Goal: Information Seeking & Learning: Understand process/instructions

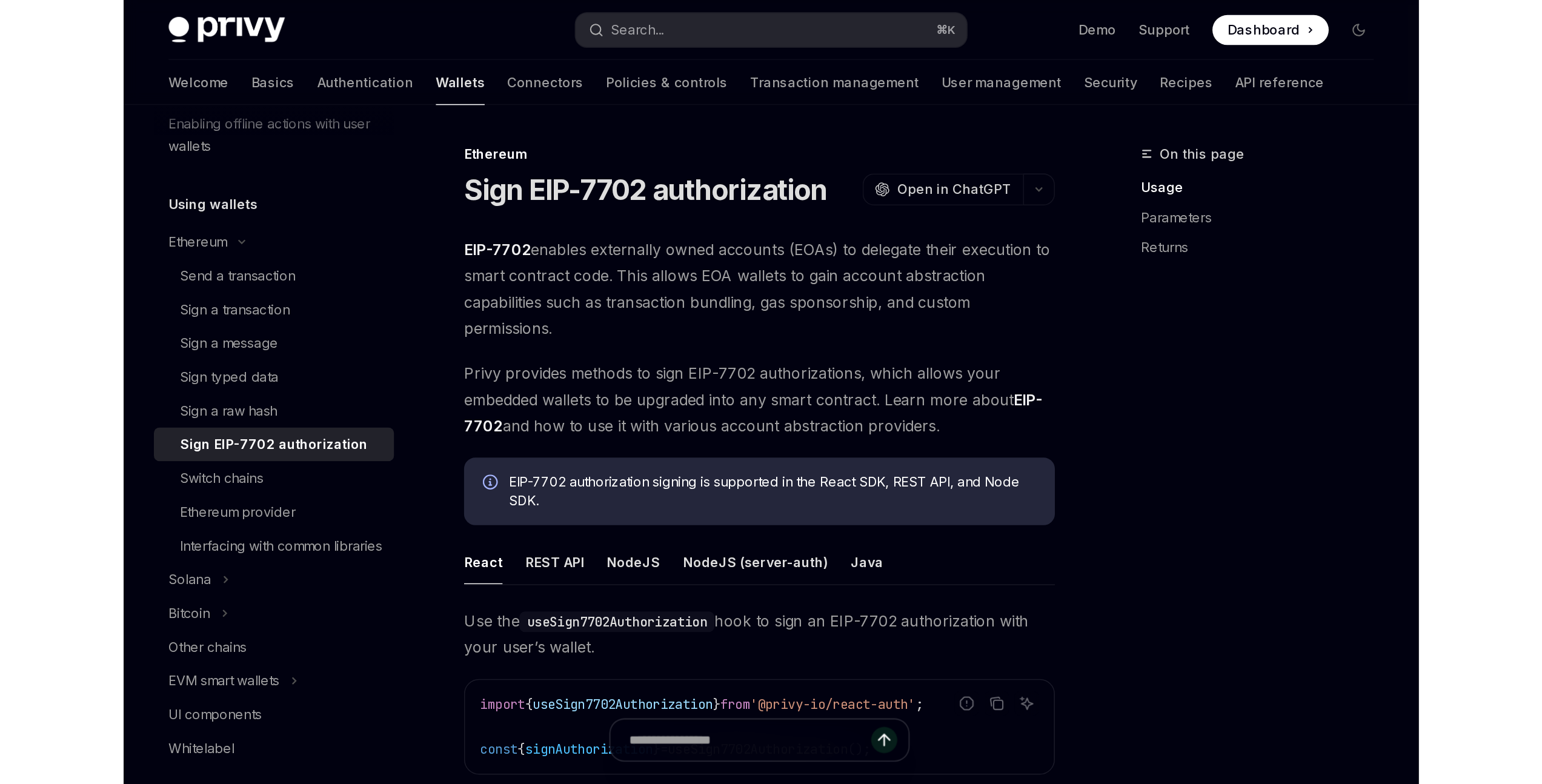
scroll to position [239, 0]
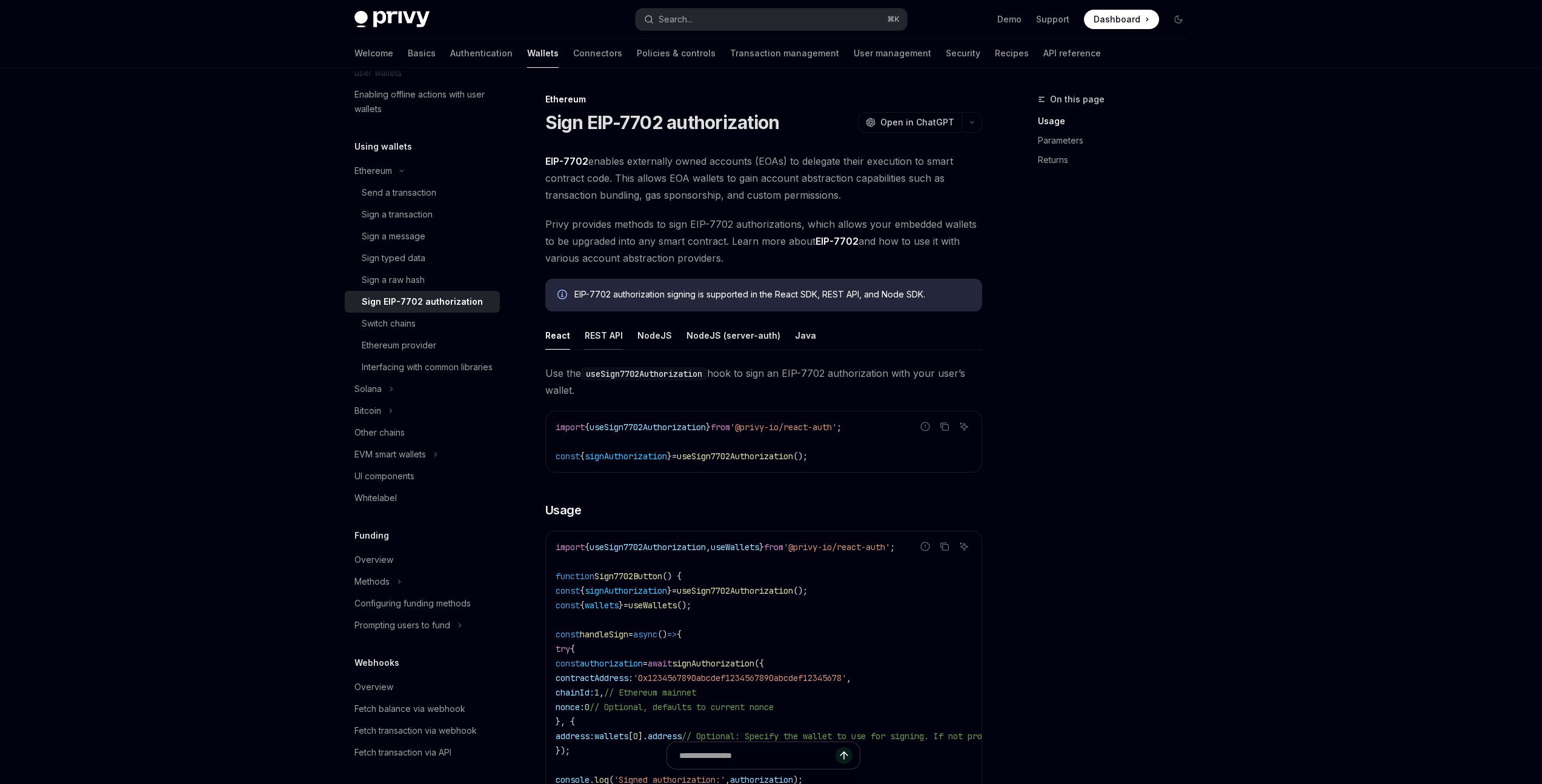
click at [595, 339] on button "REST API" at bounding box center [604, 335] width 38 height 28
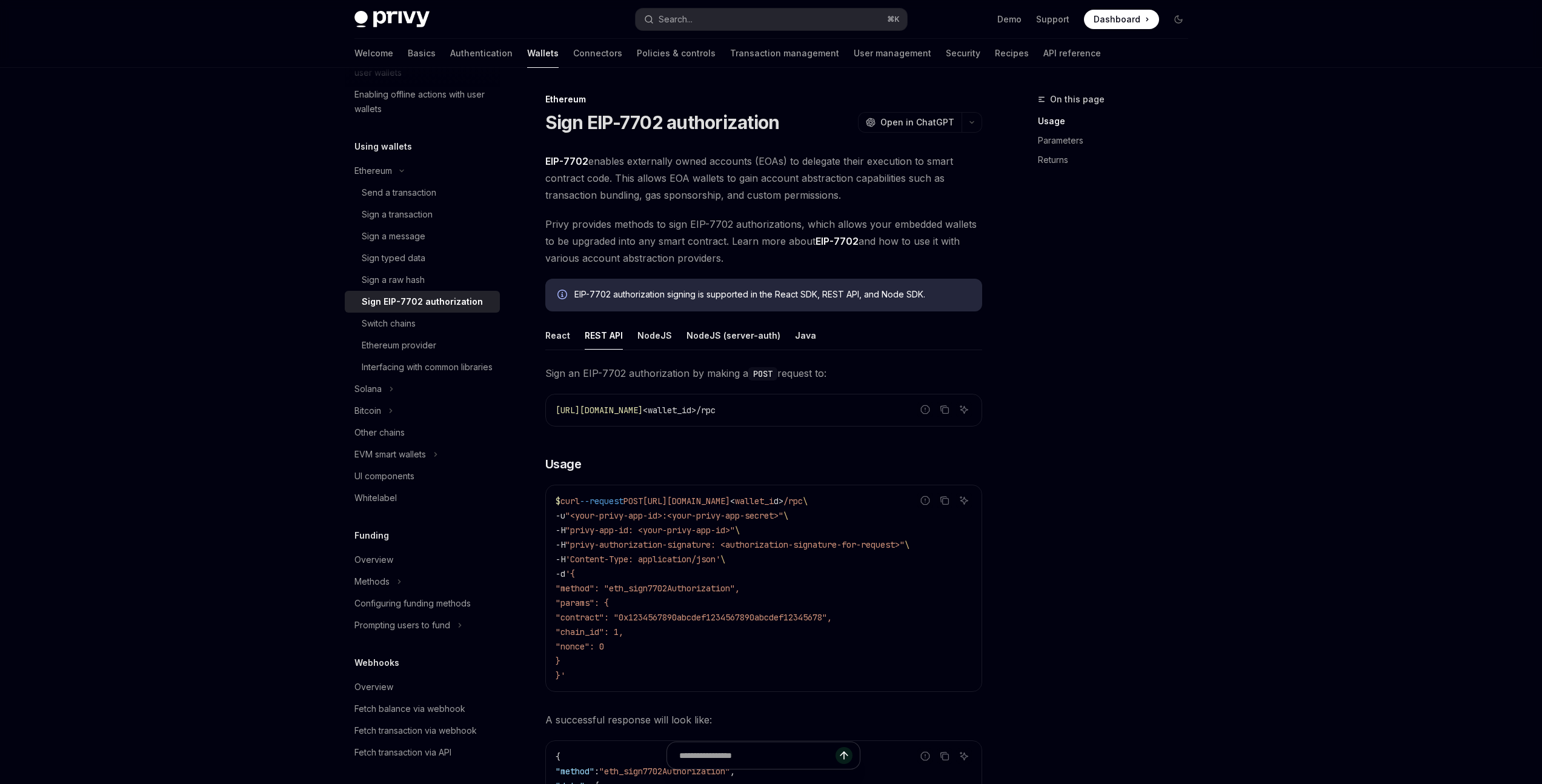
scroll to position [146, 0]
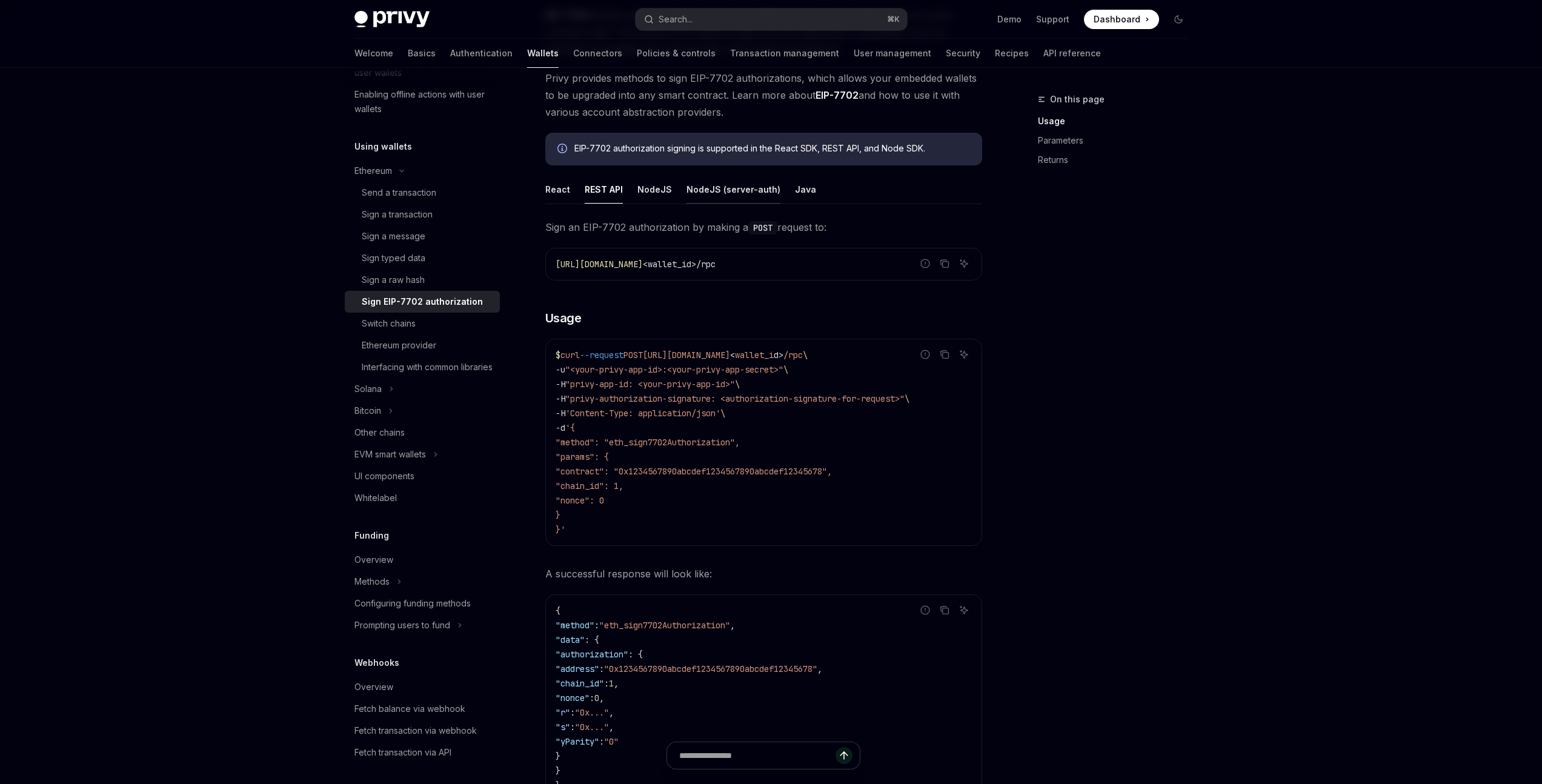
click at [716, 187] on button "NodeJS (server-auth)" at bounding box center [733, 189] width 94 height 28
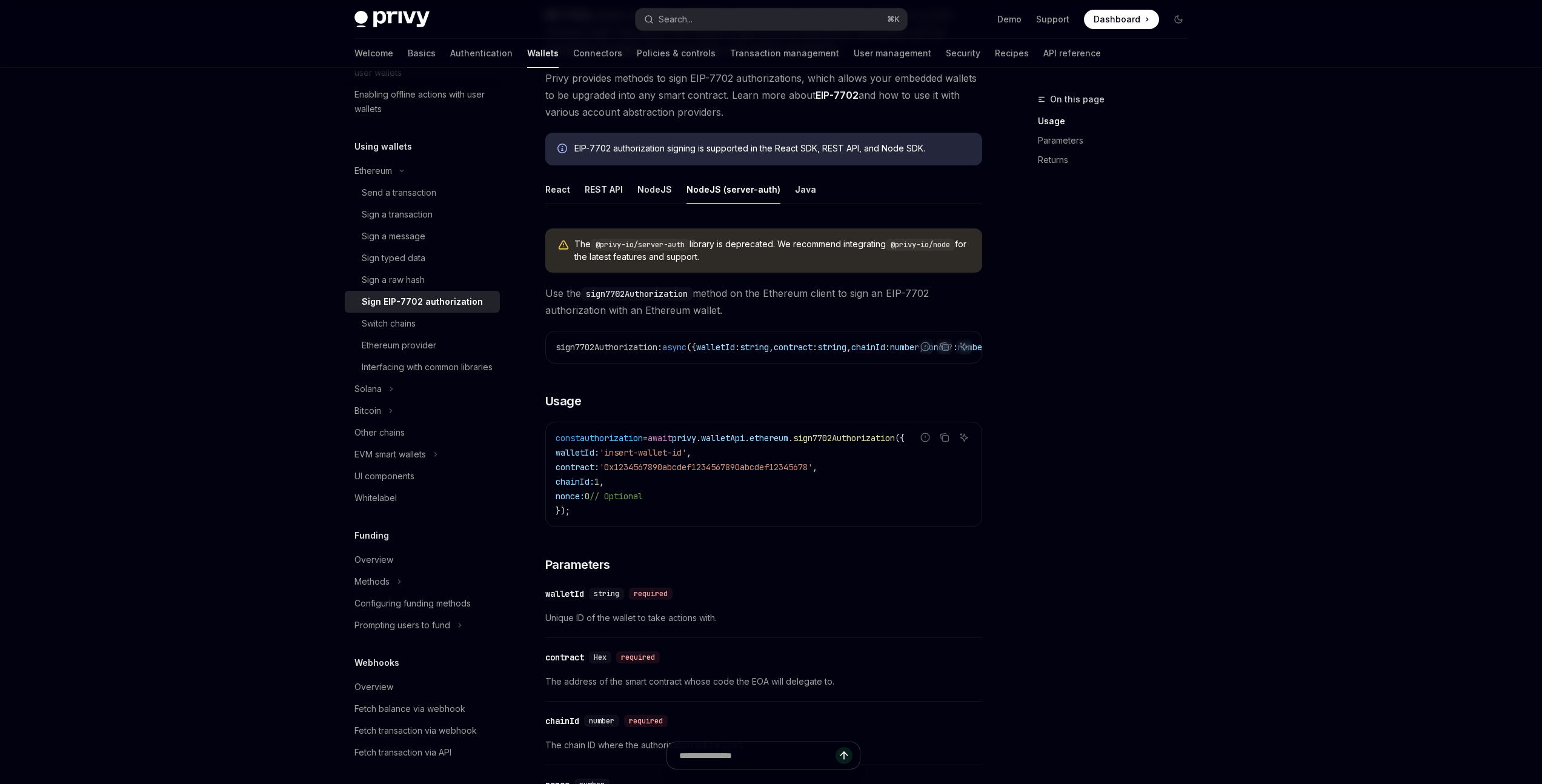
drag, startPoint x: 697, startPoint y: 443, endPoint x: 726, endPoint y: 444, distance: 29.0
click at [726, 443] on span "const authorization = await privy . walletApi . ethereum . sign7702Authorizatio…" at bounding box center [730, 438] width 349 height 11
drag, startPoint x: 633, startPoint y: 457, endPoint x: 714, endPoint y: 459, distance: 81.0
click at [687, 458] on span "'insert-wallet-id'" at bounding box center [643, 453] width 87 height 11
click at [763, 502] on code "const authorization = await privy . walletApi . ethereum . sign7702Authorizatio…" at bounding box center [764, 474] width 416 height 87
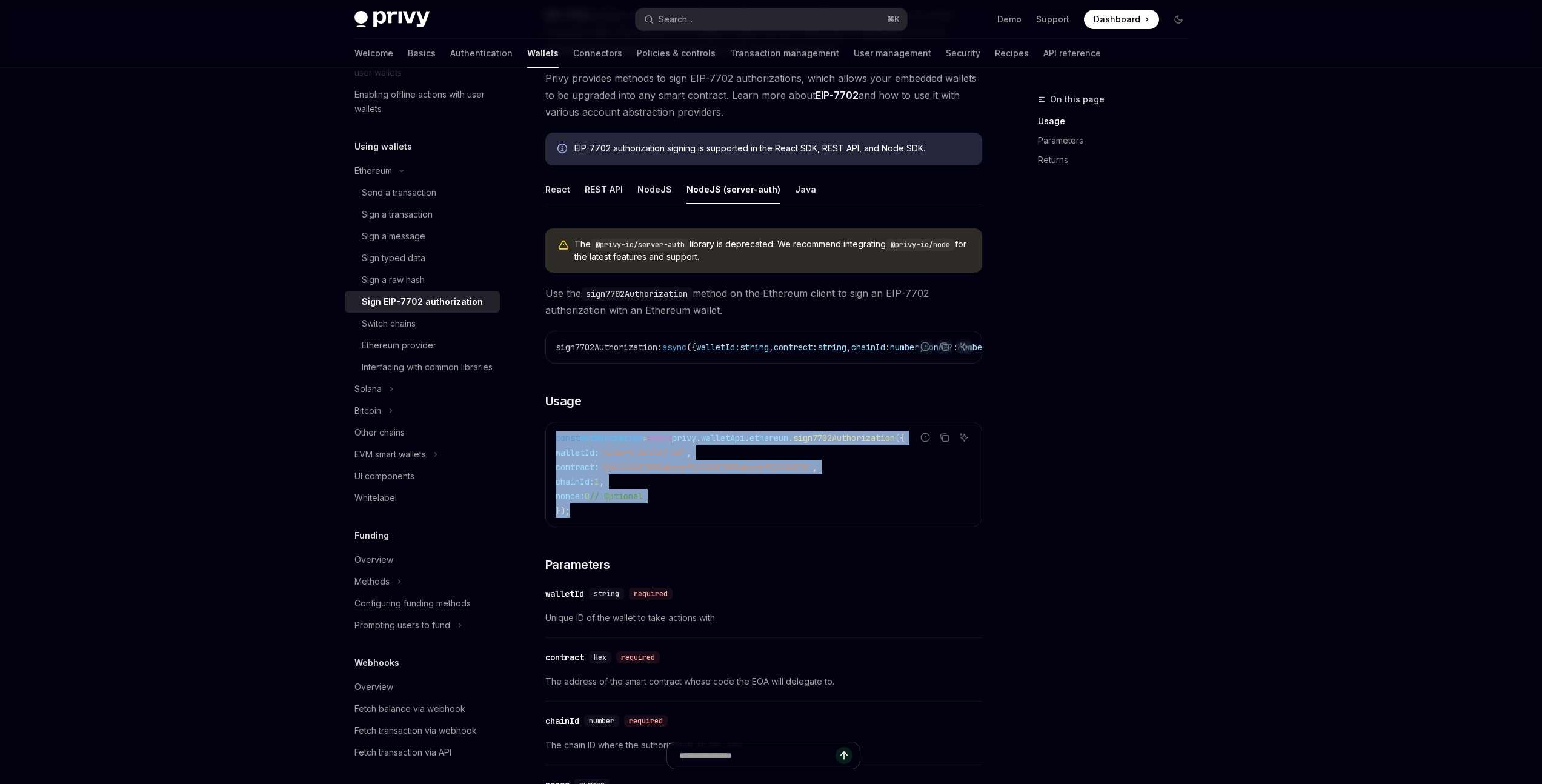
drag, startPoint x: 553, startPoint y: 442, endPoint x: 604, endPoint y: 523, distance: 95.7
click at [604, 506] on div "const authorization = await privy . walletApi . ethereum . sign7702Authorizatio…" at bounding box center [764, 474] width 436 height 104
click at [798, 504] on code "const authorization = await privy . walletApi . ethereum . sign7702Authorizatio…" at bounding box center [764, 474] width 416 height 87
drag, startPoint x: 595, startPoint y: 516, endPoint x: 552, endPoint y: 437, distance: 89.9
click at [552, 437] on div "const authorization = await privy . walletApi . ethereum . sign7702Authorizatio…" at bounding box center [764, 474] width 436 height 104
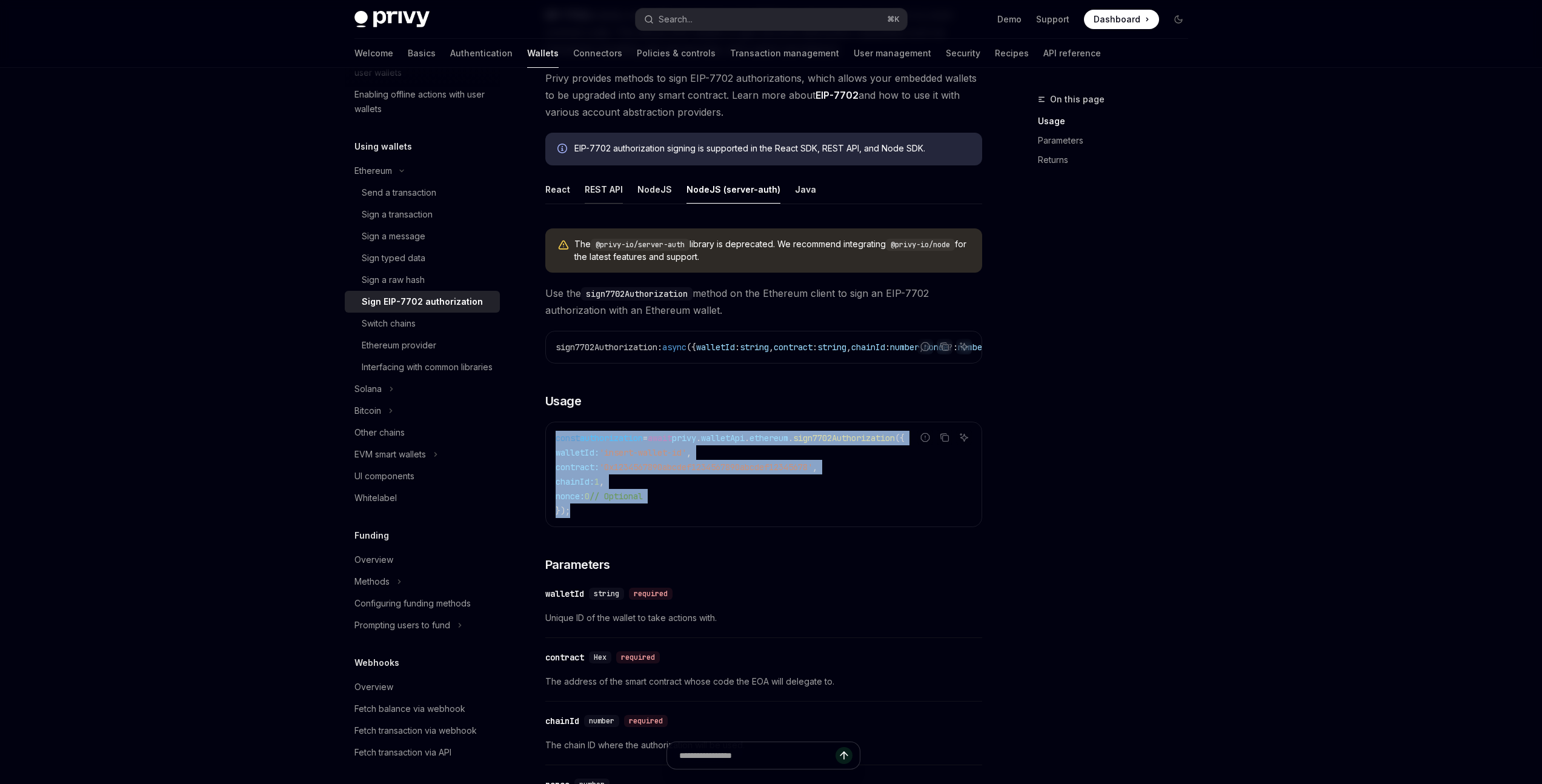
click at [596, 185] on button "REST API" at bounding box center [604, 189] width 38 height 28
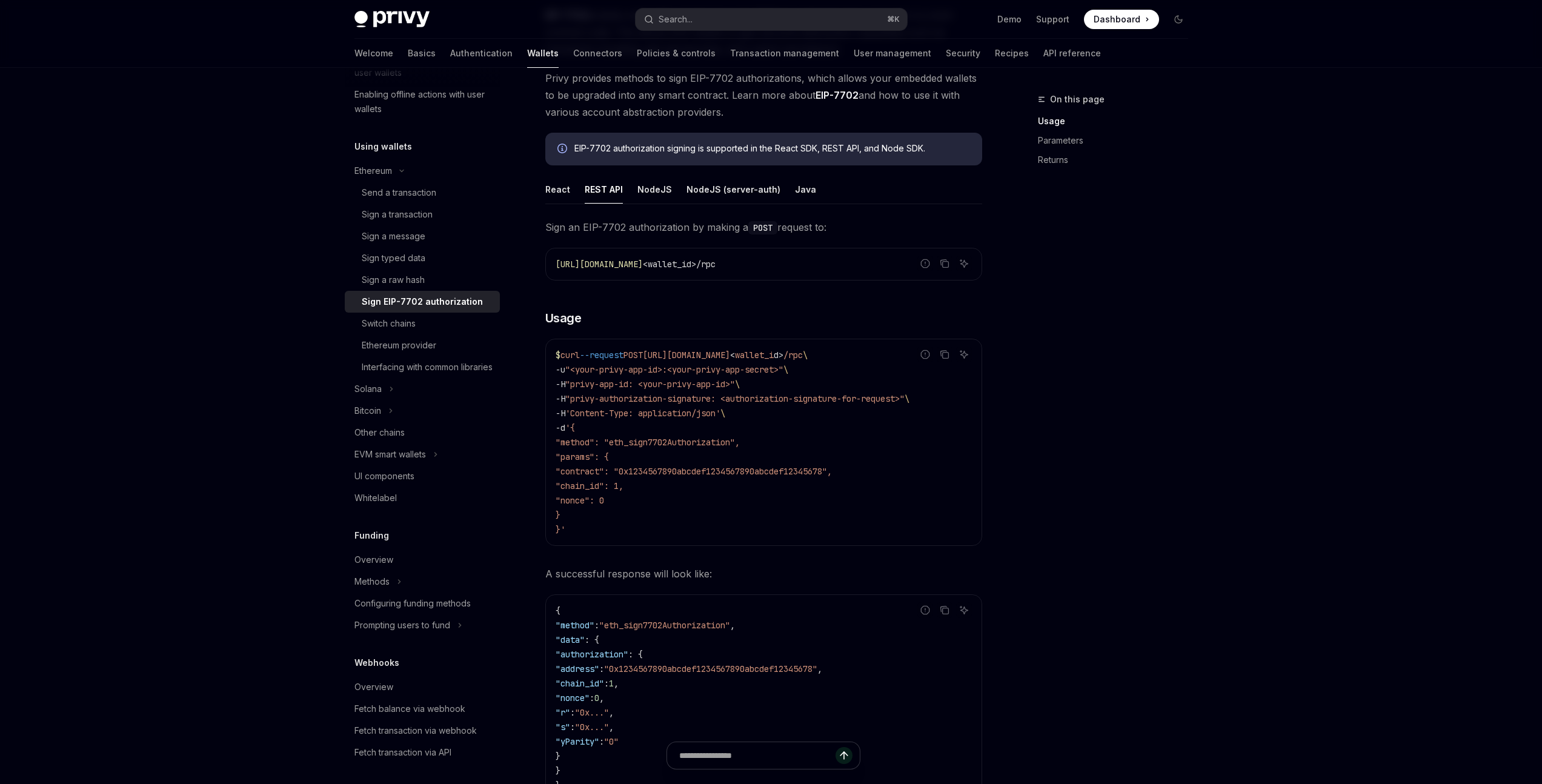
drag, startPoint x: 667, startPoint y: 353, endPoint x: 827, endPoint y: 354, distance: 160.0
click at [730, 354] on span "[URL][DOMAIN_NAME]" at bounding box center [687, 355] width 87 height 11
click at [656, 193] on button "NodeJS" at bounding box center [655, 189] width 35 height 28
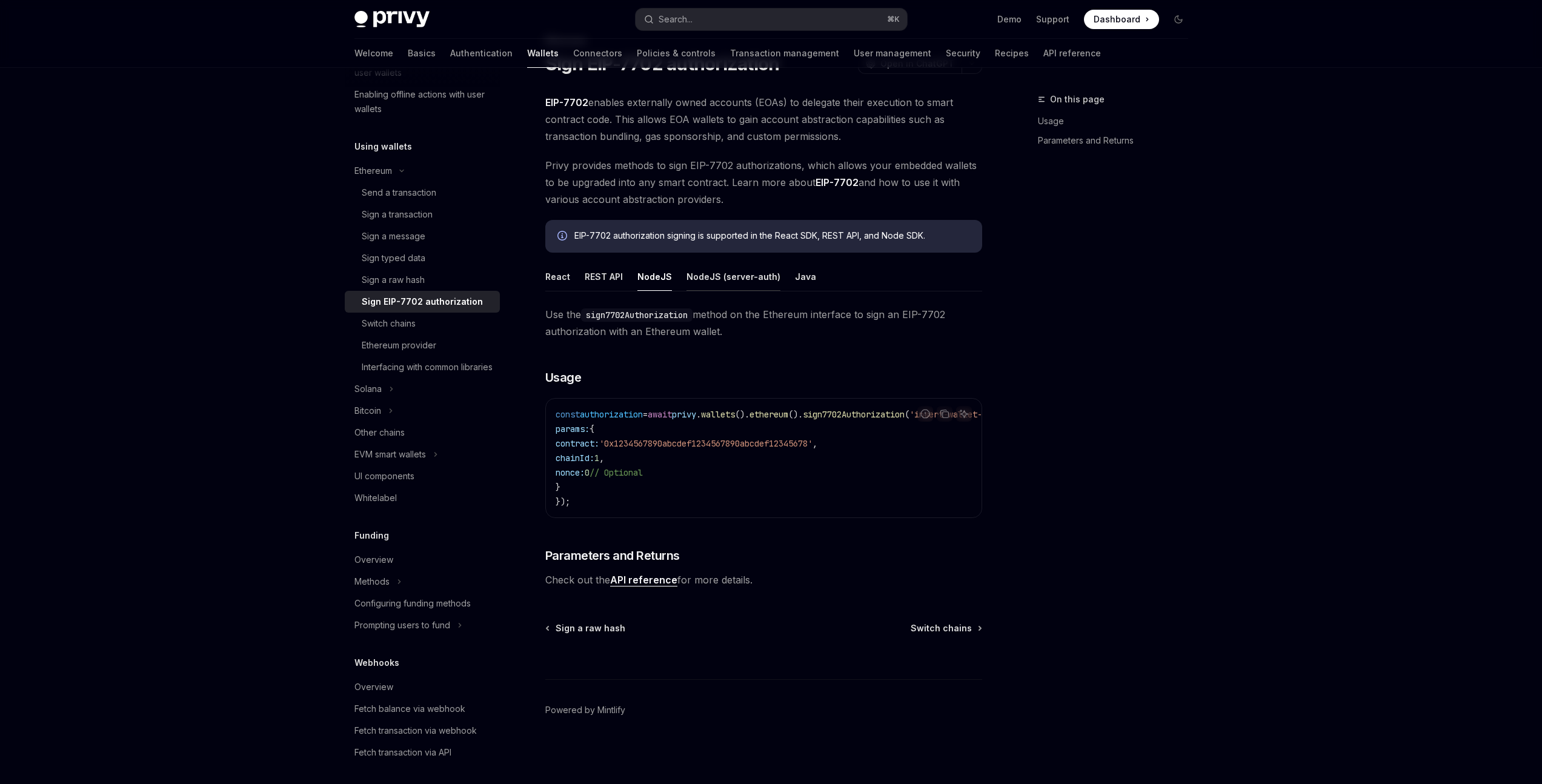
click at [727, 270] on button "NodeJS (server-auth)" at bounding box center [733, 276] width 94 height 28
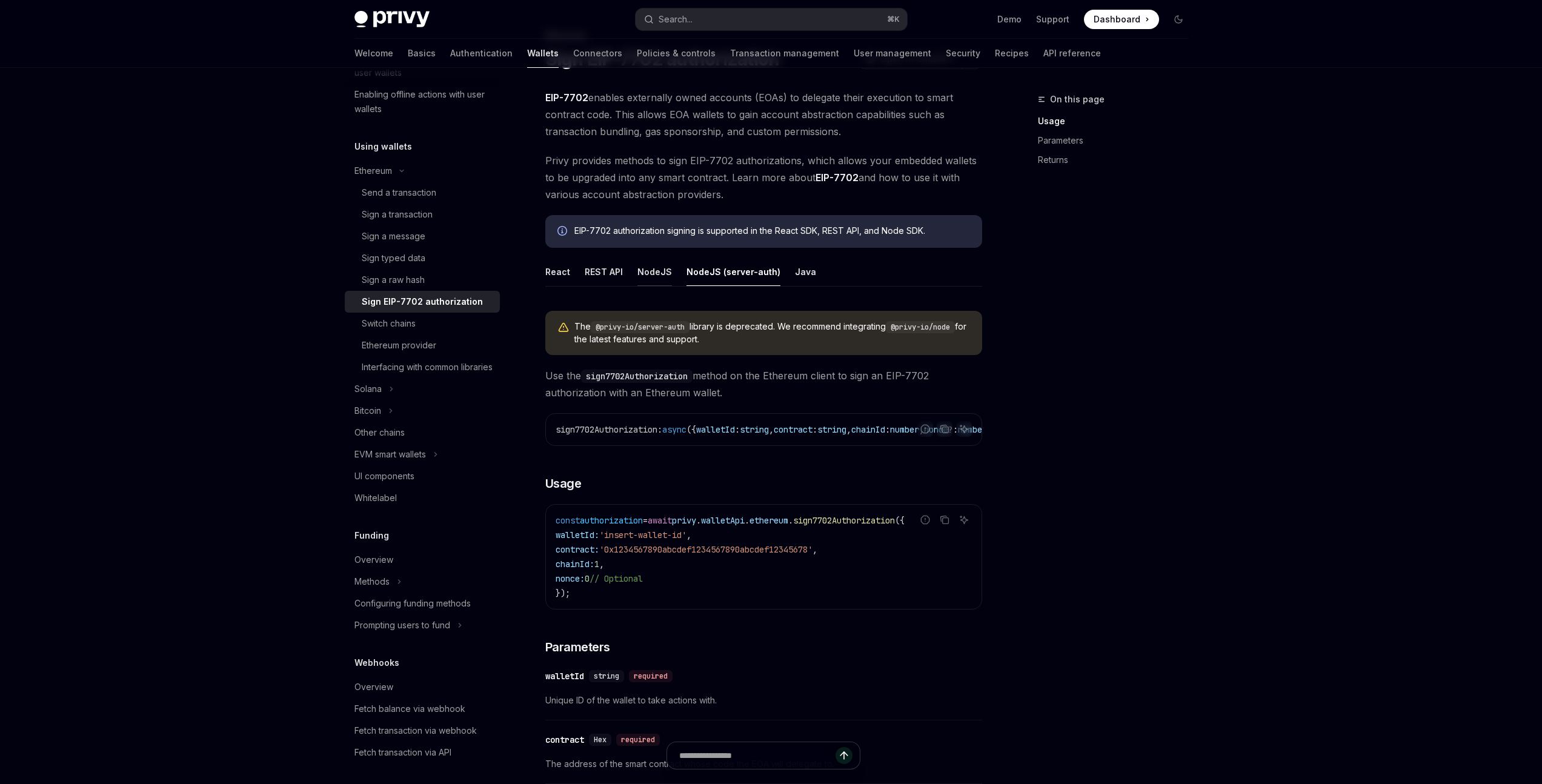
click at [653, 271] on button "NodeJS" at bounding box center [655, 271] width 35 height 28
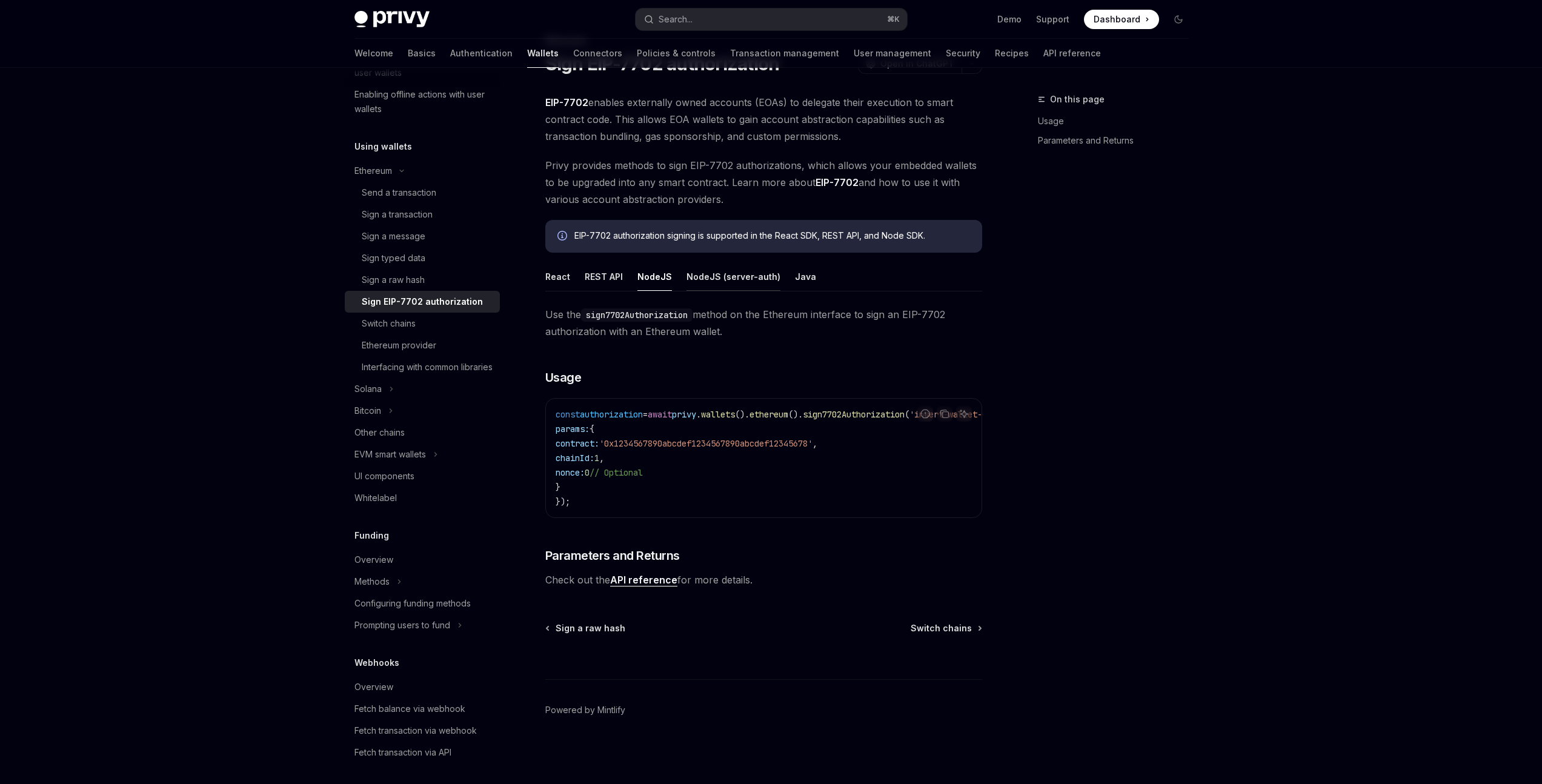
click at [713, 273] on button "NodeJS (server-auth)" at bounding box center [733, 276] width 94 height 28
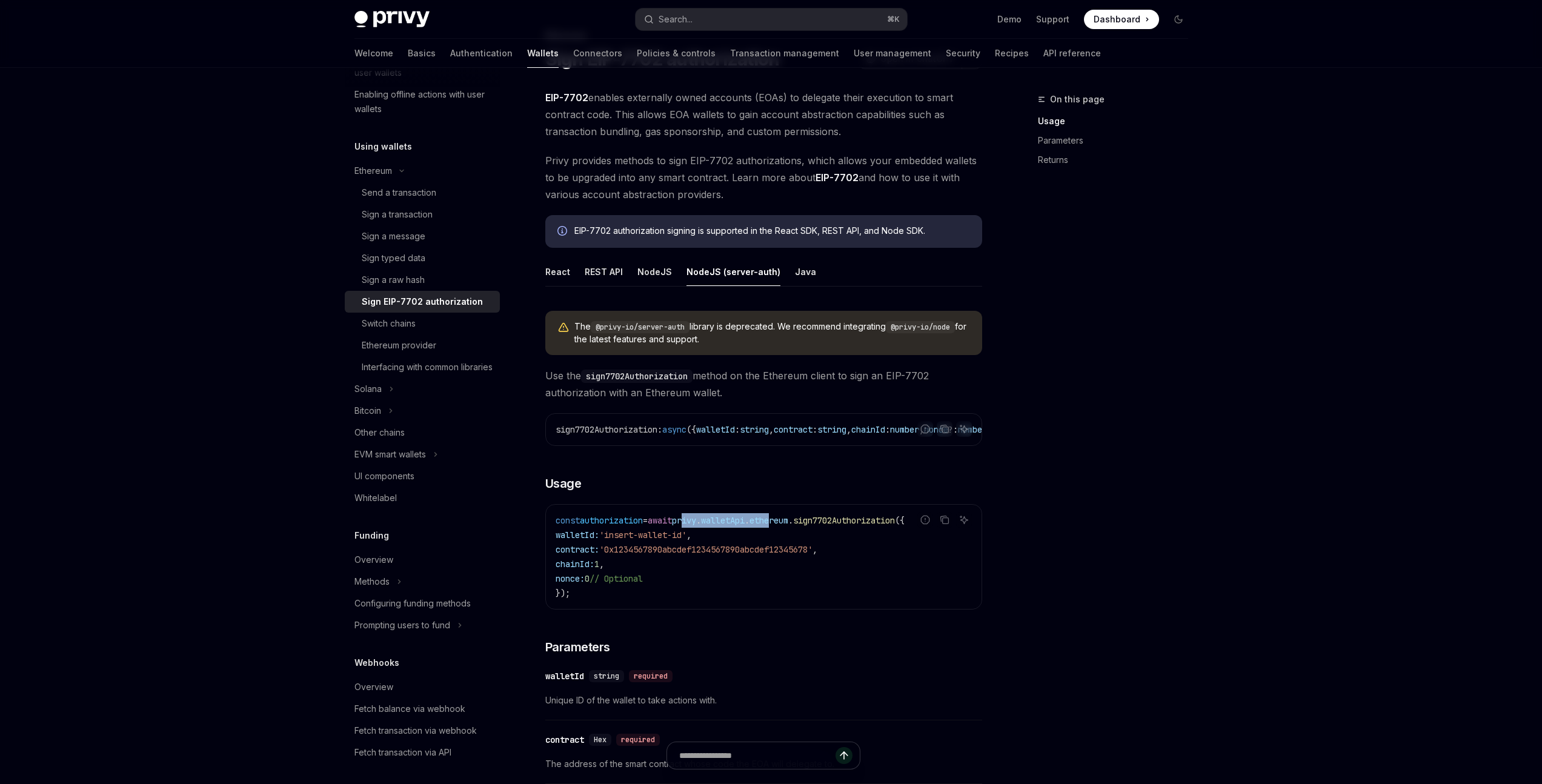
drag, startPoint x: 702, startPoint y: 526, endPoint x: 802, endPoint y: 528, distance: 100.0
click at [802, 506] on span "const authorization = await privy . walletApi . ethereum . sign7702Authorizatio…" at bounding box center [730, 520] width 349 height 11
click at [760, 506] on code "const authorization = await privy . walletApi . ethereum . sign7702Authorizatio…" at bounding box center [764, 557] width 416 height 87
drag, startPoint x: 701, startPoint y: 525, endPoint x: 869, endPoint y: 530, distance: 168.1
click at [836, 506] on span "const authorization = await privy . walletApi . ethereum . sign7702Authorizatio…" at bounding box center [730, 520] width 349 height 11
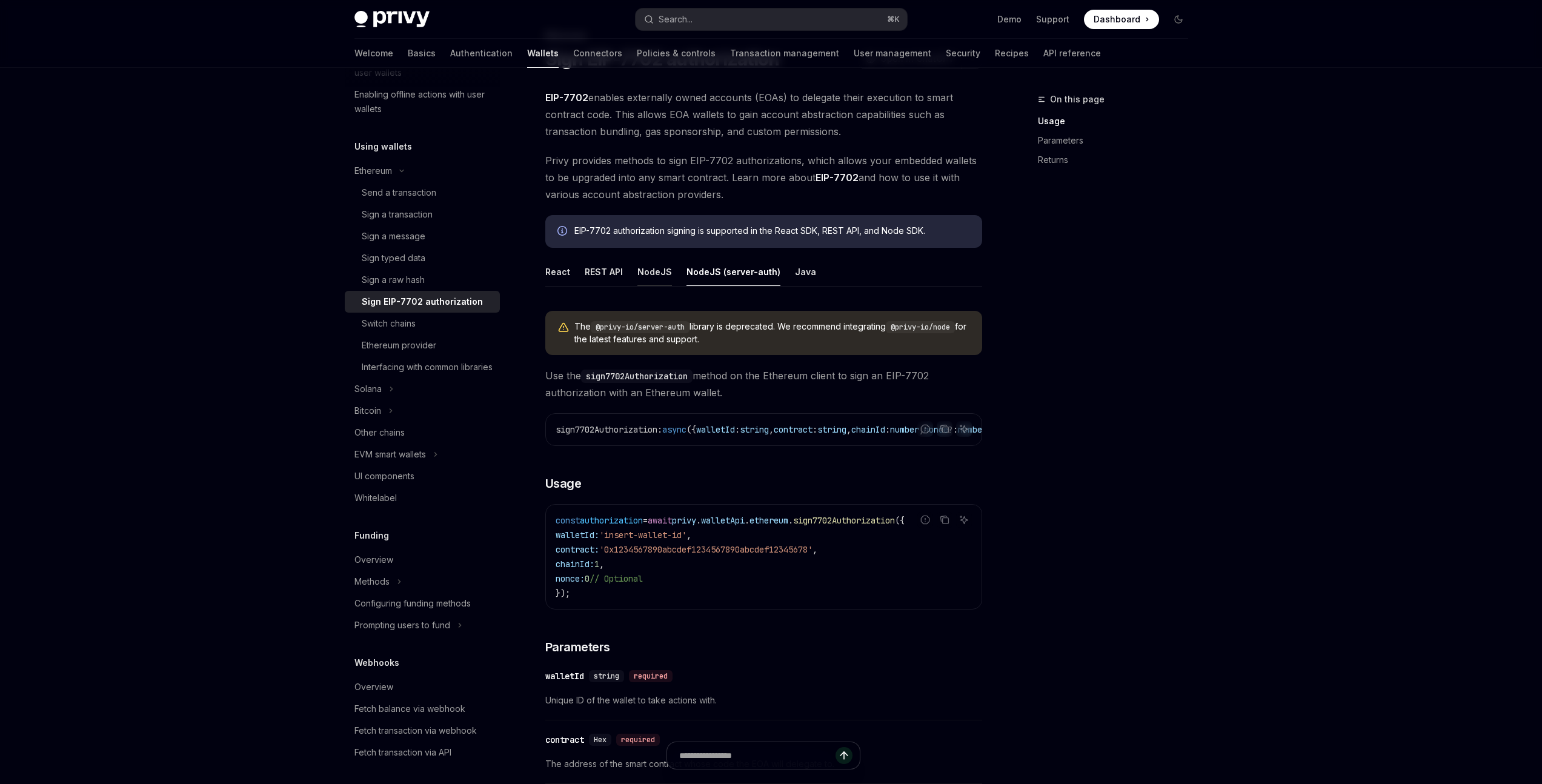
click at [661, 277] on button "NodeJS" at bounding box center [655, 271] width 35 height 28
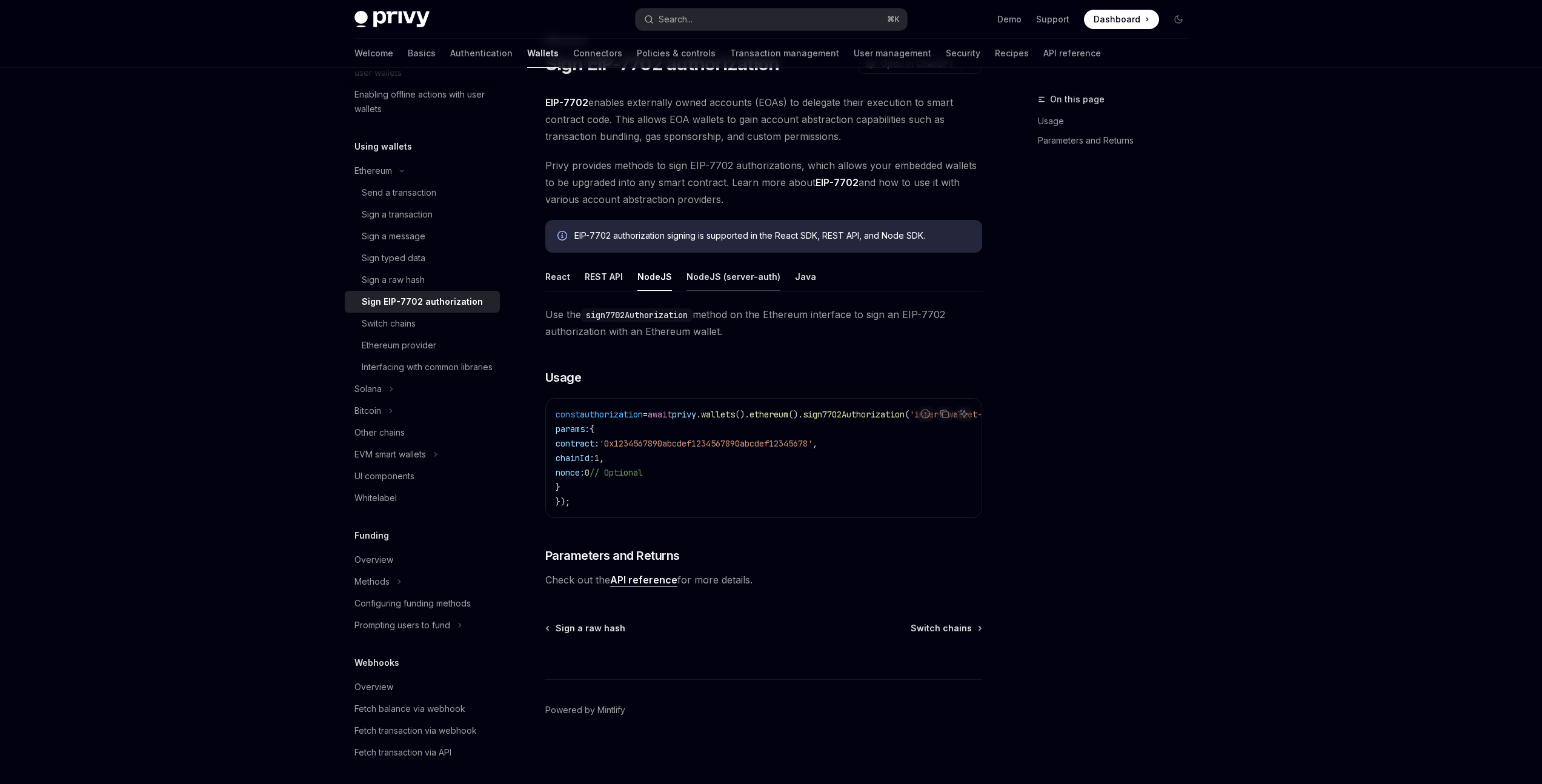
click at [730, 273] on button "NodeJS (server-auth)" at bounding box center [733, 276] width 94 height 28
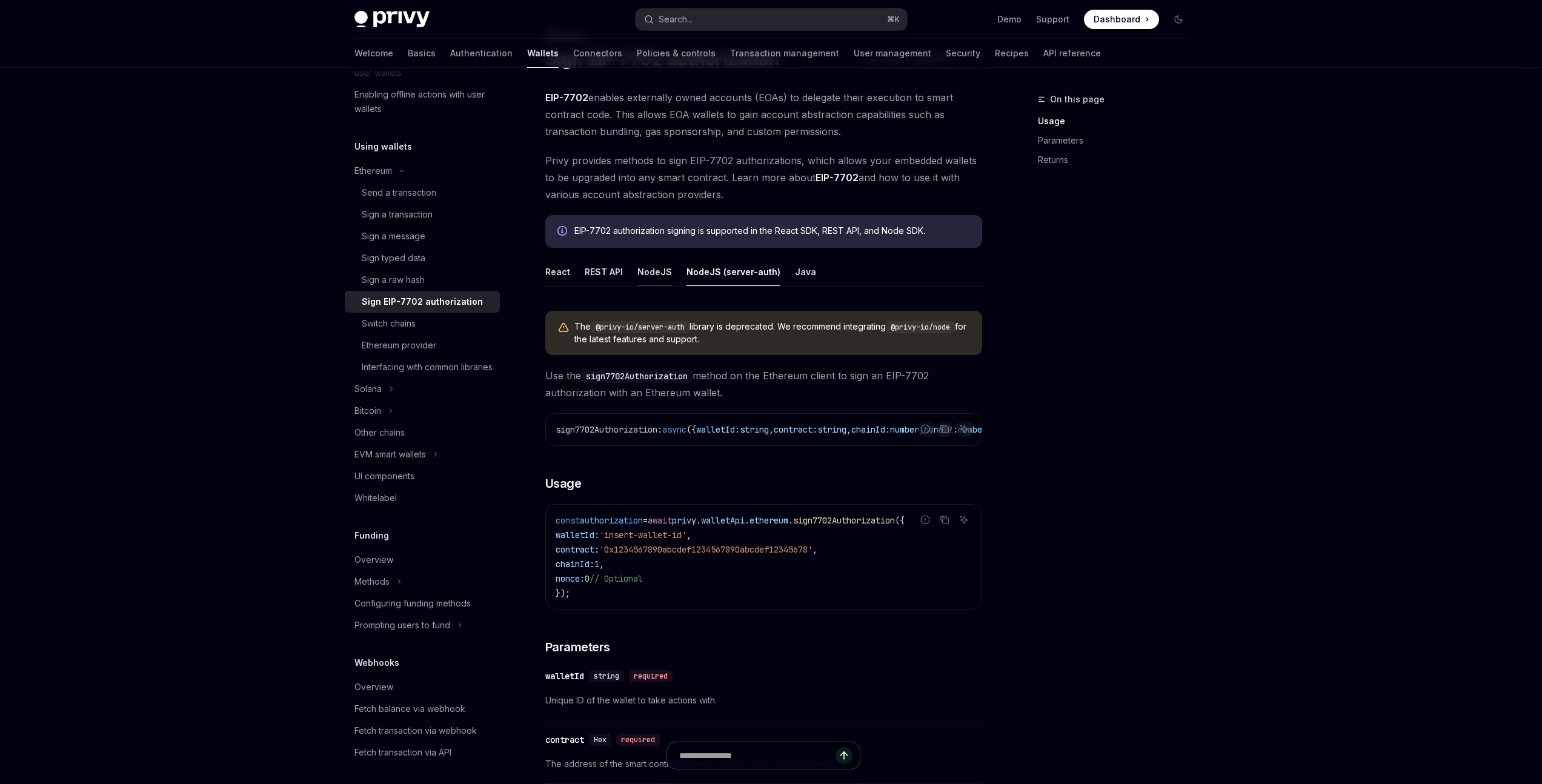
click at [654, 273] on button "NodeJS" at bounding box center [655, 271] width 35 height 28
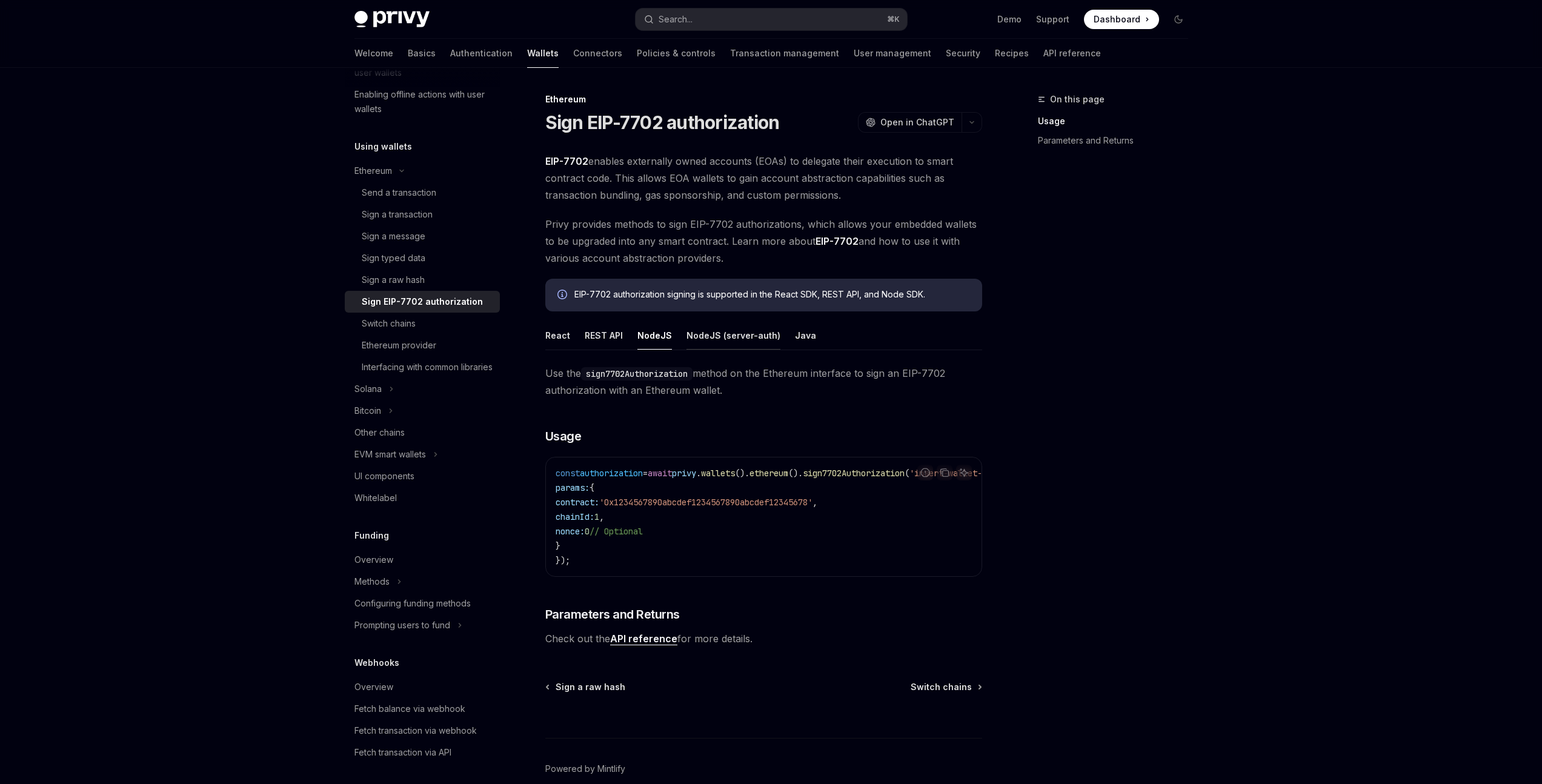
click at [726, 342] on button "NodeJS (server-auth)" at bounding box center [733, 335] width 94 height 28
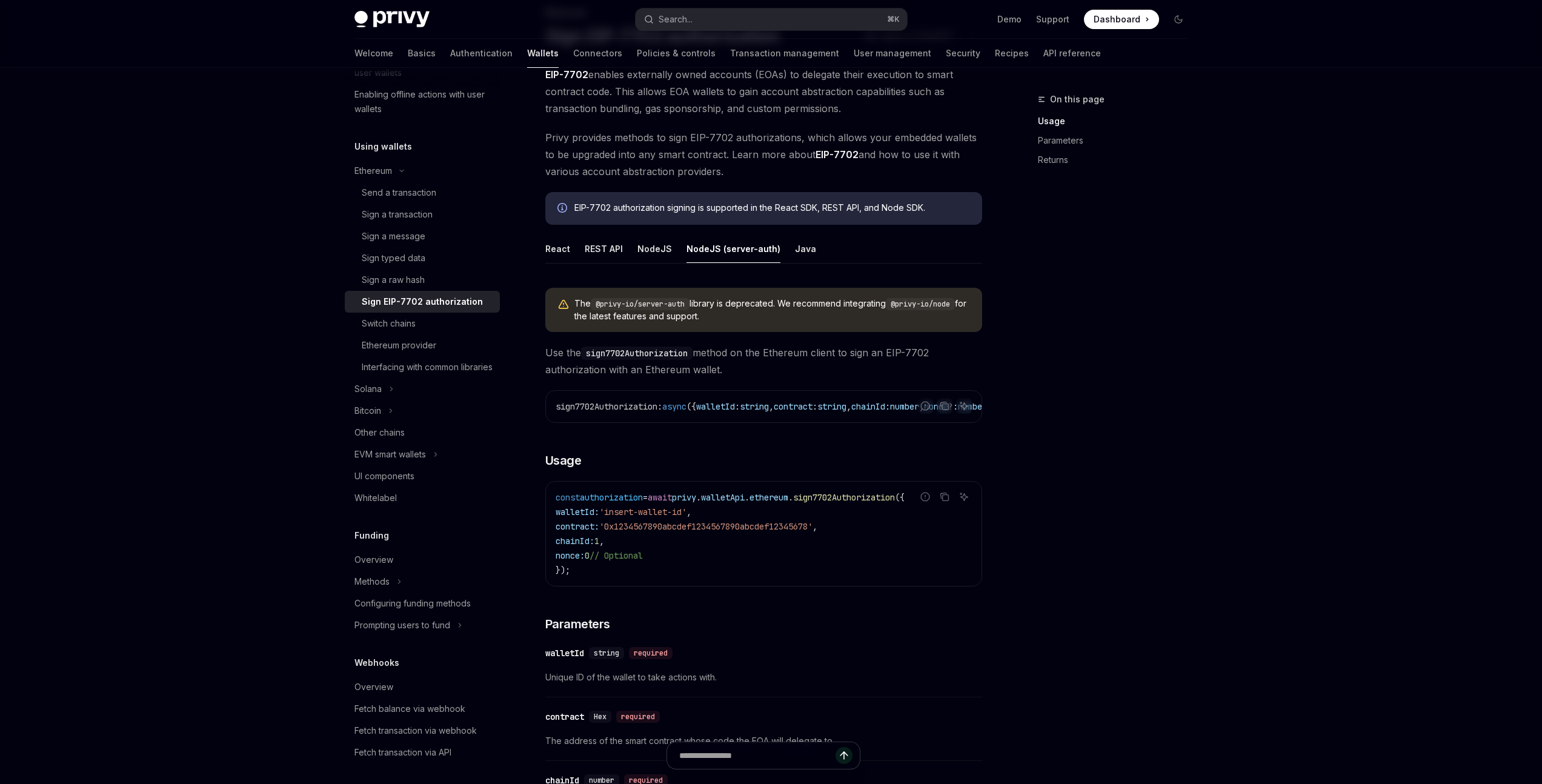
scroll to position [79, 0]
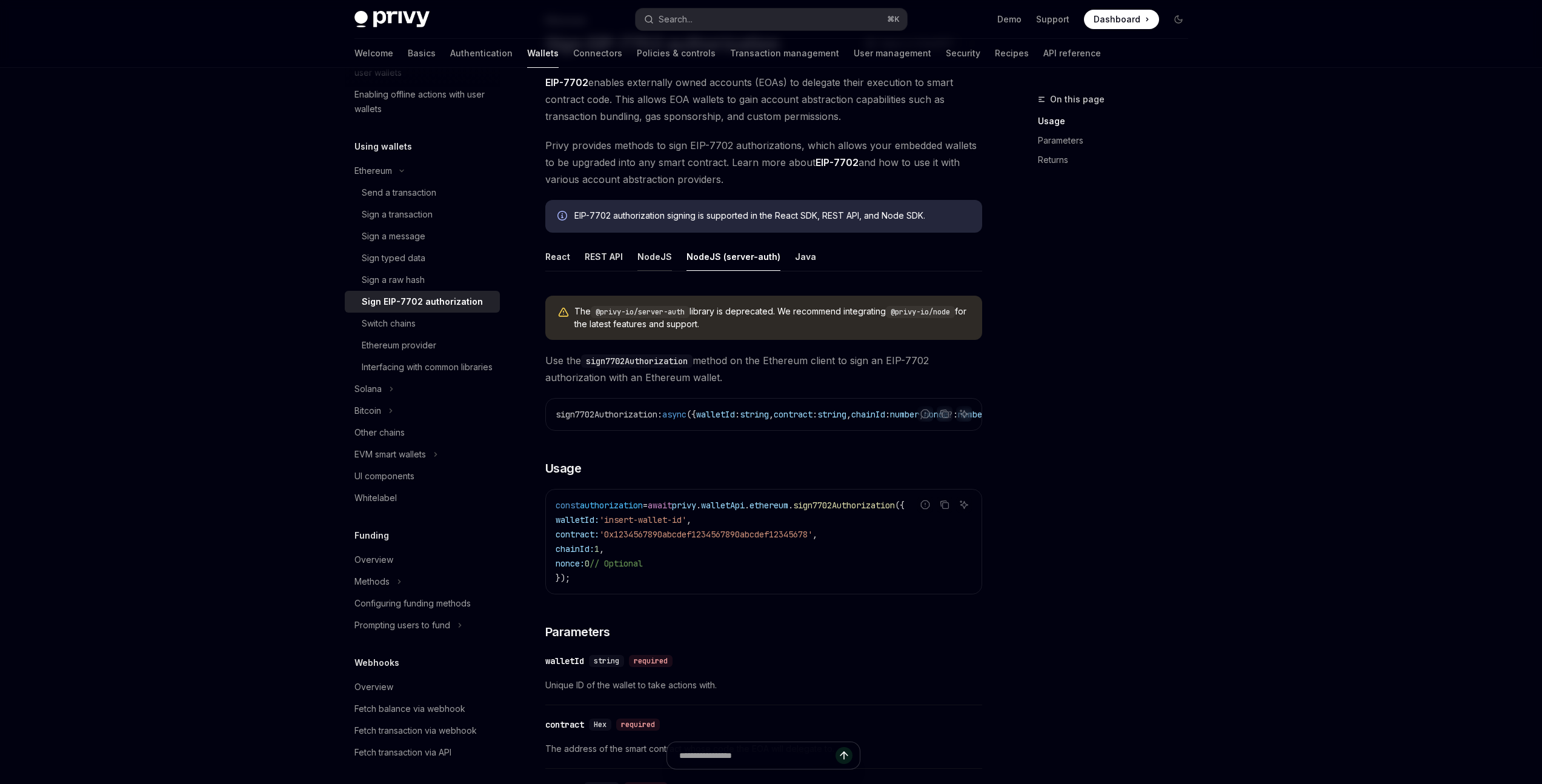
click at [647, 255] on button "NodeJS" at bounding box center [655, 256] width 35 height 28
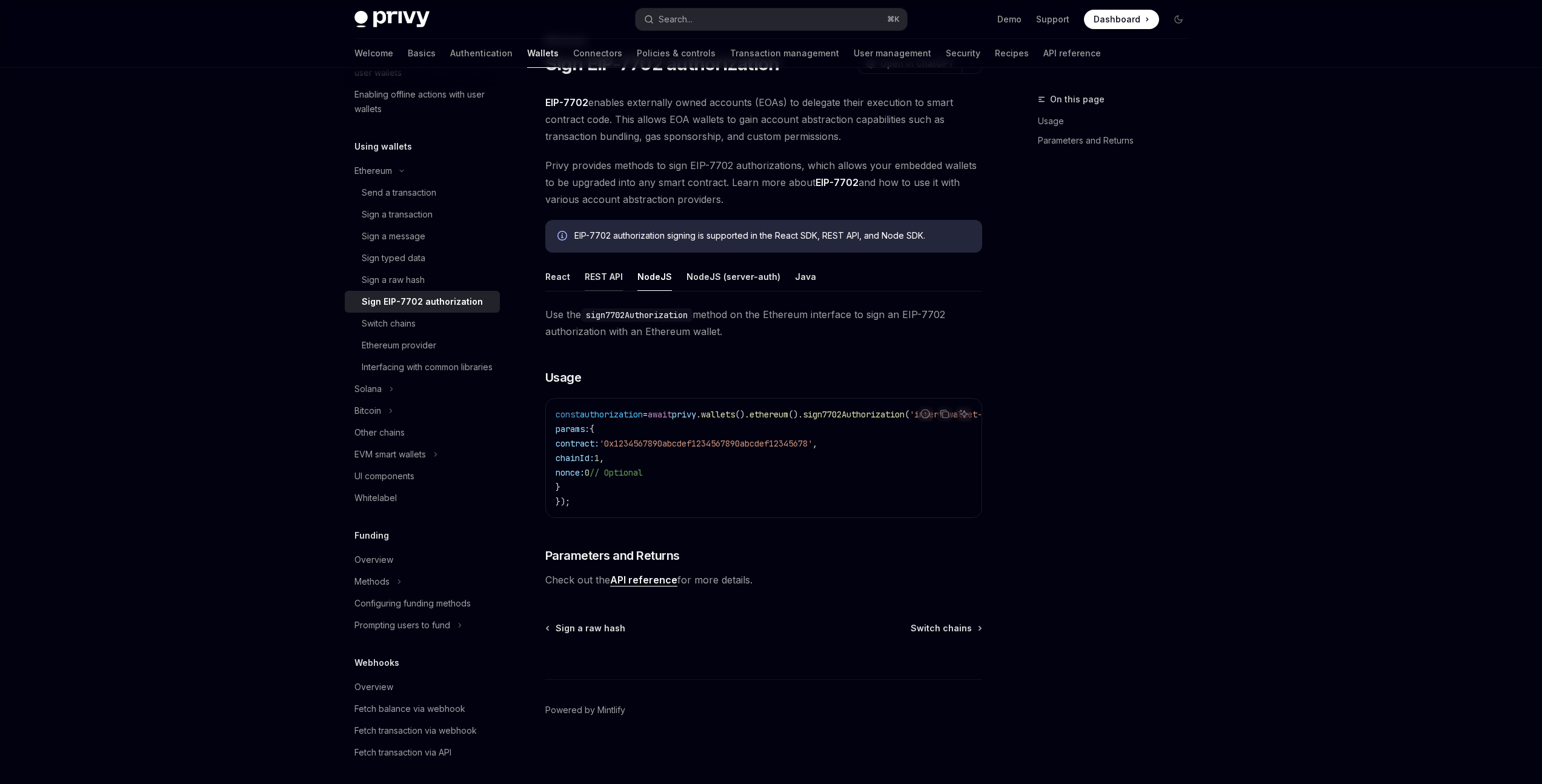
click at [614, 271] on button "REST API" at bounding box center [604, 276] width 38 height 28
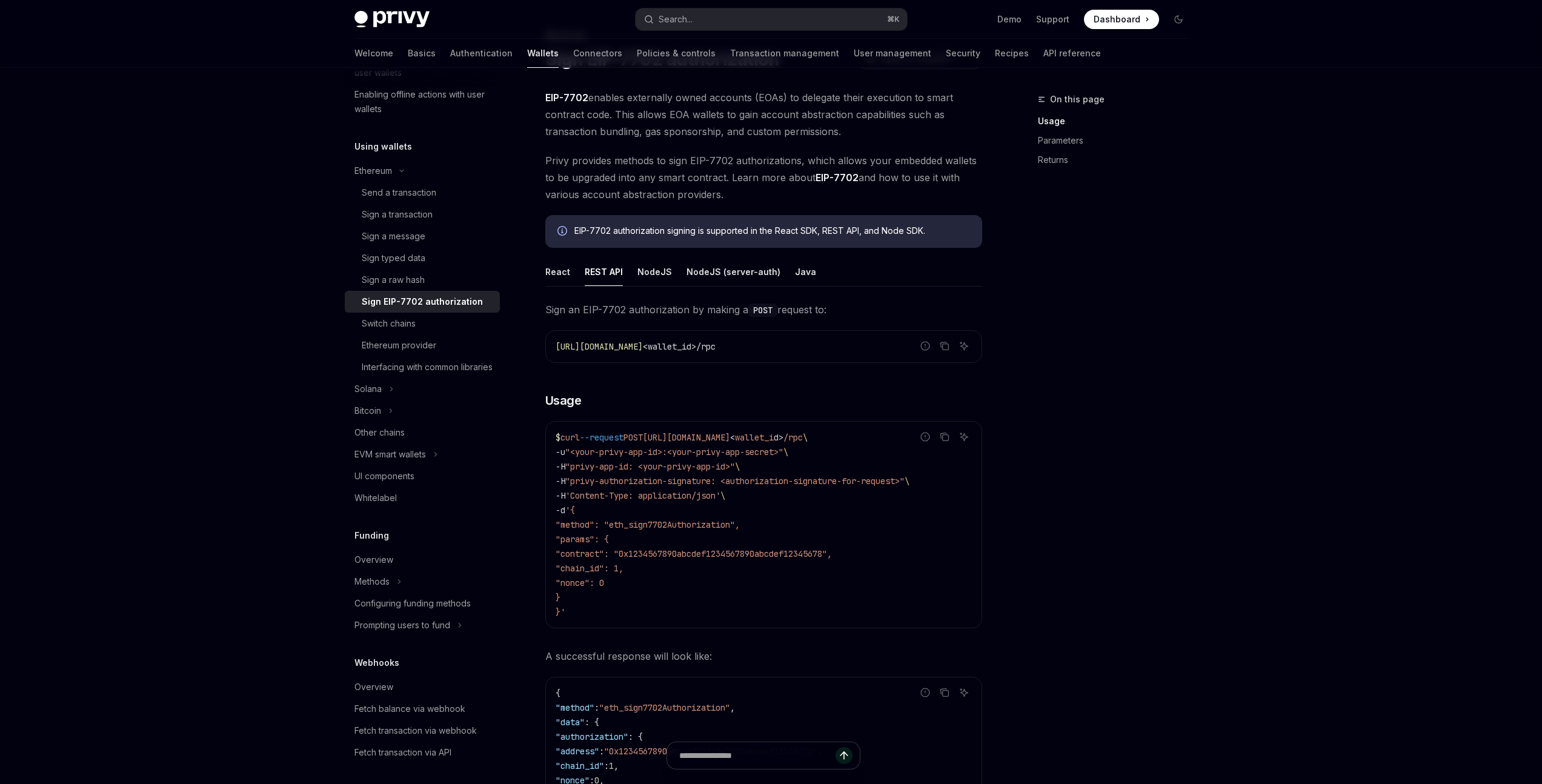
click at [570, 273] on ul "React REST API NodeJS NodeJS (server-auth) Java" at bounding box center [764, 272] width 437 height 29
click at [562, 273] on button "React" at bounding box center [558, 271] width 25 height 28
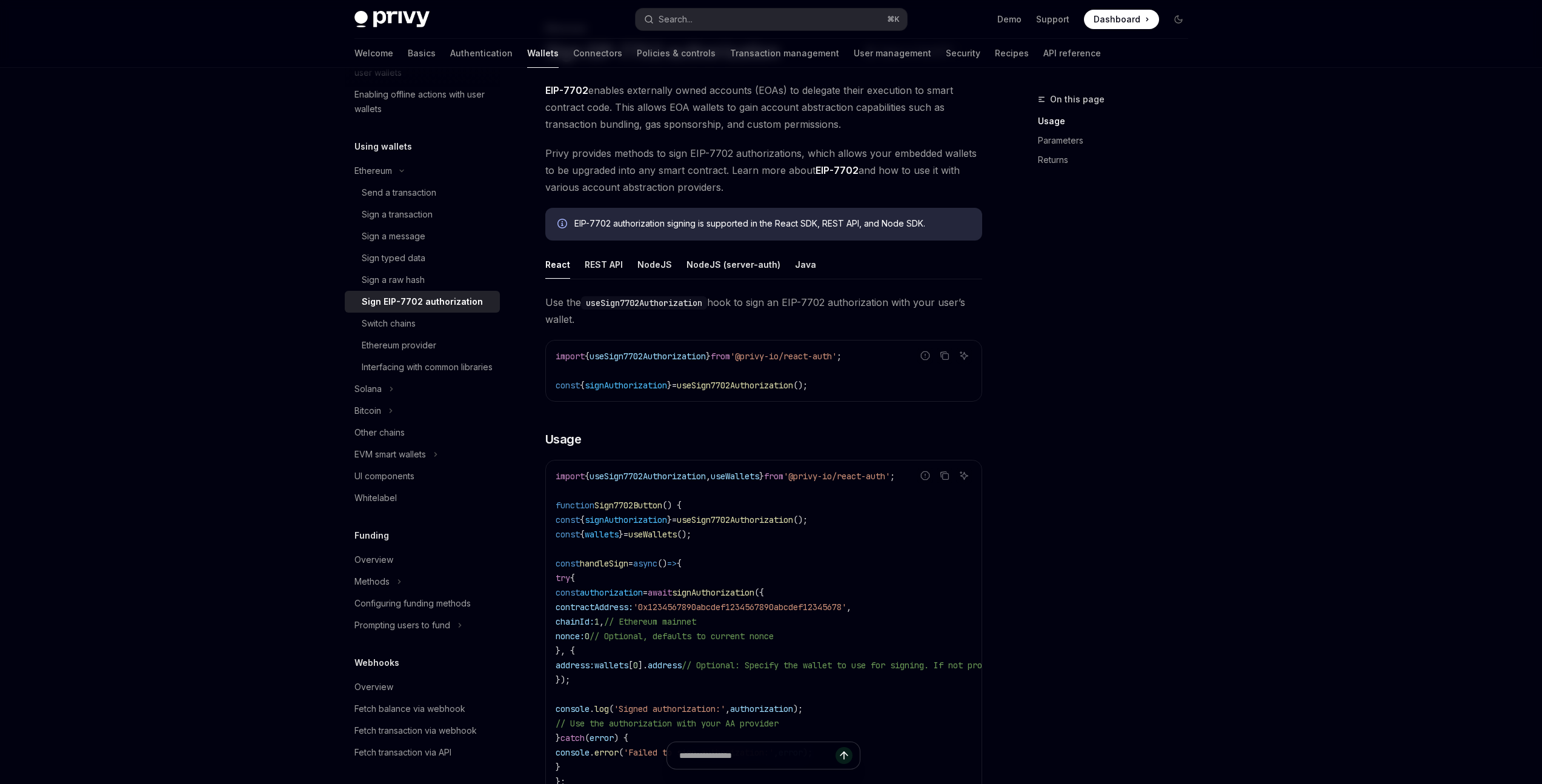
scroll to position [87, 0]
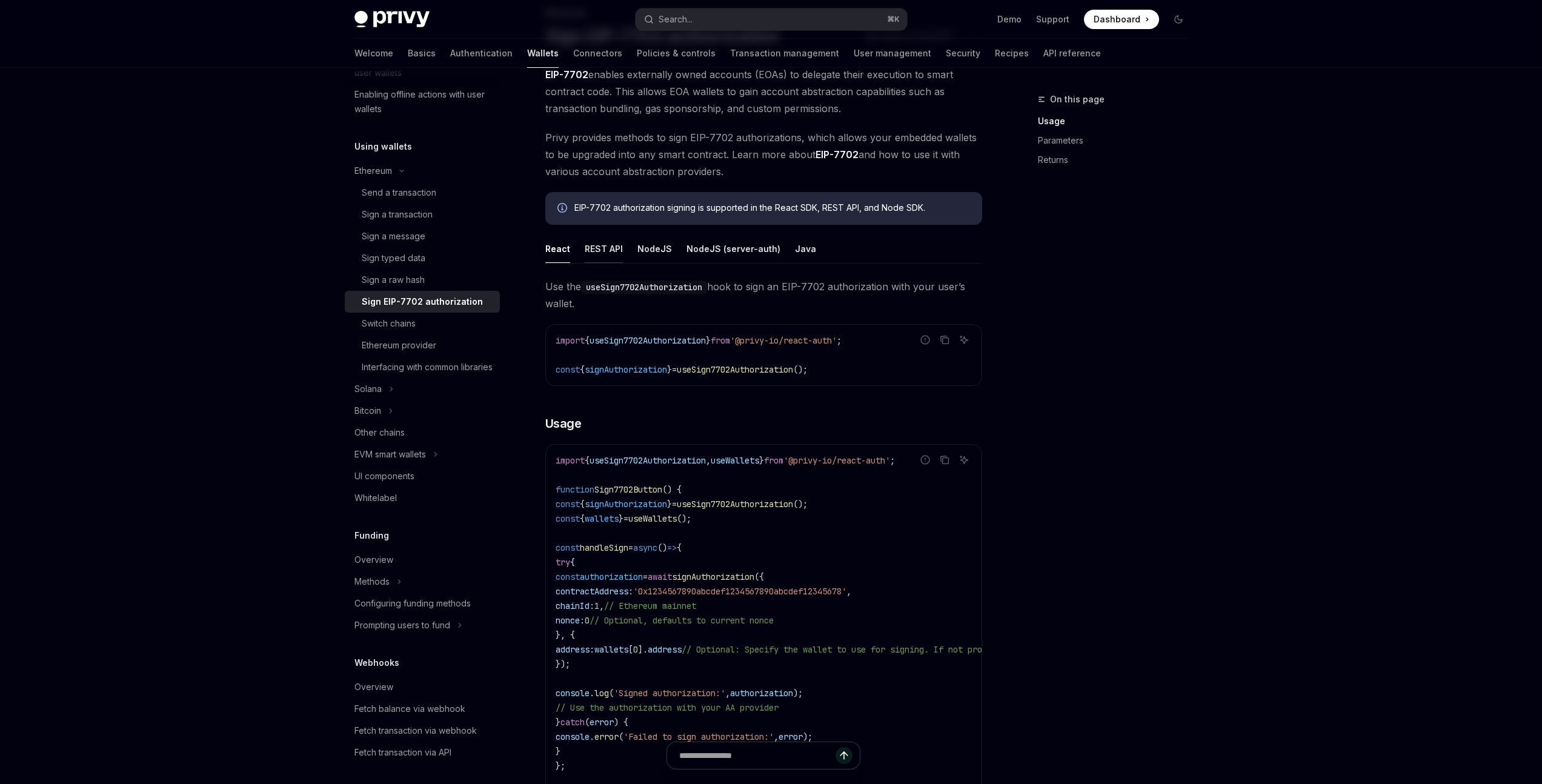
click at [604, 253] on button "REST API" at bounding box center [604, 248] width 38 height 28
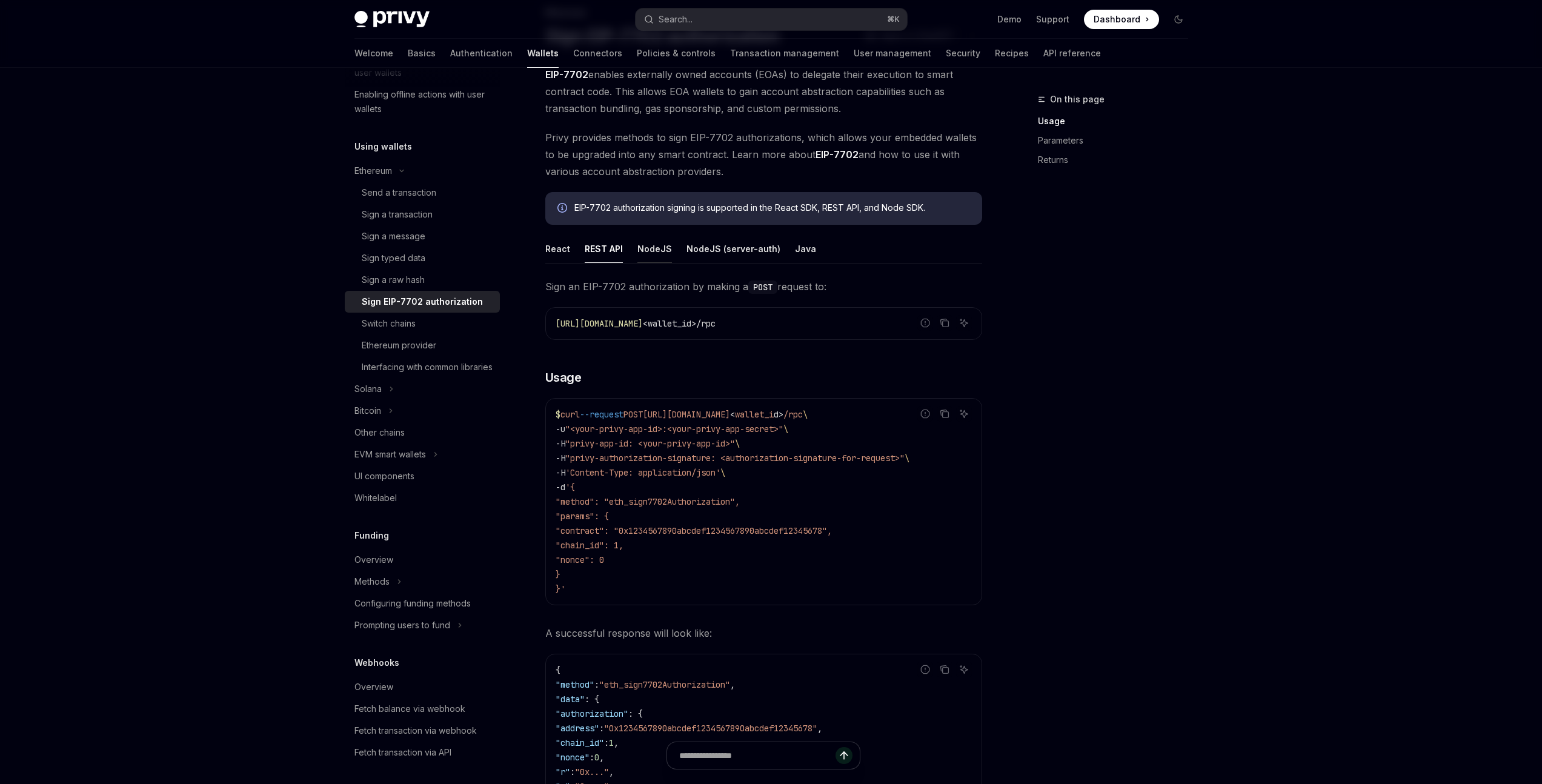
click at [656, 245] on button "NodeJS" at bounding box center [655, 248] width 35 height 28
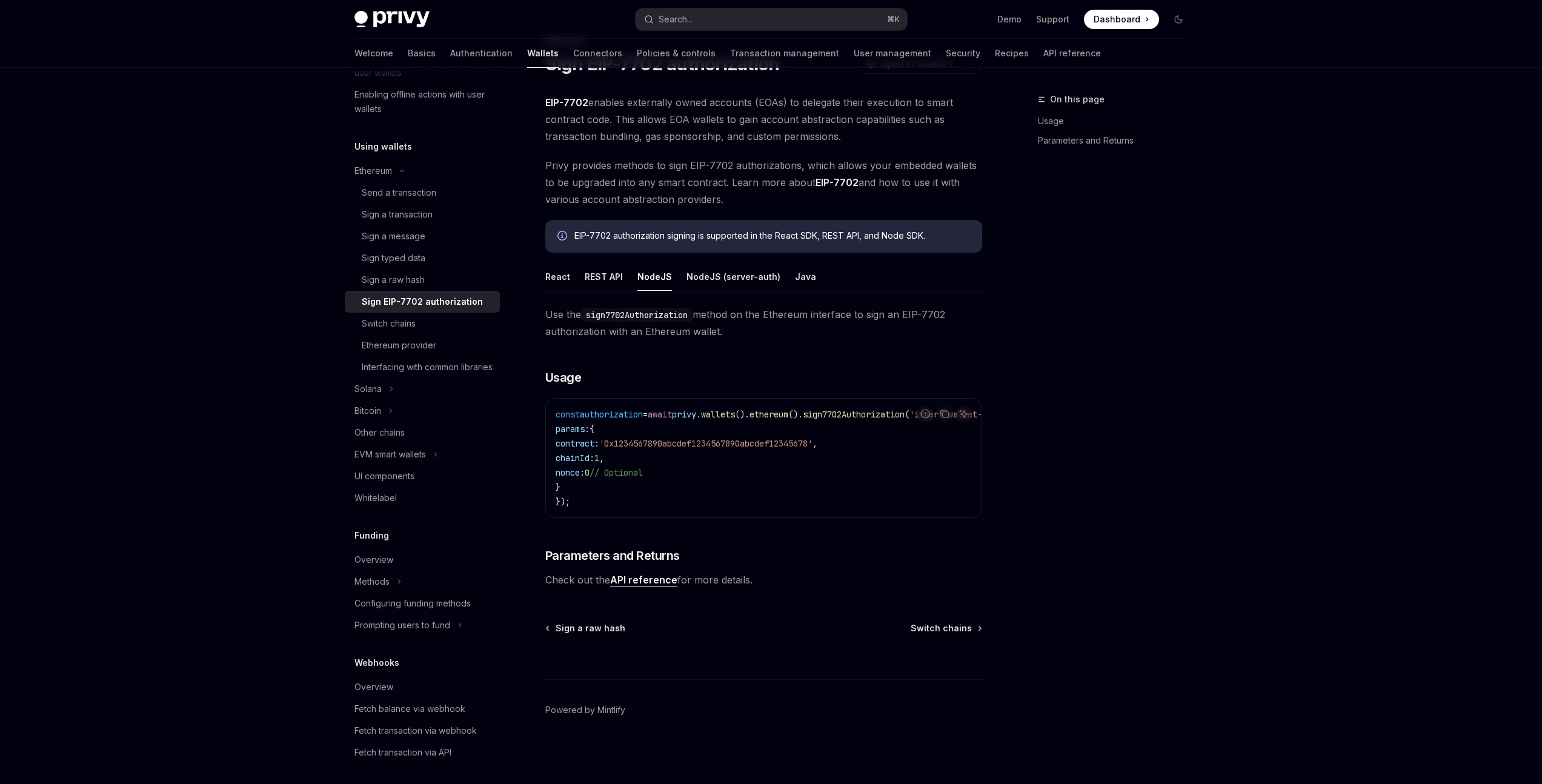
scroll to position [64, 0]
click at [593, 279] on button "REST API" at bounding box center [604, 276] width 38 height 28
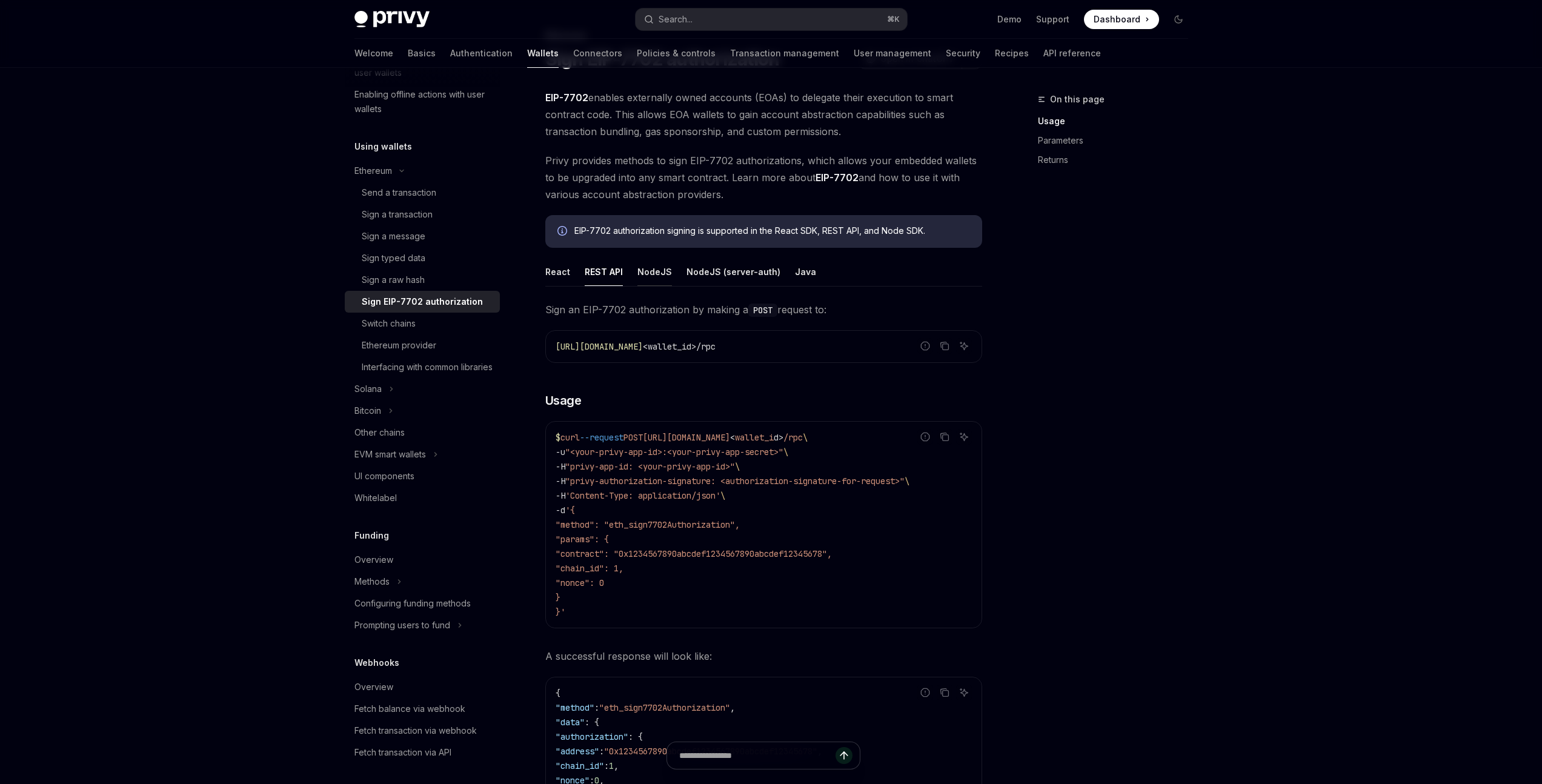
click at [654, 269] on button "NodeJS" at bounding box center [655, 271] width 35 height 28
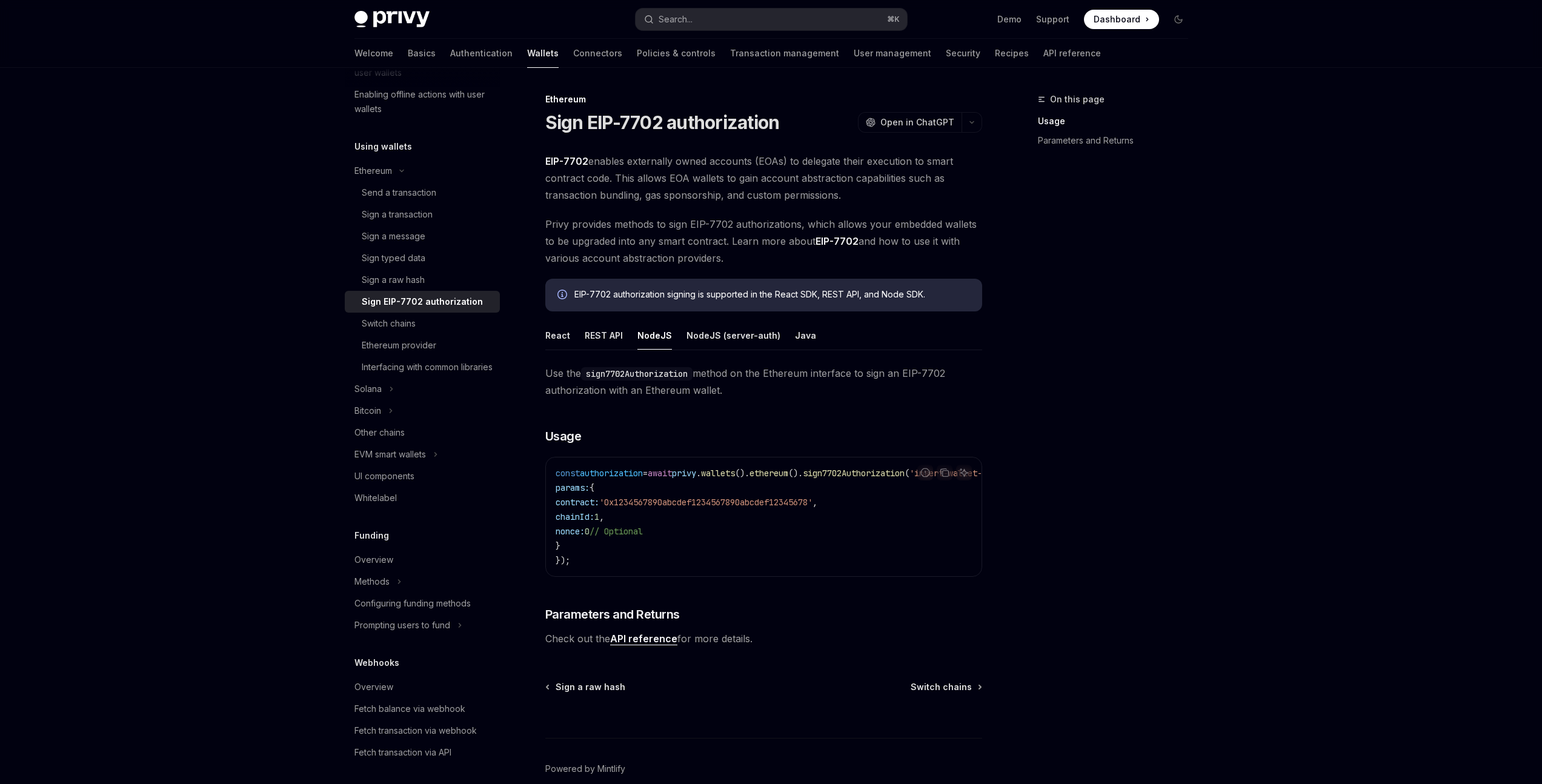
click at [730, 393] on span "Use the sign7702Authorization method on the Ethereum interface to sign an EIP-7…" at bounding box center [764, 382] width 437 height 34
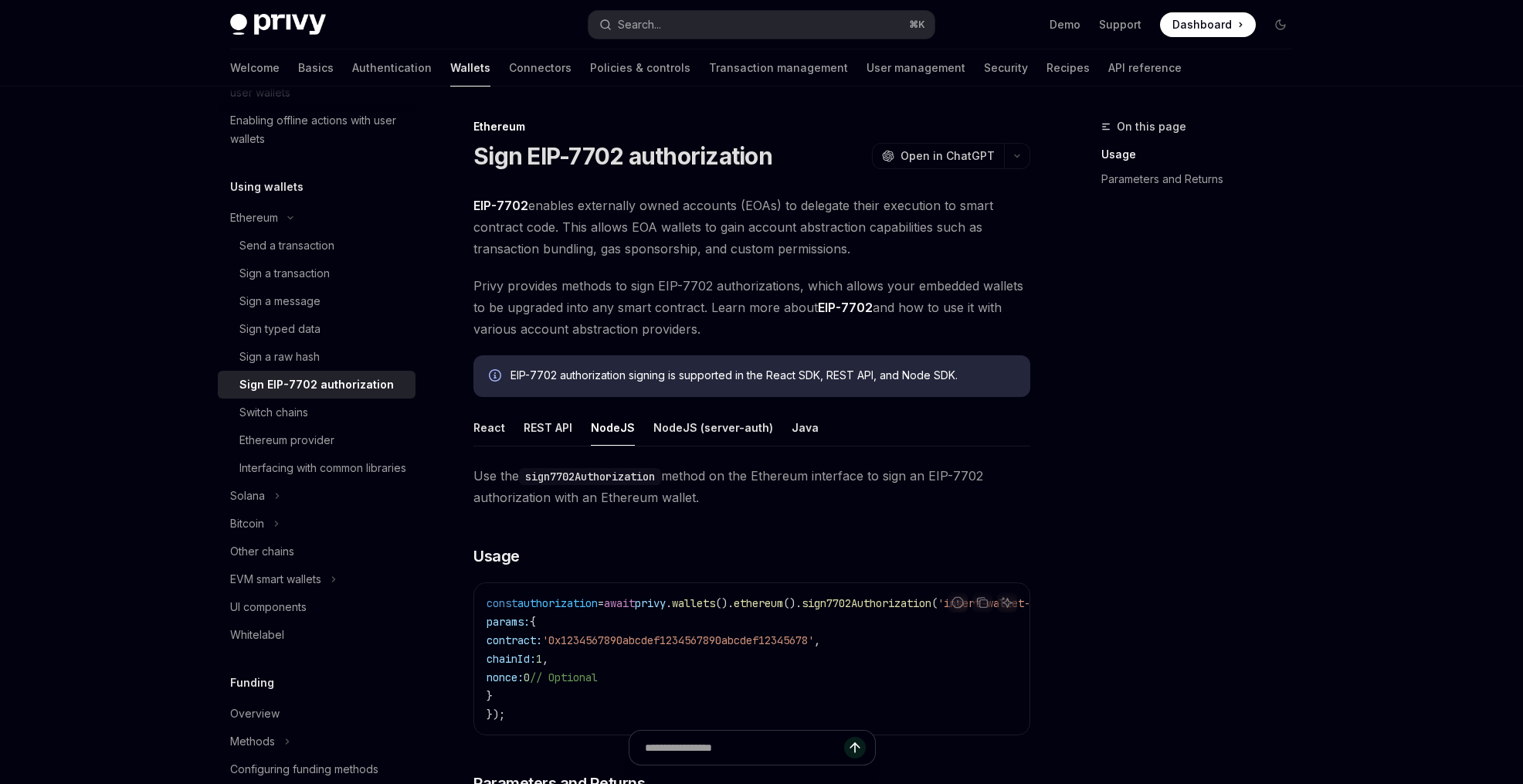
click at [787, 221] on span "EIP-7702 enables externally owned accounts (EOAs) to delegate their execution t…" at bounding box center [752, 227] width 557 height 65
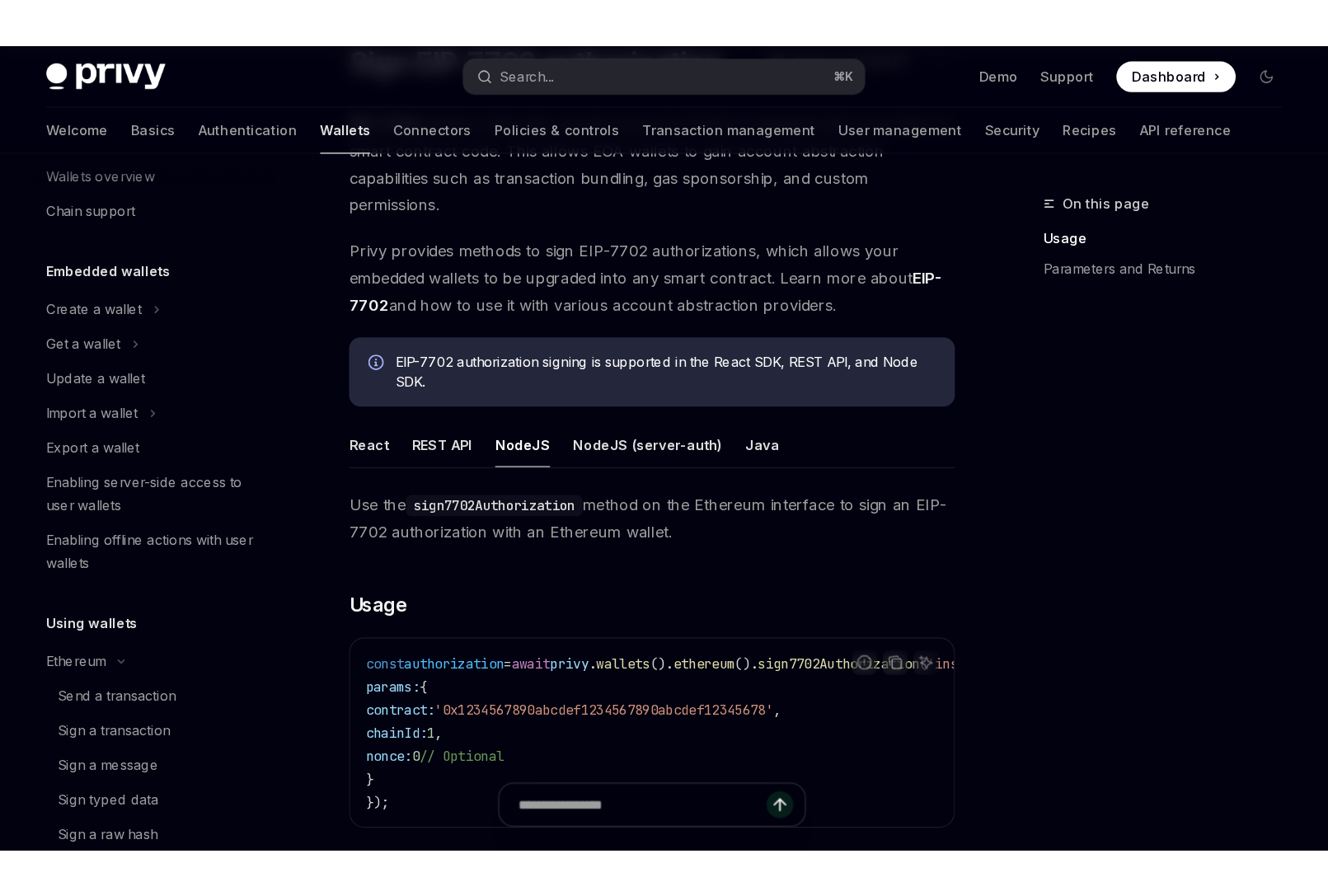
scroll to position [30, 0]
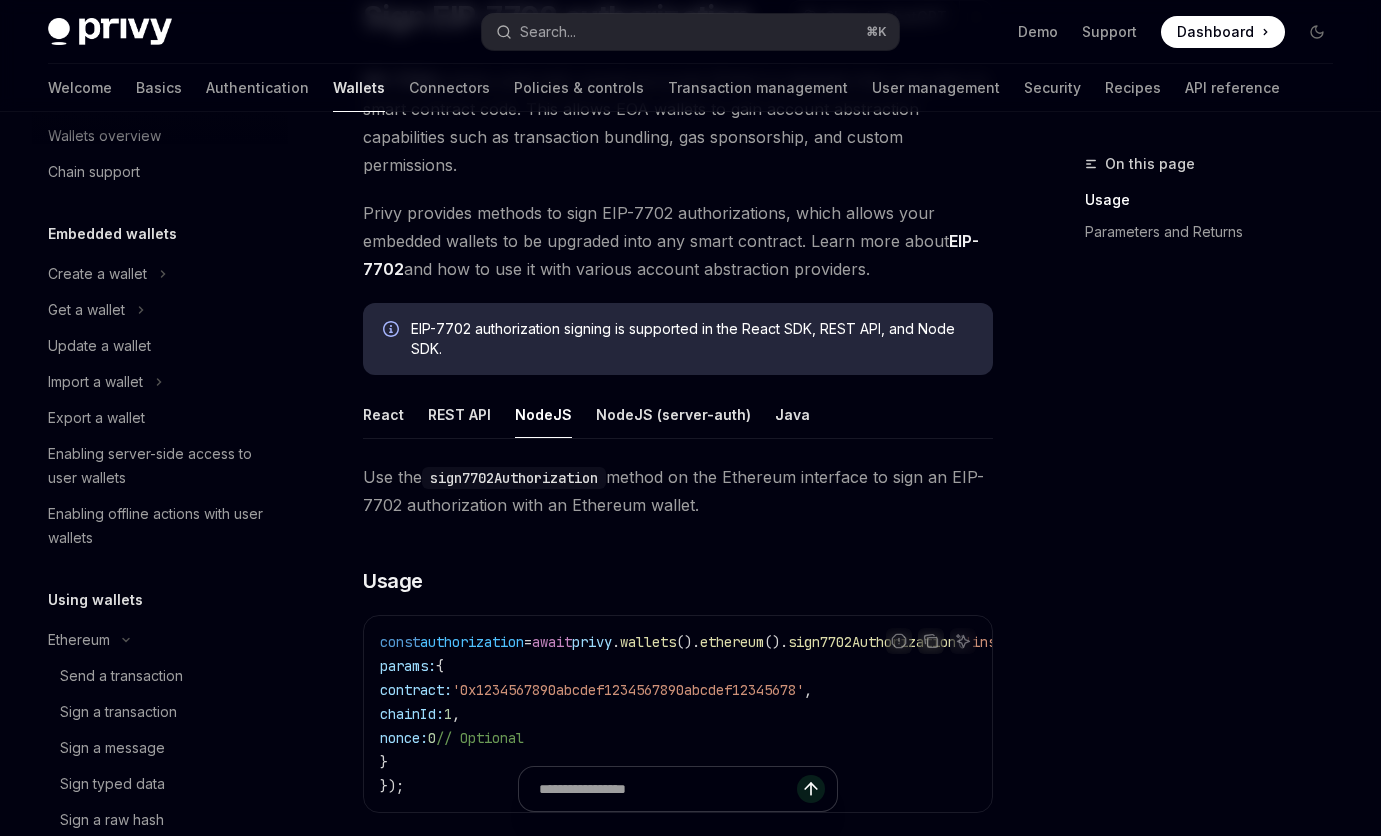
click at [538, 410] on button "NodeJS" at bounding box center [543, 414] width 57 height 47
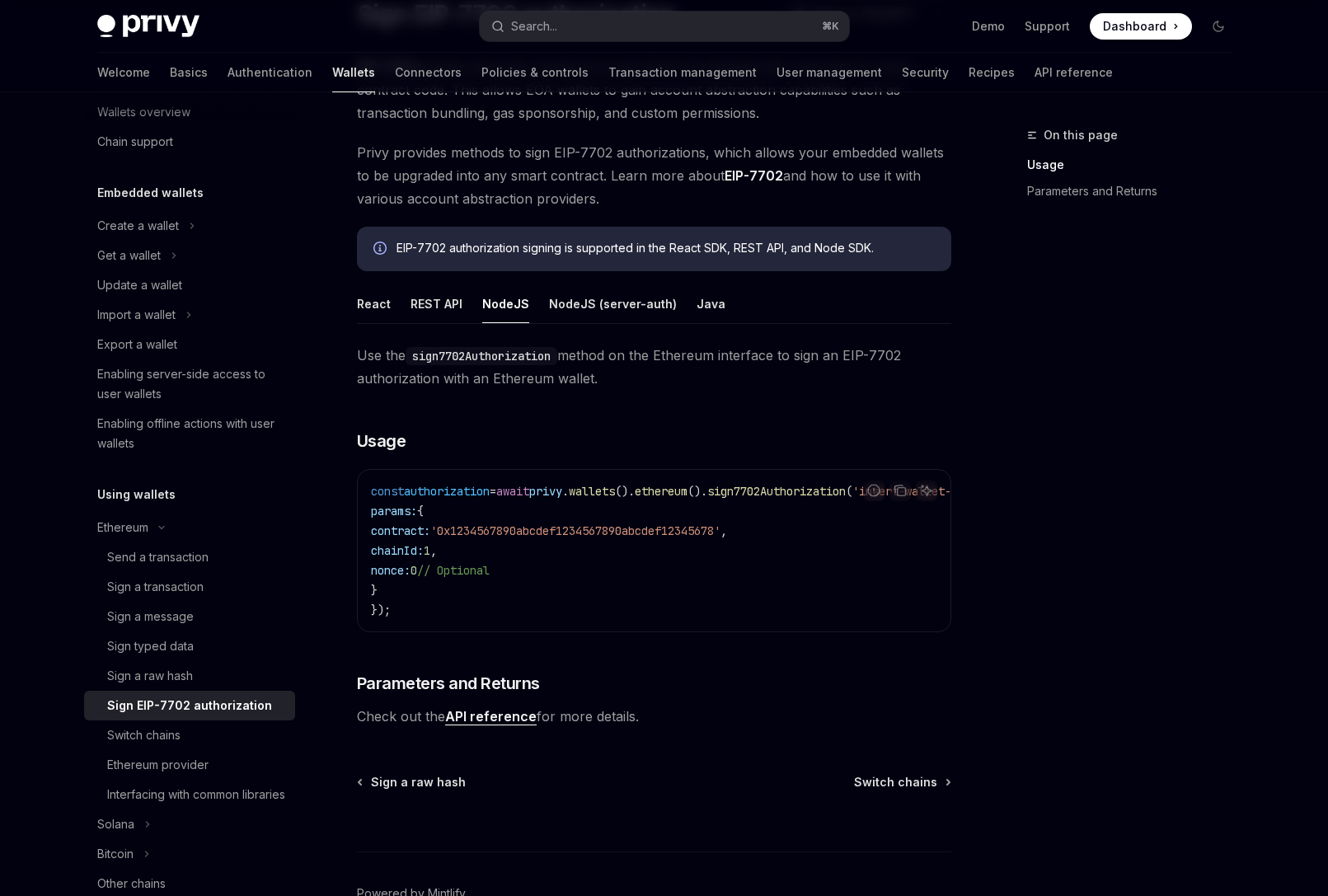
drag, startPoint x: 380, startPoint y: 528, endPoint x: 517, endPoint y: 584, distance: 148.0
click at [517, 584] on code "const authorization = await privy . wallets (). ethereum (). sign7702Authorizat…" at bounding box center [701, 551] width 659 height 138
click at [610, 309] on button "NodeJS (server-auth)" at bounding box center [612, 303] width 128 height 39
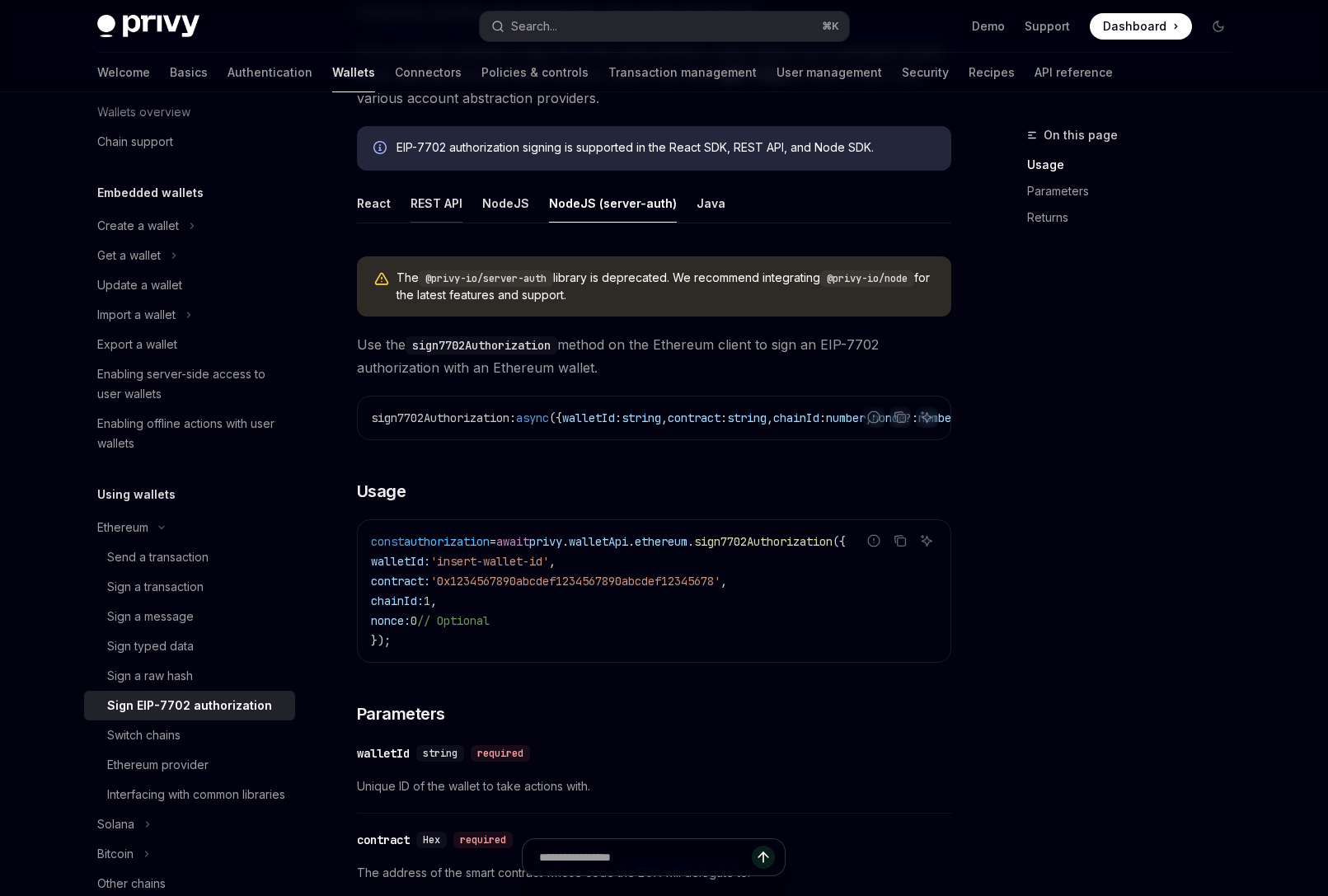
click at [425, 194] on button "REST API" at bounding box center [436, 203] width 52 height 39
type textarea "*"
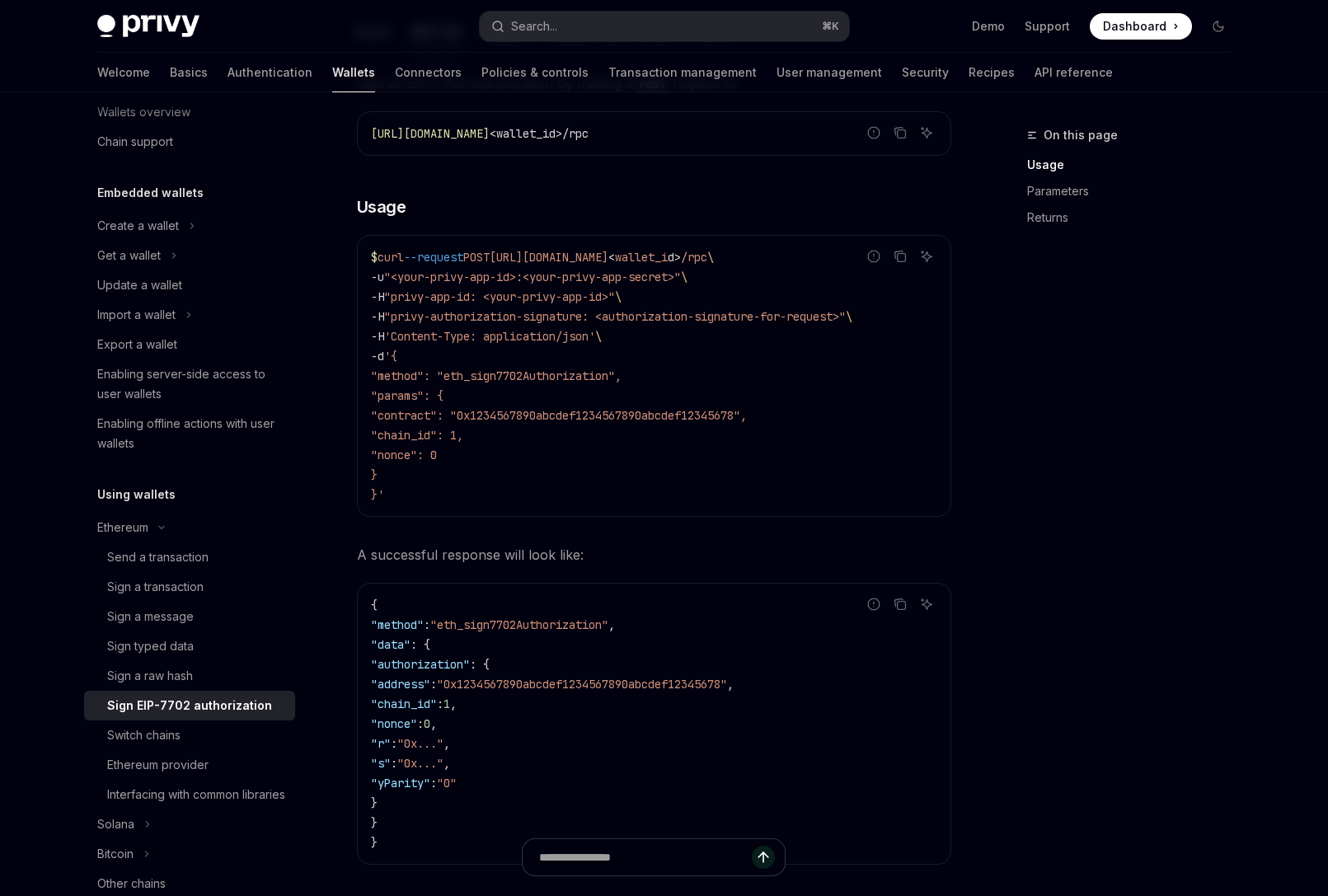
scroll to position [253, 0]
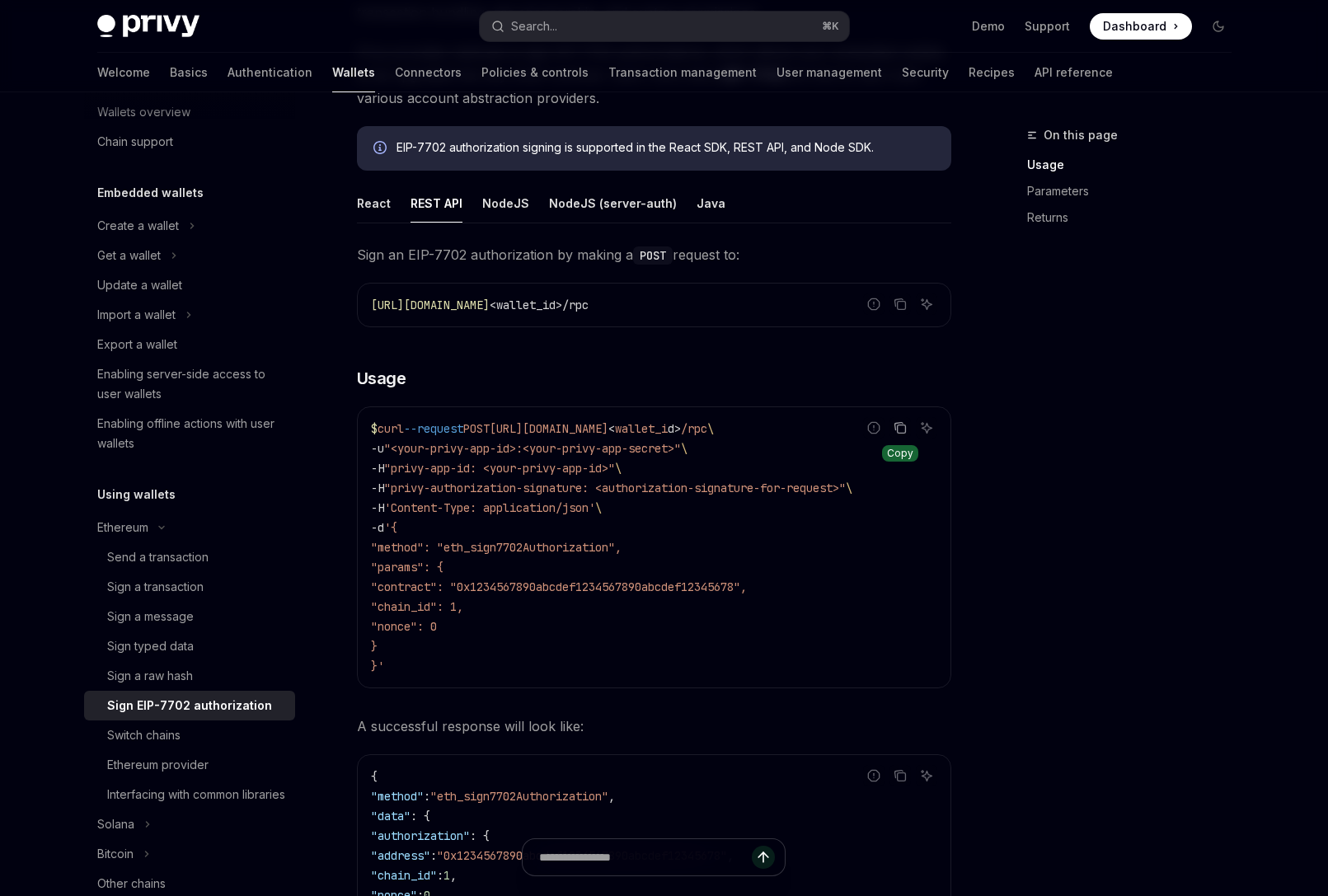
click at [897, 431] on icon "Copy the contents from the code block" at bounding box center [901, 429] width 8 height 8
click at [1069, 197] on link "Parameters" at bounding box center [1136, 191] width 218 height 26
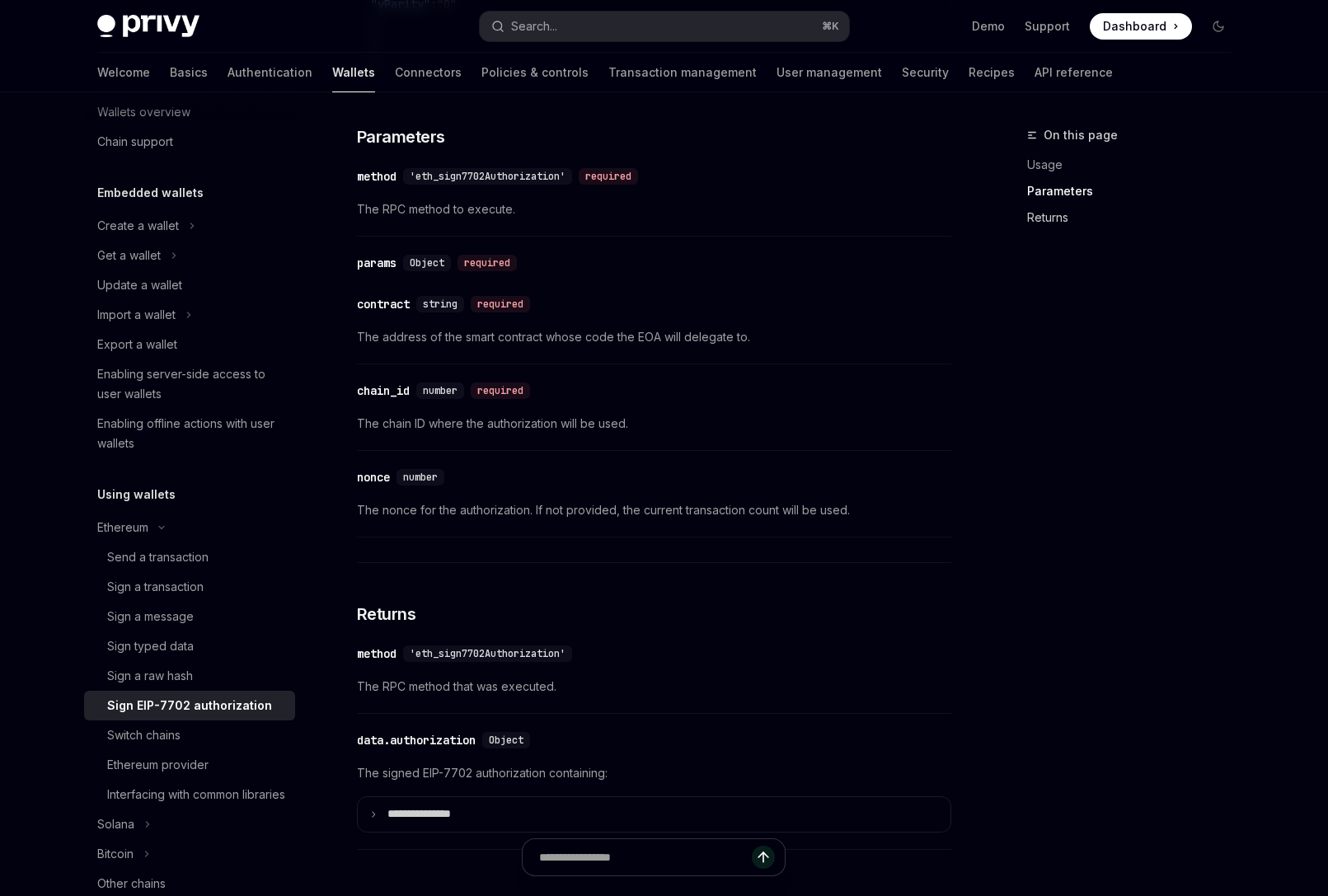
click at [1054, 215] on link "Returns" at bounding box center [1136, 218] width 218 height 26
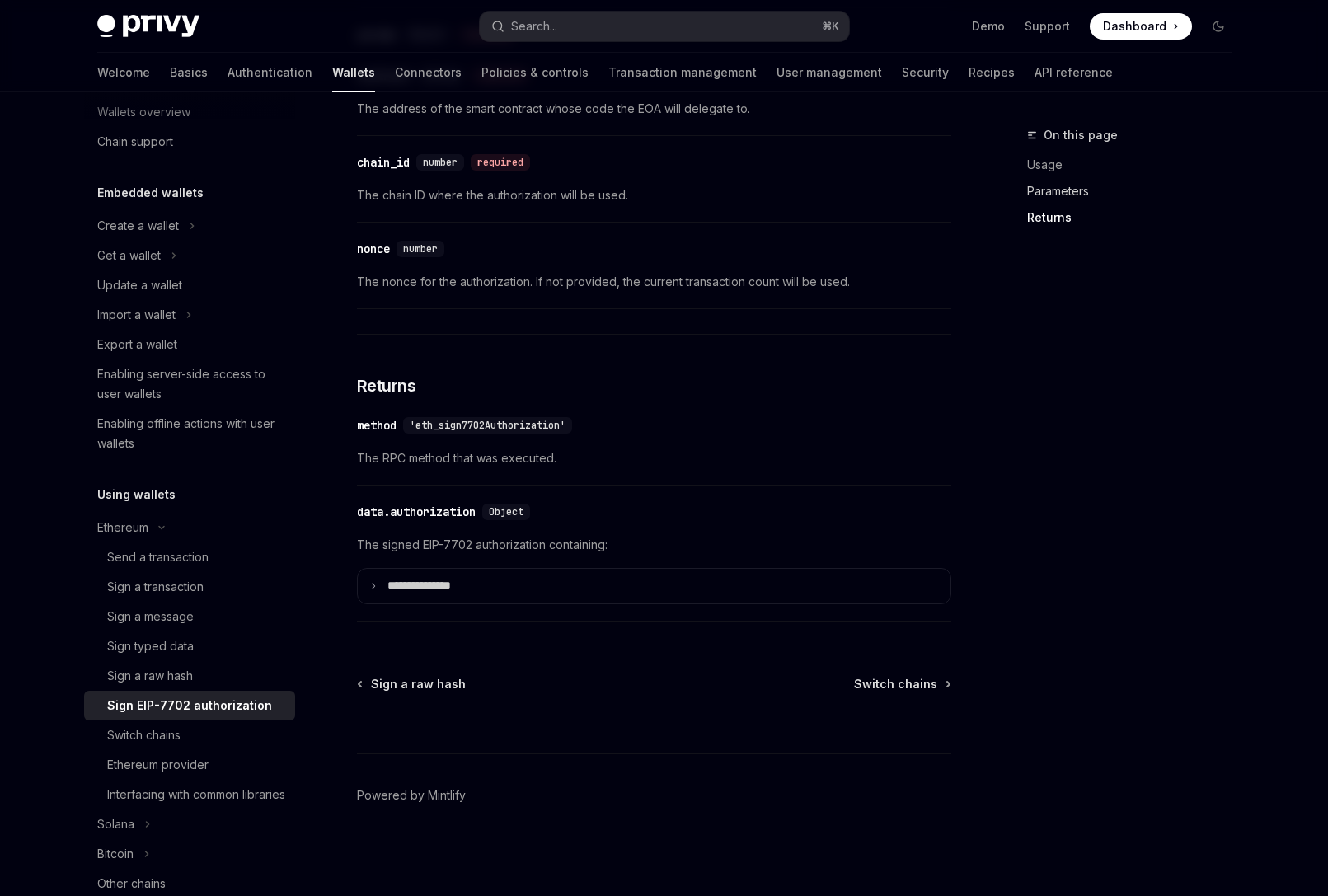
click at [1059, 201] on link "Parameters" at bounding box center [1136, 191] width 218 height 26
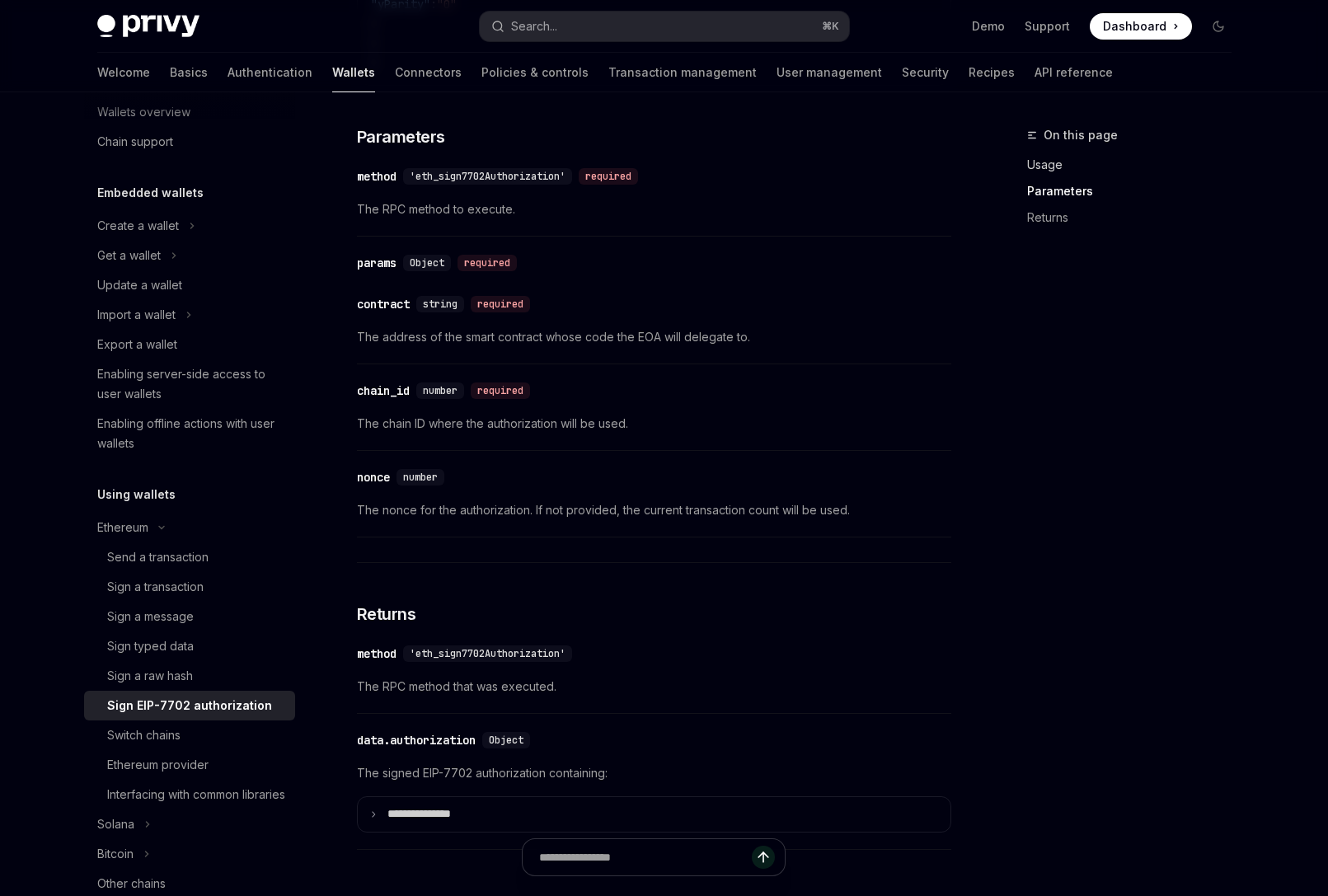
click at [1058, 167] on link "Usage" at bounding box center [1136, 165] width 218 height 26
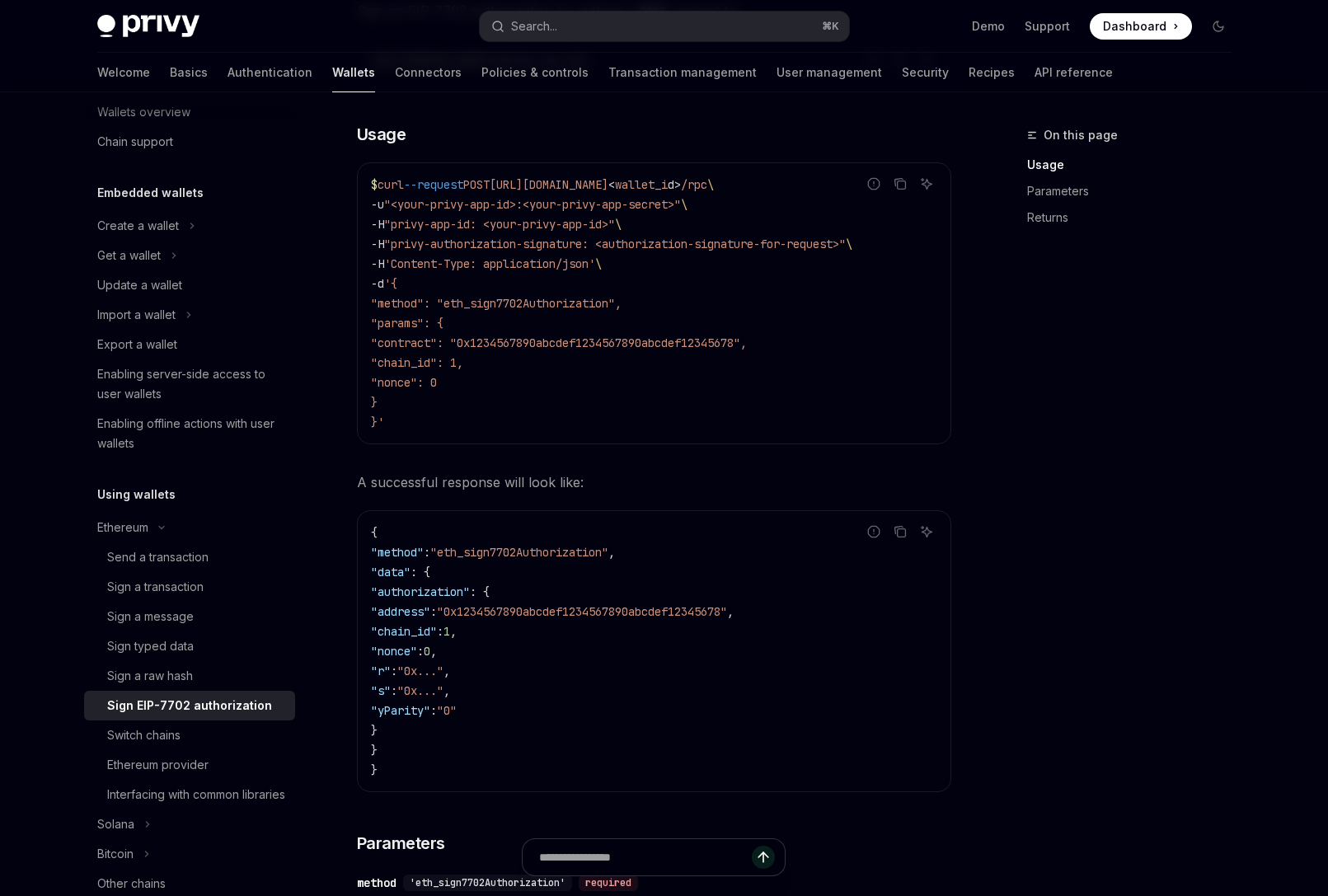
scroll to position [496, 0]
click at [1035, 69] on link "API reference" at bounding box center [1073, 73] width 78 height 40
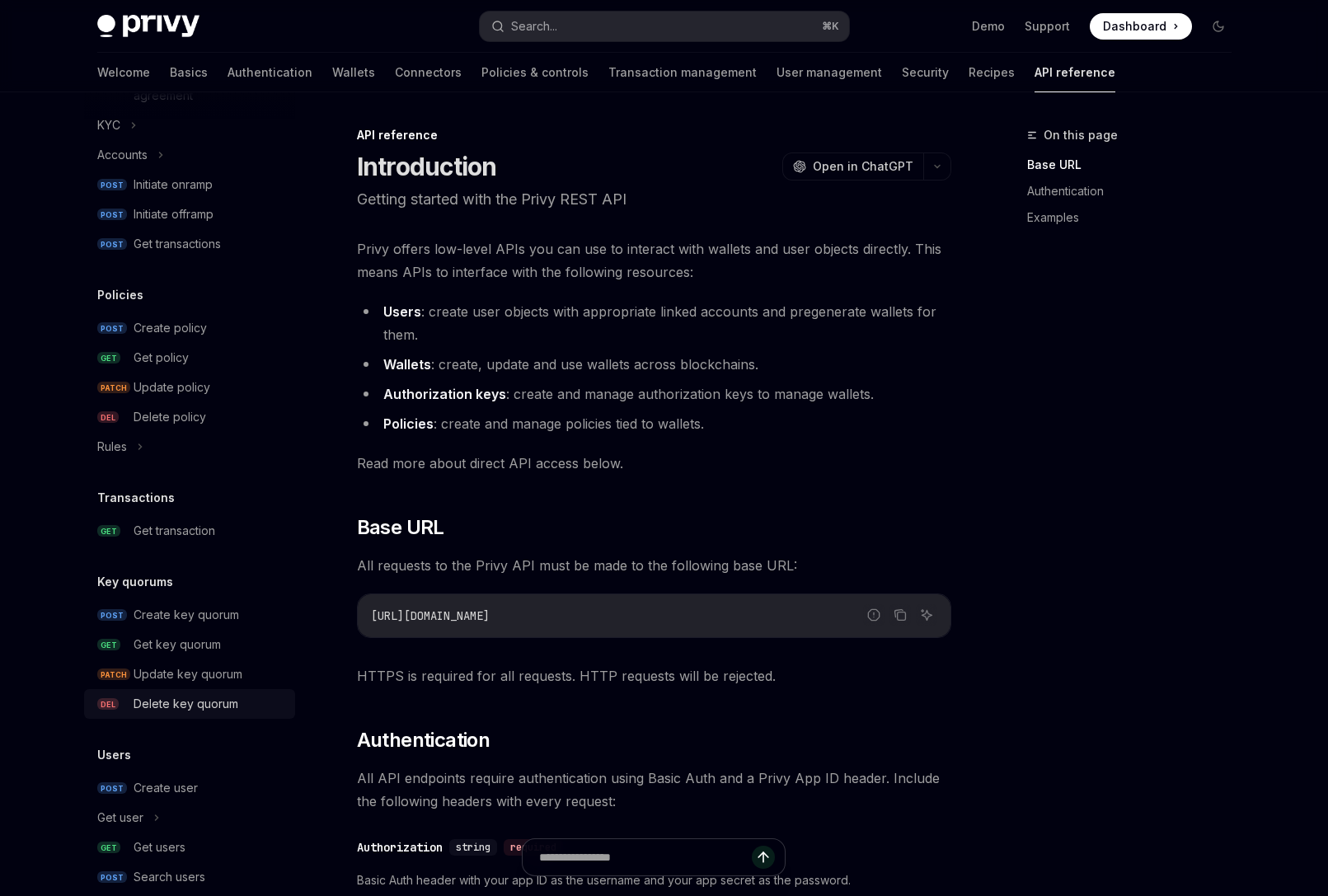
scroll to position [837, 0]
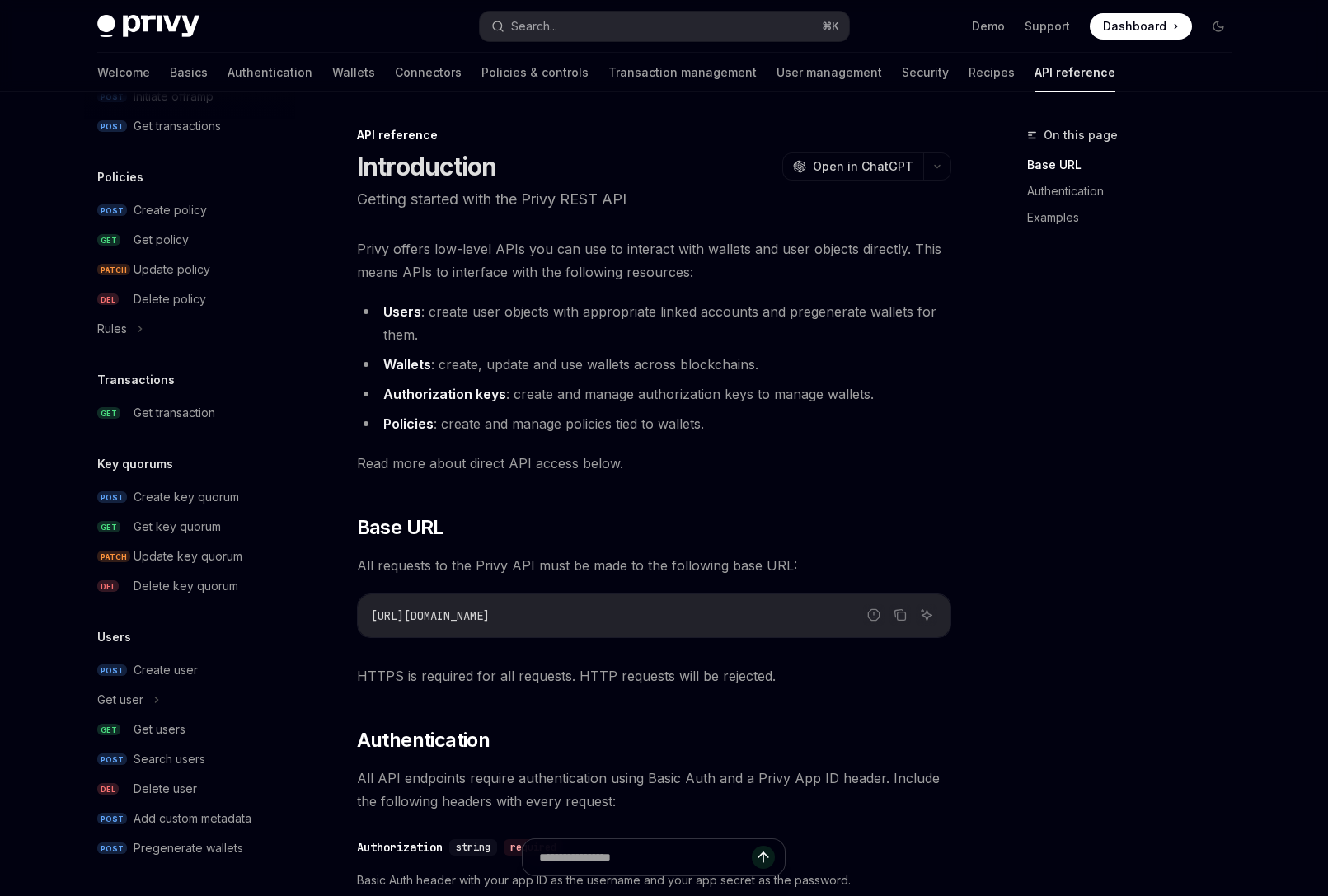
click at [1020, 368] on div "On this page Base URL Authentication Examples" at bounding box center [1119, 510] width 251 height 771
click at [1064, 215] on link "Examples" at bounding box center [1136, 218] width 218 height 26
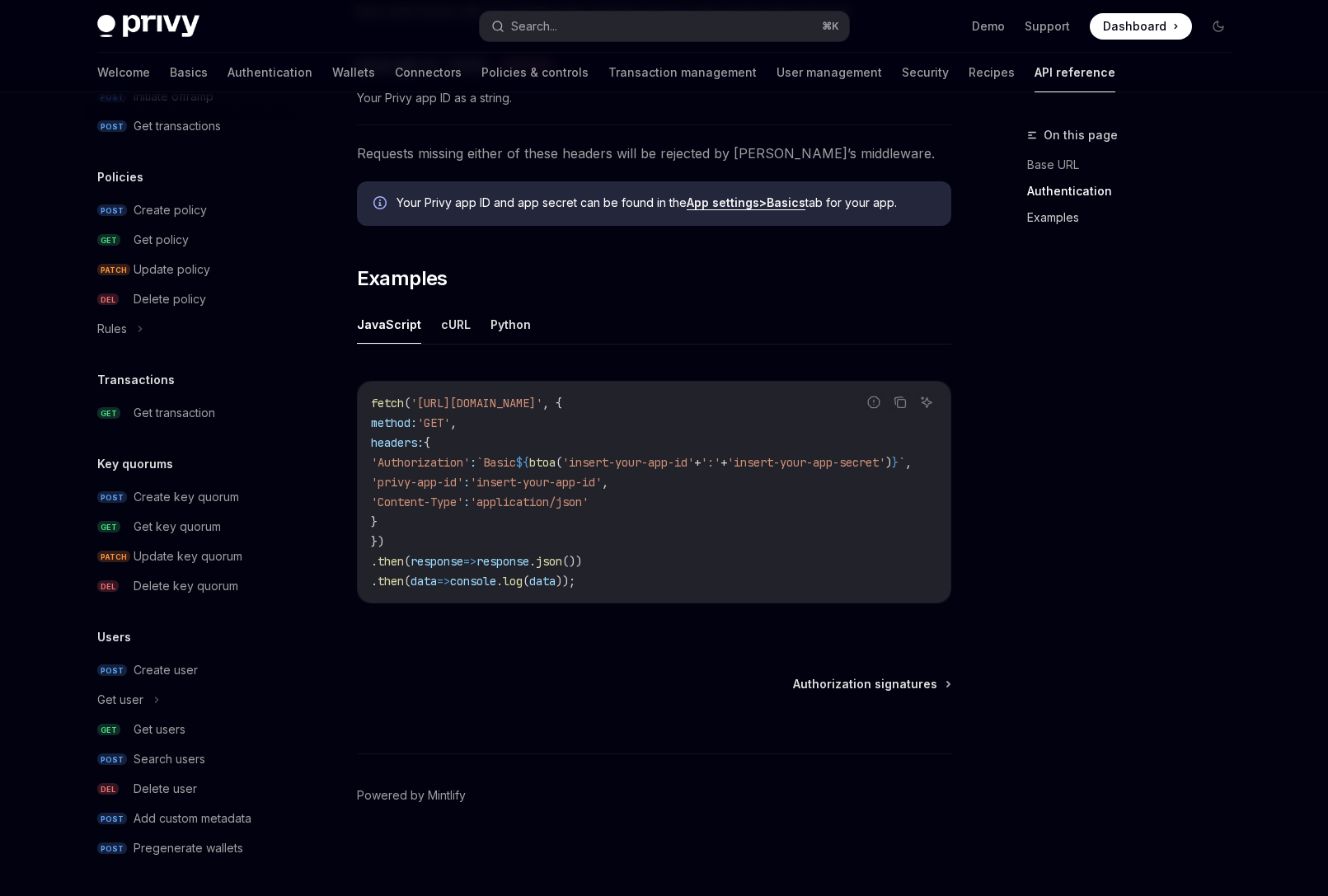
scroll to position [875, 0]
click at [453, 320] on button "cURL" at bounding box center [456, 324] width 30 height 39
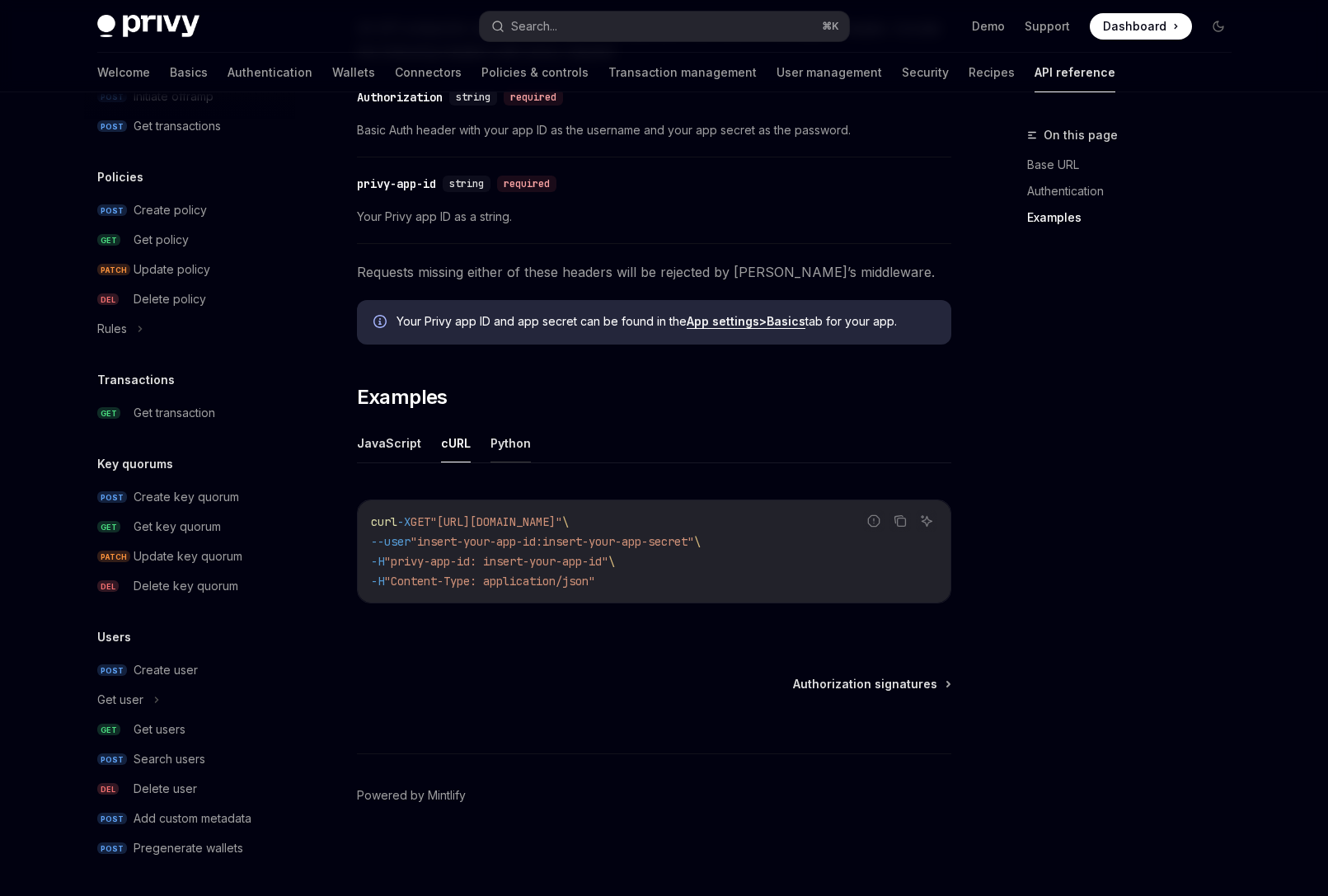
click at [508, 442] on button "Python" at bounding box center [510, 443] width 40 height 39
type textarea "*"
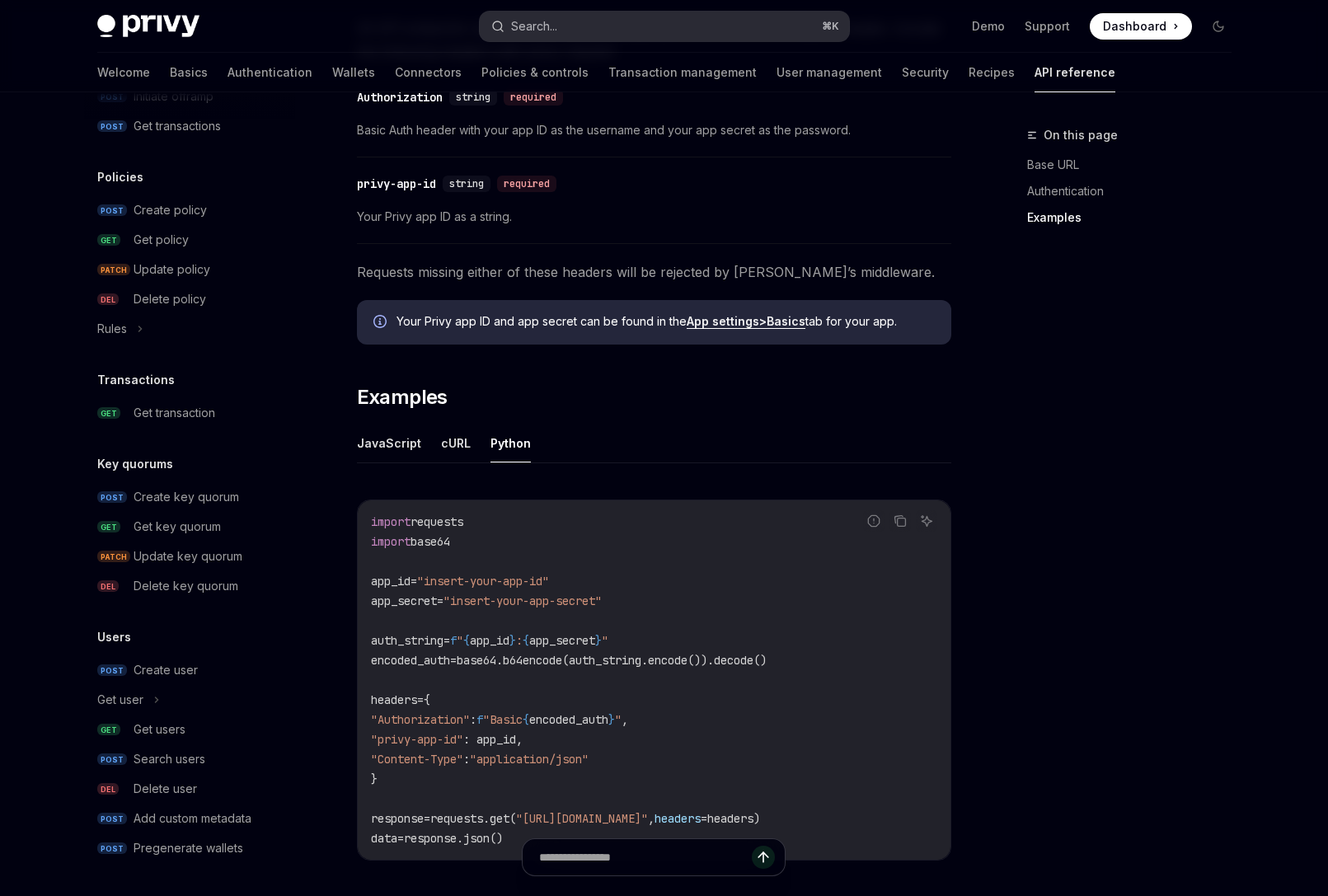
click at [608, 19] on button "Search... ⌘ K" at bounding box center [664, 26] width 369 height 30
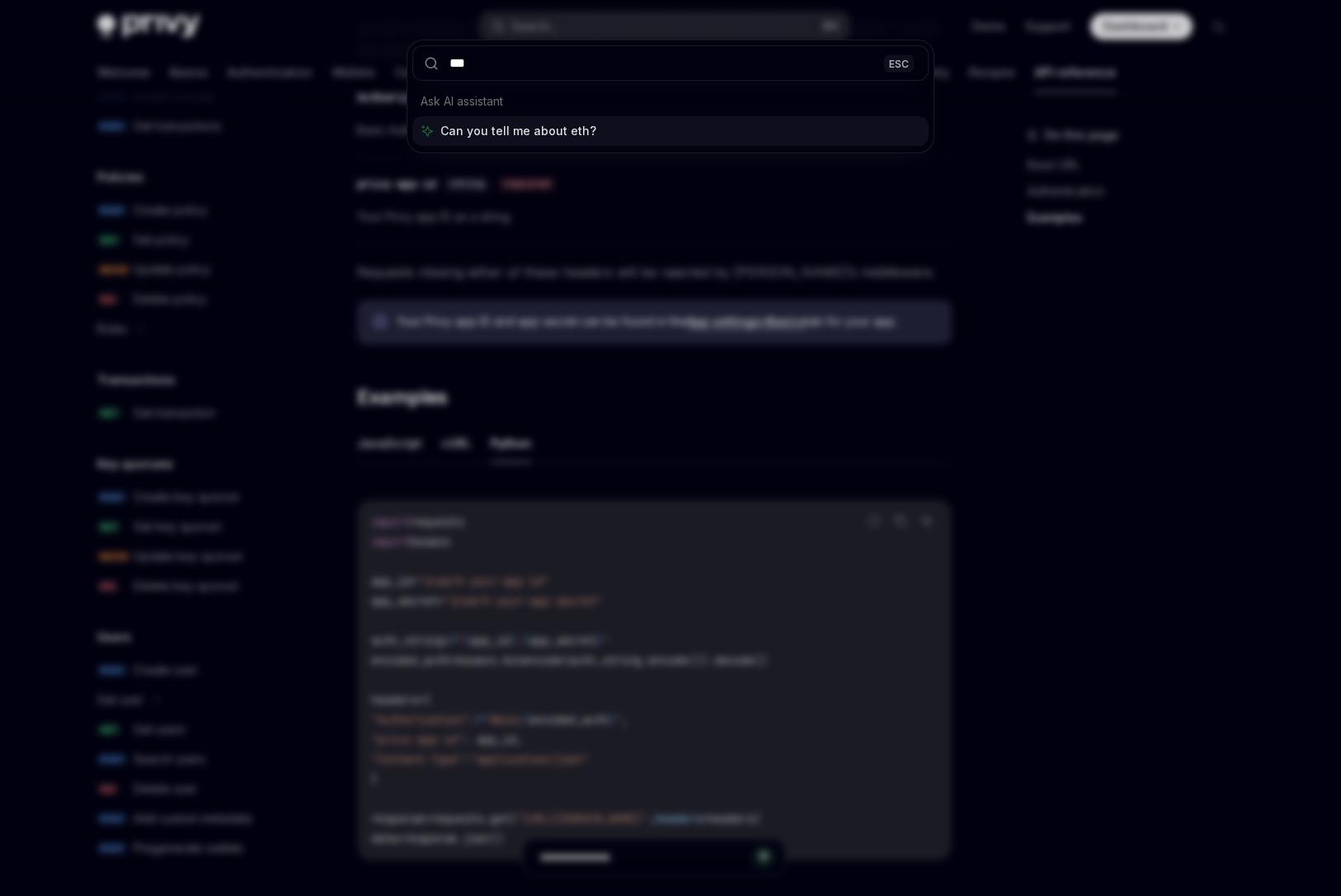
type input "****"
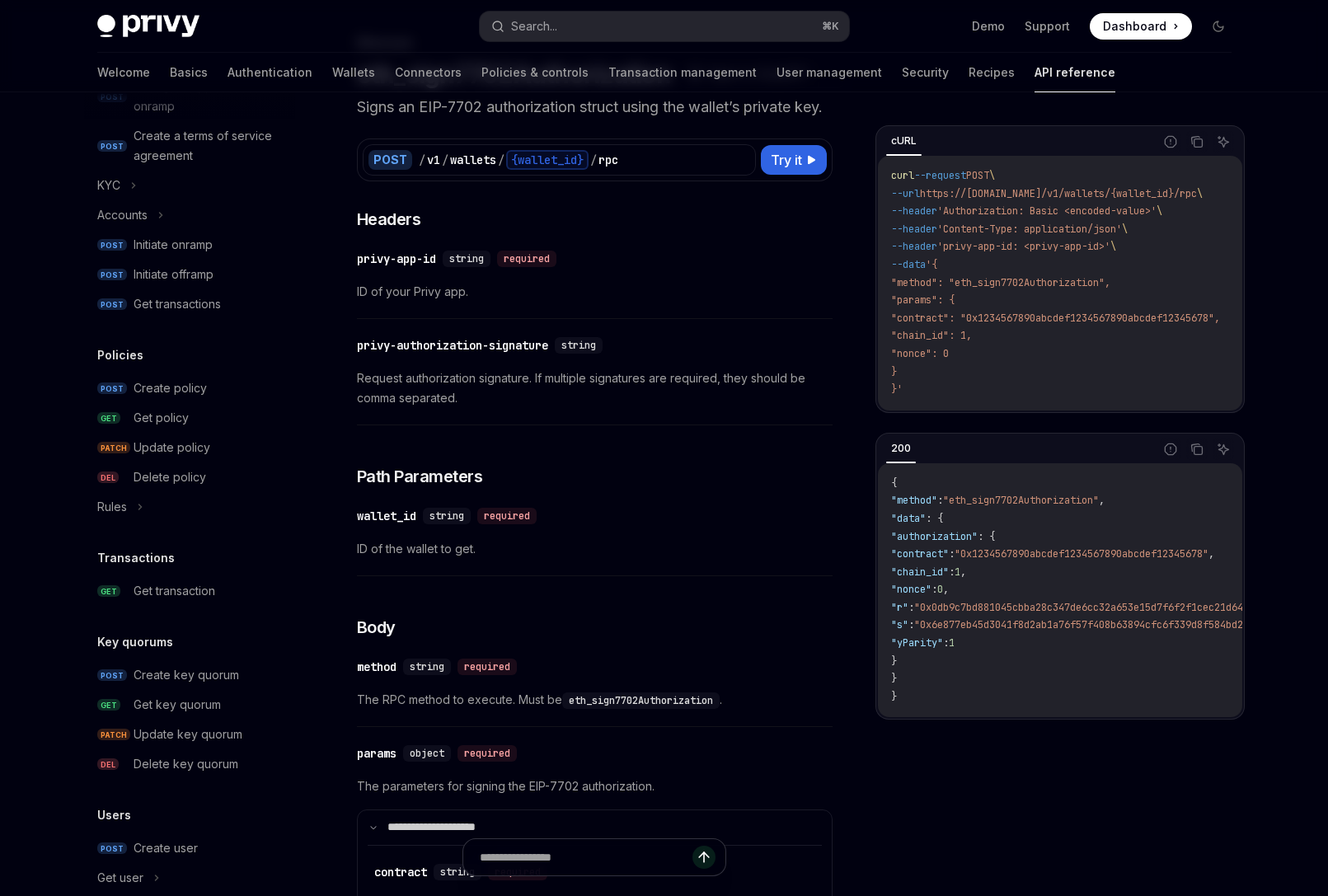
scroll to position [227, 0]
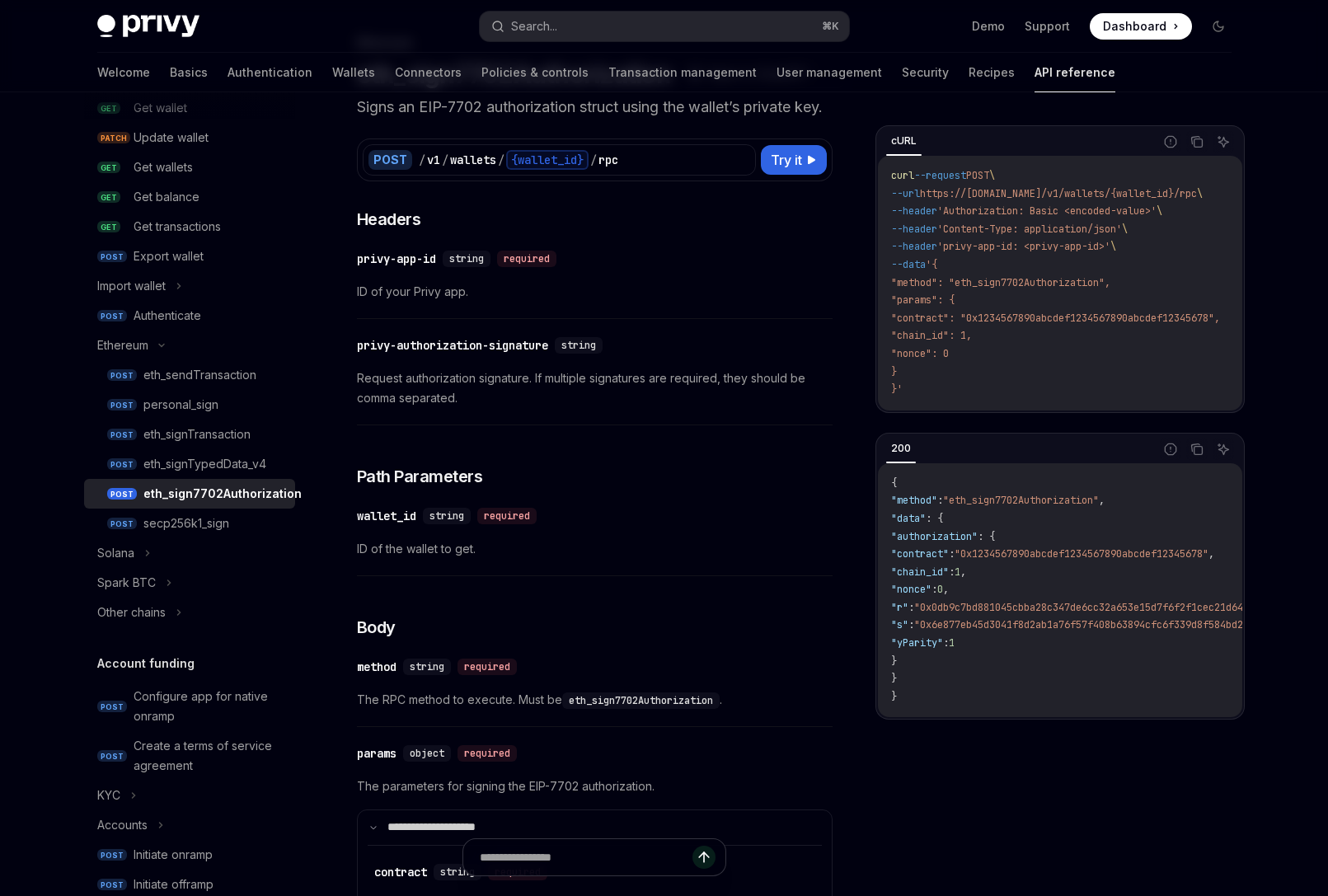
click at [793, 319] on div "​ privy-app-id string required ID of your Privy app." at bounding box center [594, 279] width 476 height 78
click at [796, 170] on span "Try it" at bounding box center [786, 160] width 31 height 20
type textarea "*"
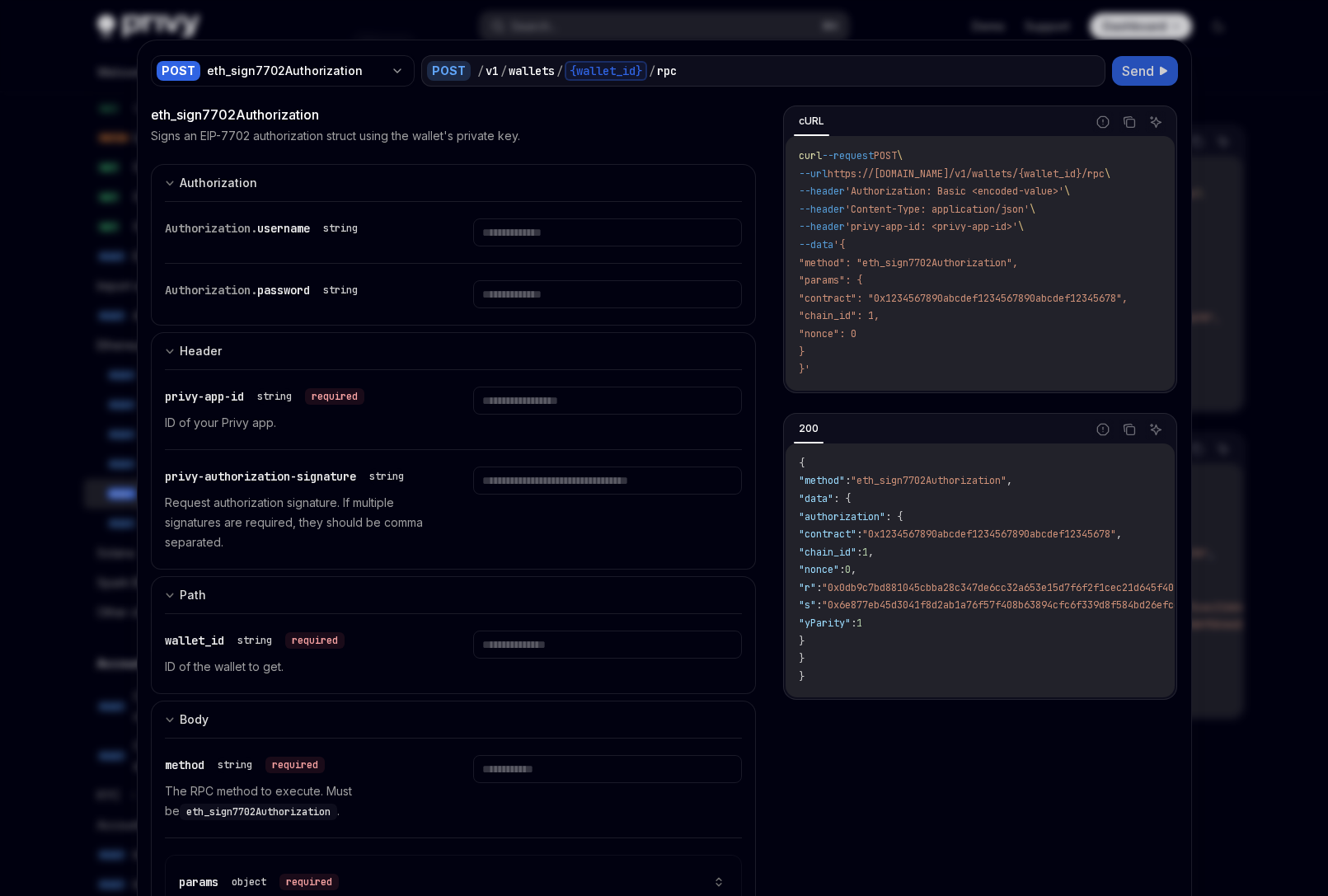
click at [1138, 67] on span "Send" at bounding box center [1138, 71] width 32 height 20
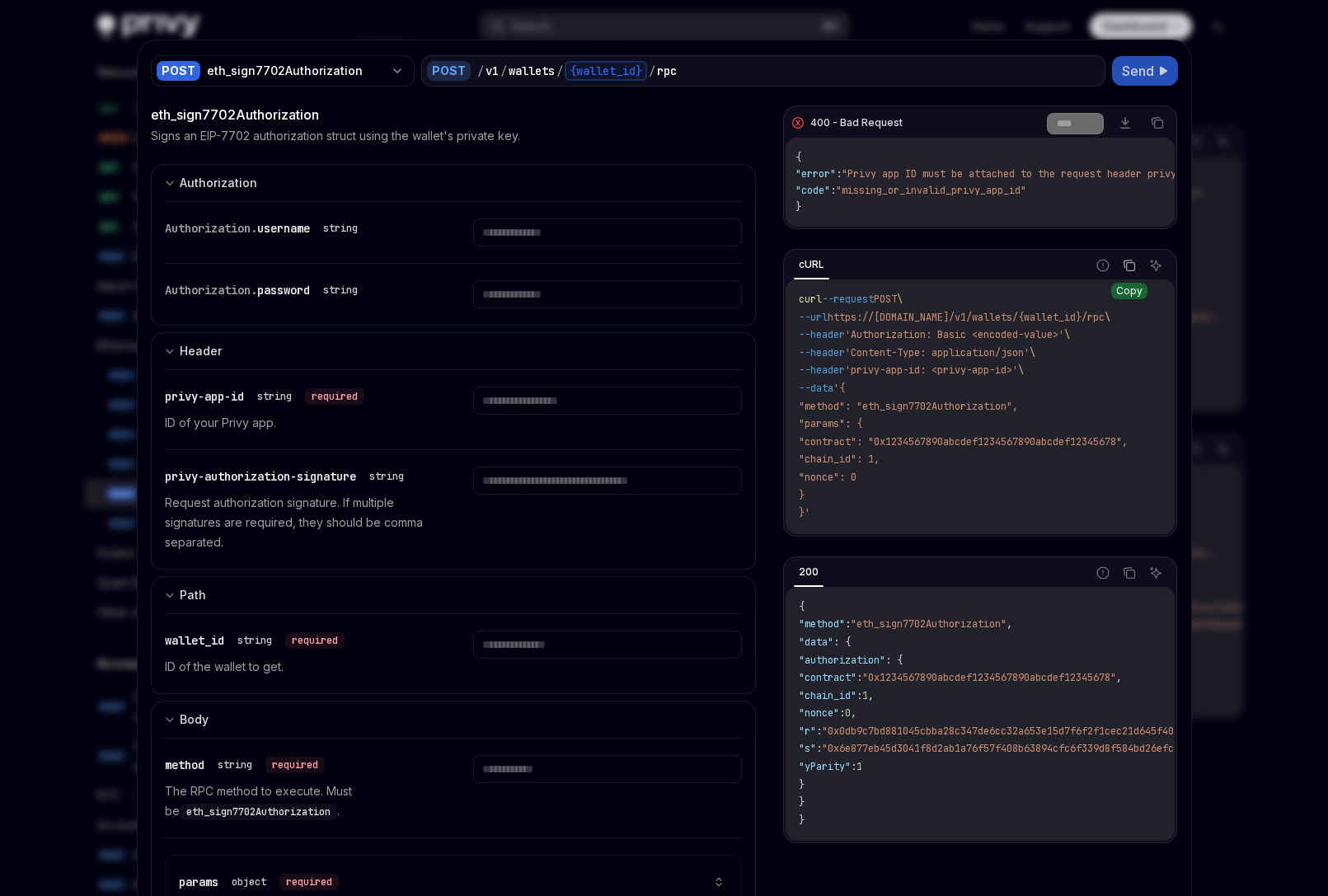
click at [1126, 269] on icon "Copy the contents from the code block" at bounding box center [1130, 267] width 8 height 8
click at [216, 427] on p "ID of your Privy app." at bounding box center [299, 423] width 269 height 20
drag, startPoint x: 275, startPoint y: 425, endPoint x: 213, endPoint y: 420, distance: 62.2
click at [213, 420] on p "ID of your Privy app." at bounding box center [299, 423] width 269 height 20
click at [311, 426] on p "ID of your Privy app." at bounding box center [299, 423] width 269 height 20
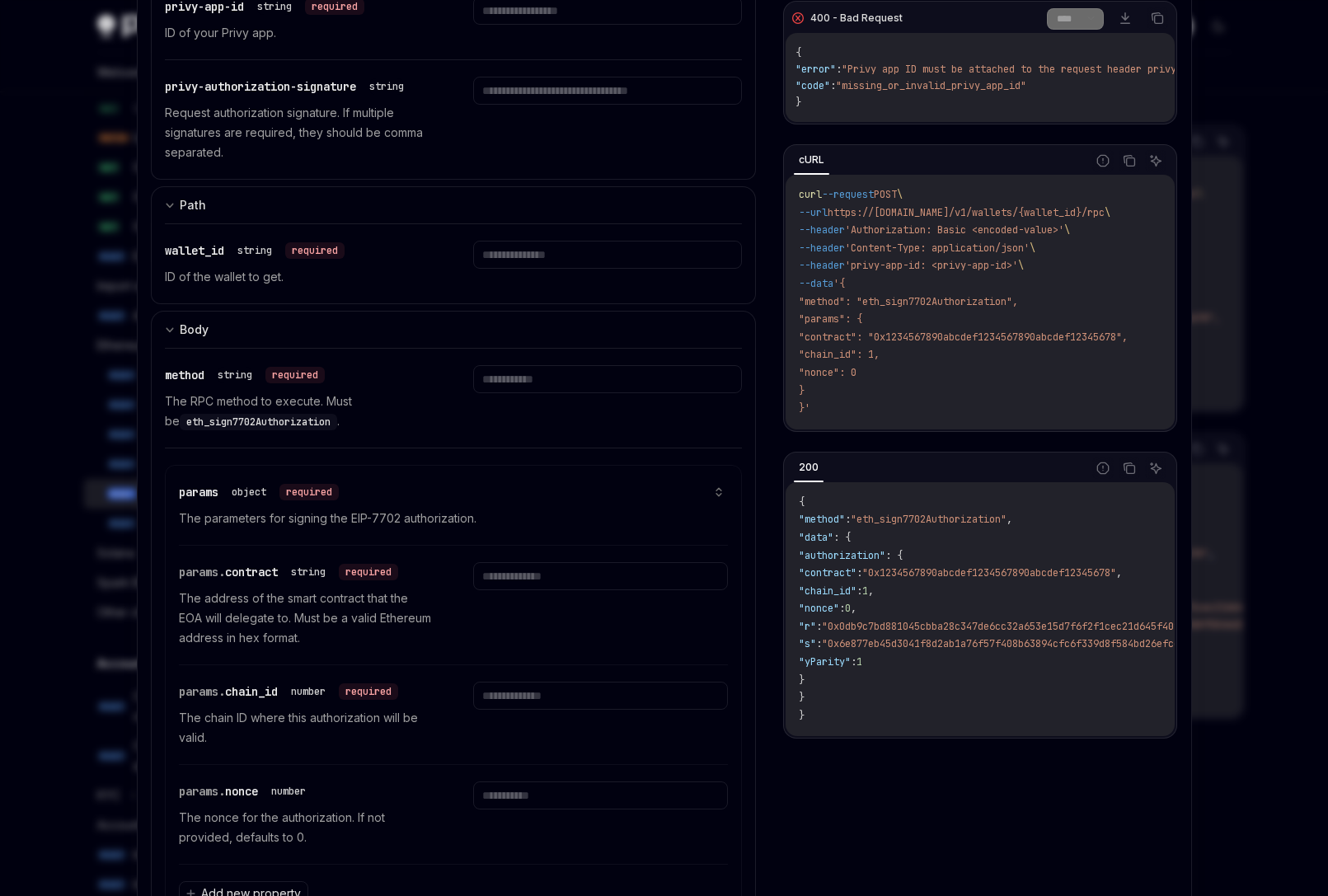
scroll to position [379, 0]
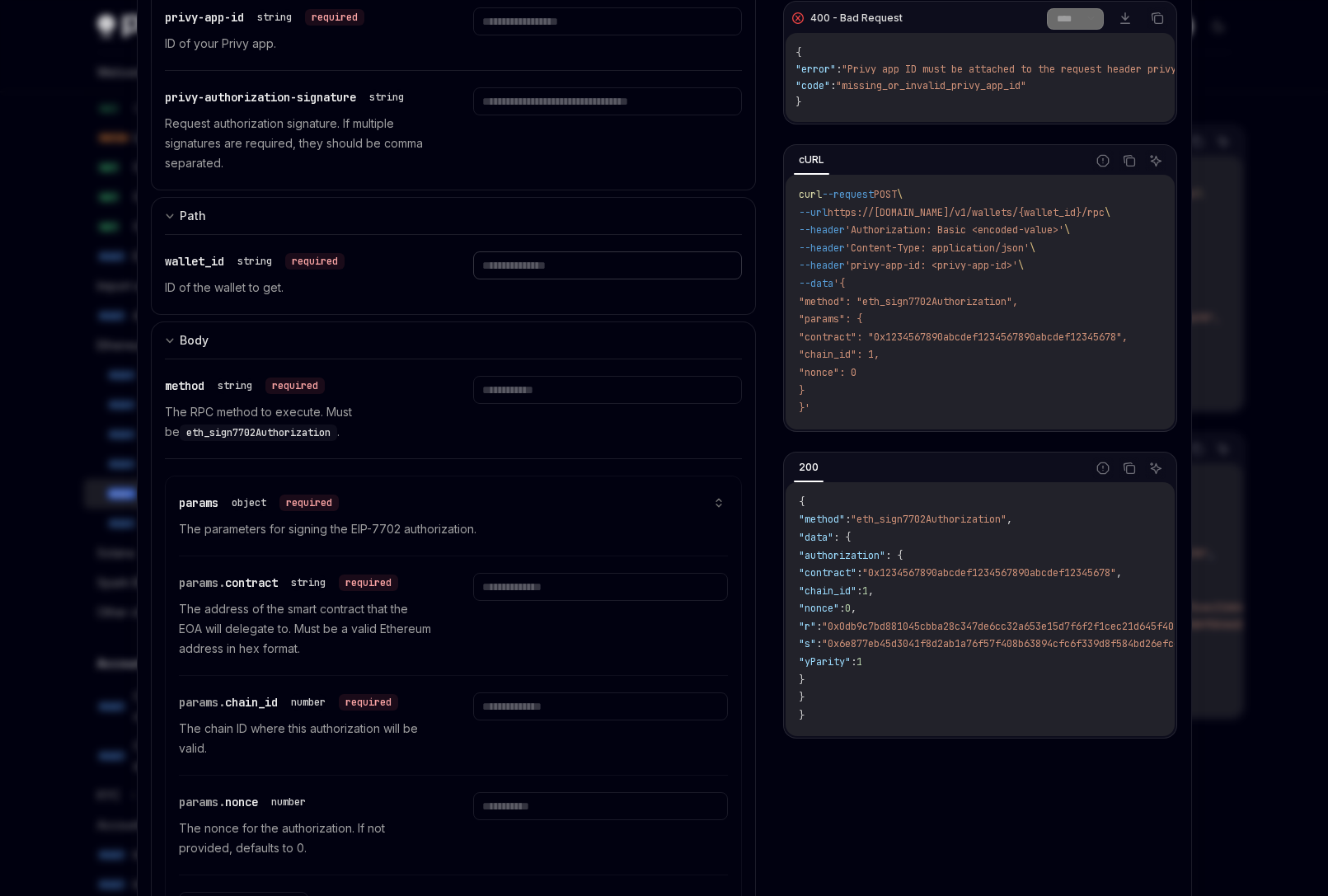
click at [517, 270] on input "text" at bounding box center [608, 265] width 269 height 28
click at [579, 265] on input "text" at bounding box center [608, 265] width 269 height 28
click at [514, 379] on input "text" at bounding box center [608, 390] width 269 height 28
click at [484, 261] on input "text" at bounding box center [608, 265] width 269 height 28
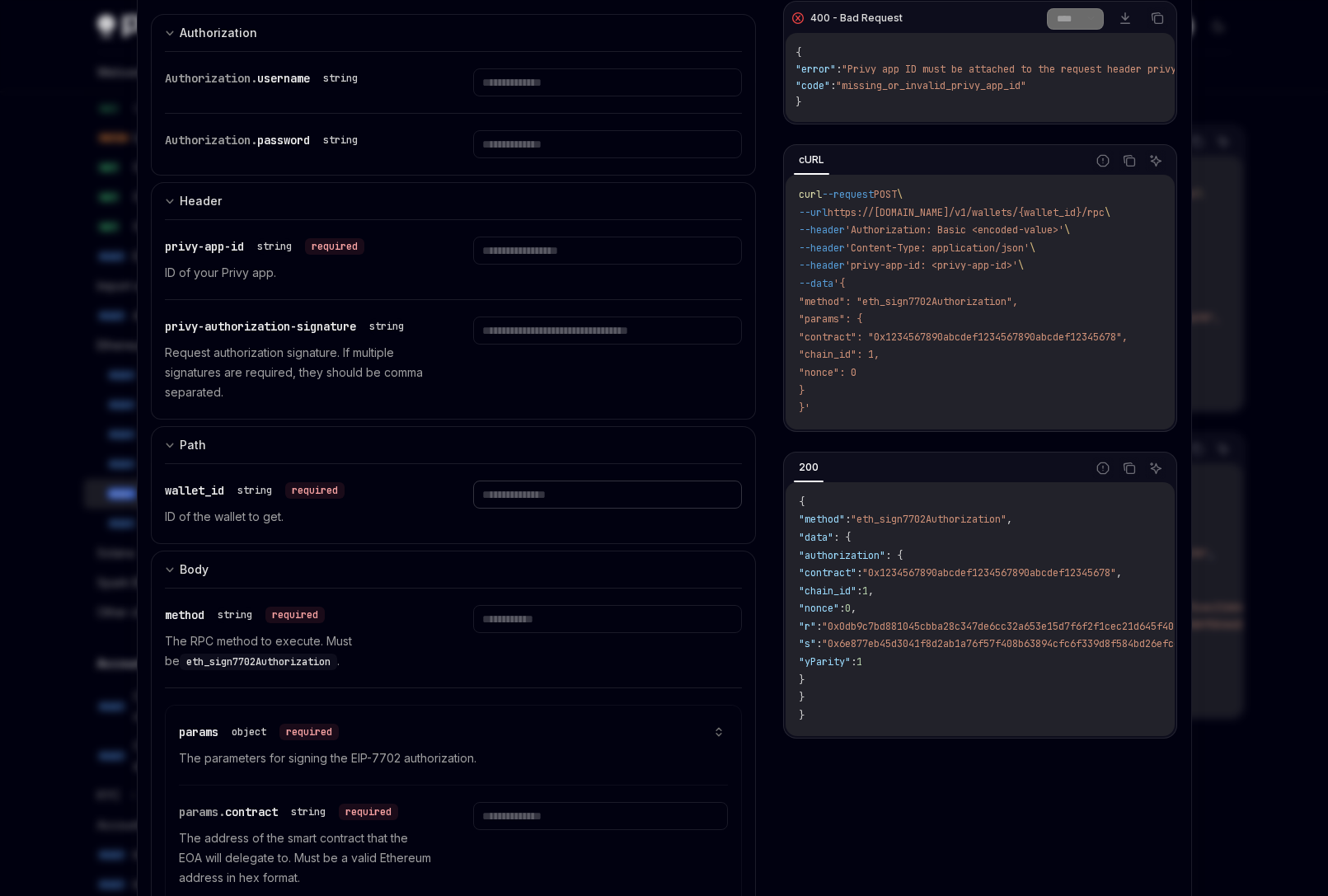
scroll to position [0, 0]
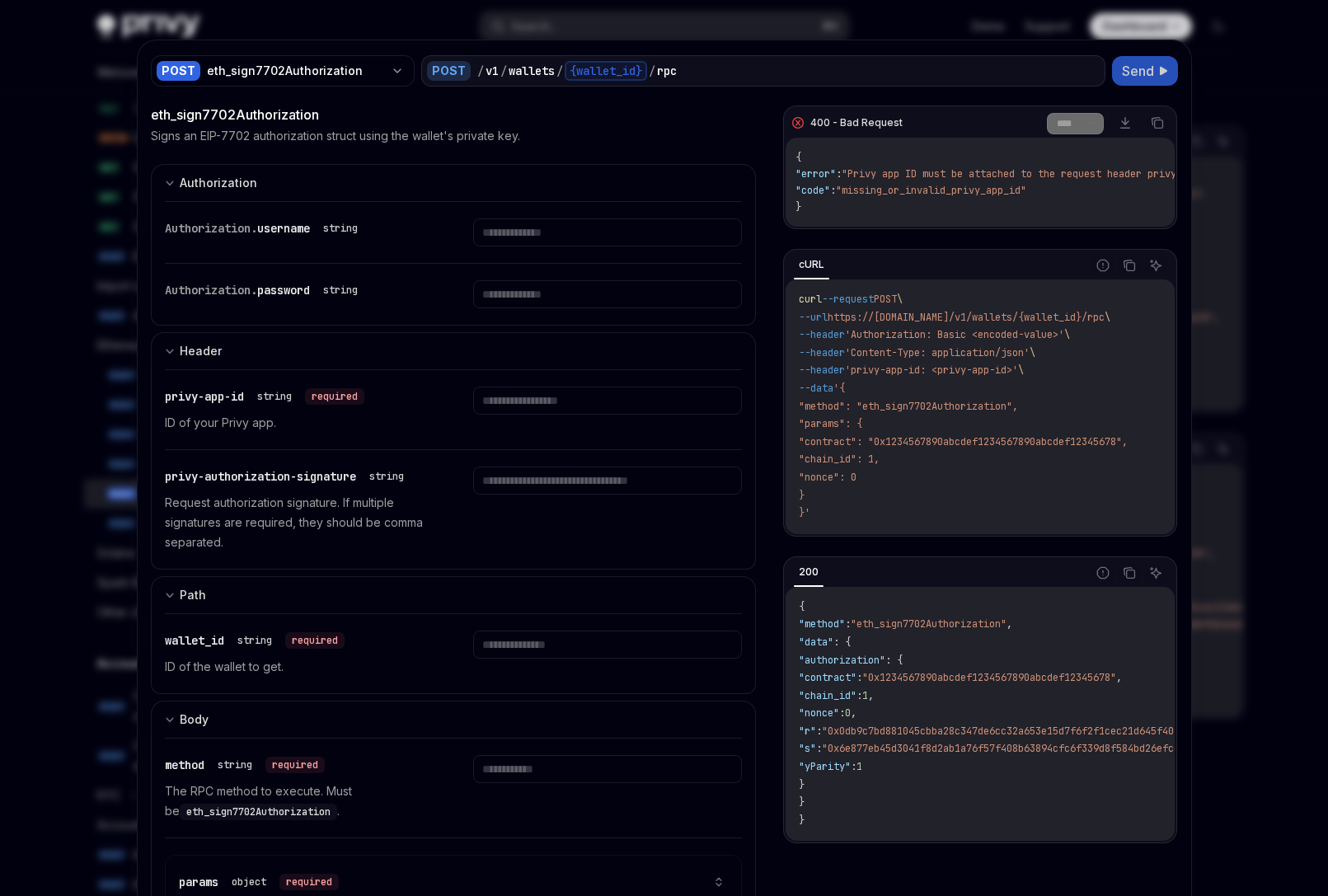
click at [349, 423] on p "ID of your Privy app." at bounding box center [299, 423] width 269 height 20
click at [520, 401] on input "text" at bounding box center [608, 401] width 269 height 28
click at [415, 432] on p "ID of your Privy app." at bounding box center [299, 423] width 269 height 20
click at [537, 394] on input "text" at bounding box center [608, 401] width 269 height 28
drag, startPoint x: 885, startPoint y: 322, endPoint x: 985, endPoint y: 321, distance: 100.0
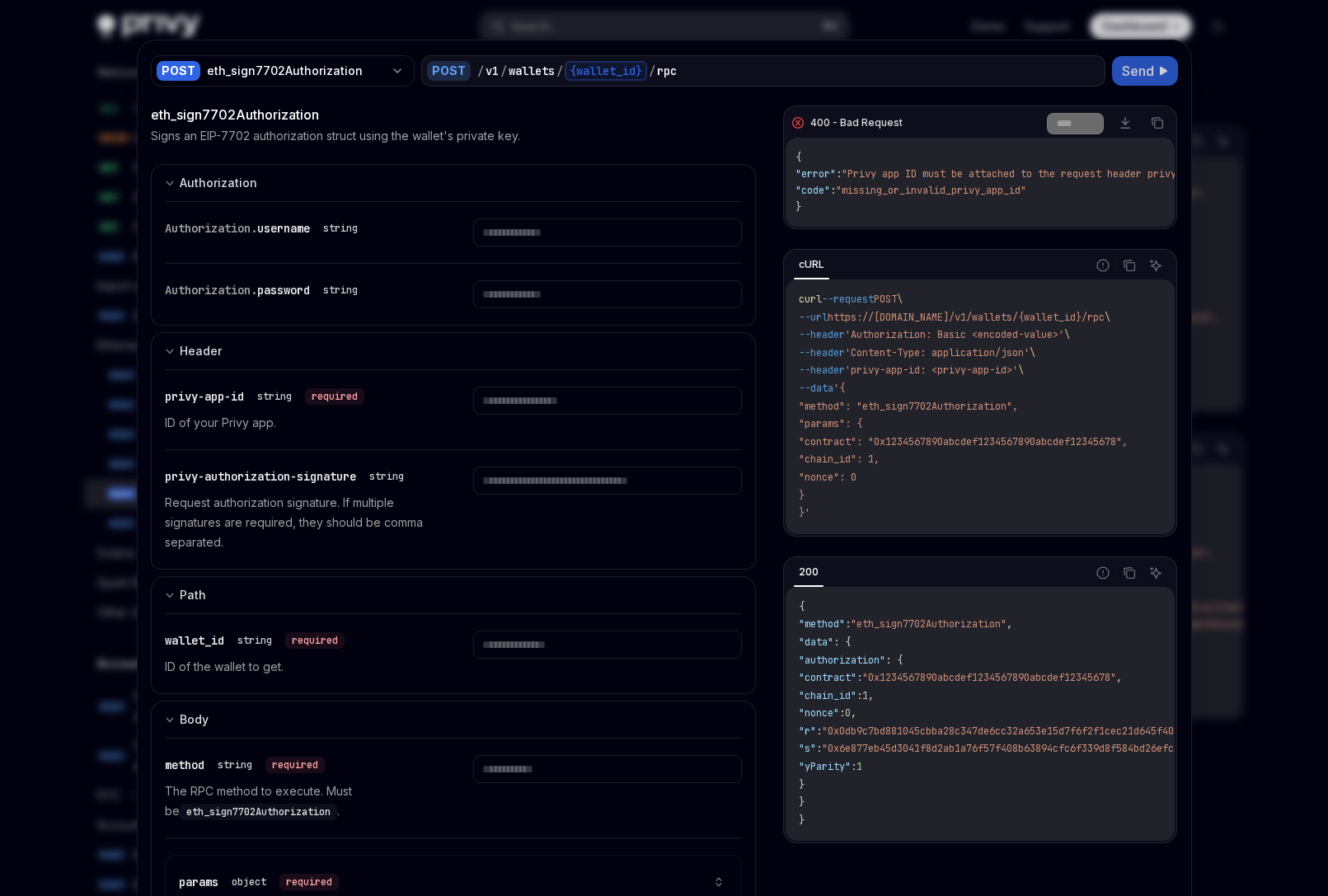
click at [985, 321] on span "https://api.privy.io/v1/wallets/{wallet_id}/rpc" at bounding box center [966, 317] width 277 height 13
drag, startPoint x: 1071, startPoint y: 322, endPoint x: 1091, endPoint y: 323, distance: 20.0
click at [1091, 323] on span "https://api.privy.io/v1/wallets/{wallet_id}/rpc" at bounding box center [966, 317] width 277 height 13
drag, startPoint x: 829, startPoint y: 325, endPoint x: 924, endPoint y: 502, distance: 200.9
click at [924, 502] on code "curl --request POST \ --url https://api.privy.io/v1/wallets/{wallet_id}/rpc \ -…" at bounding box center [983, 406] width 368 height 232
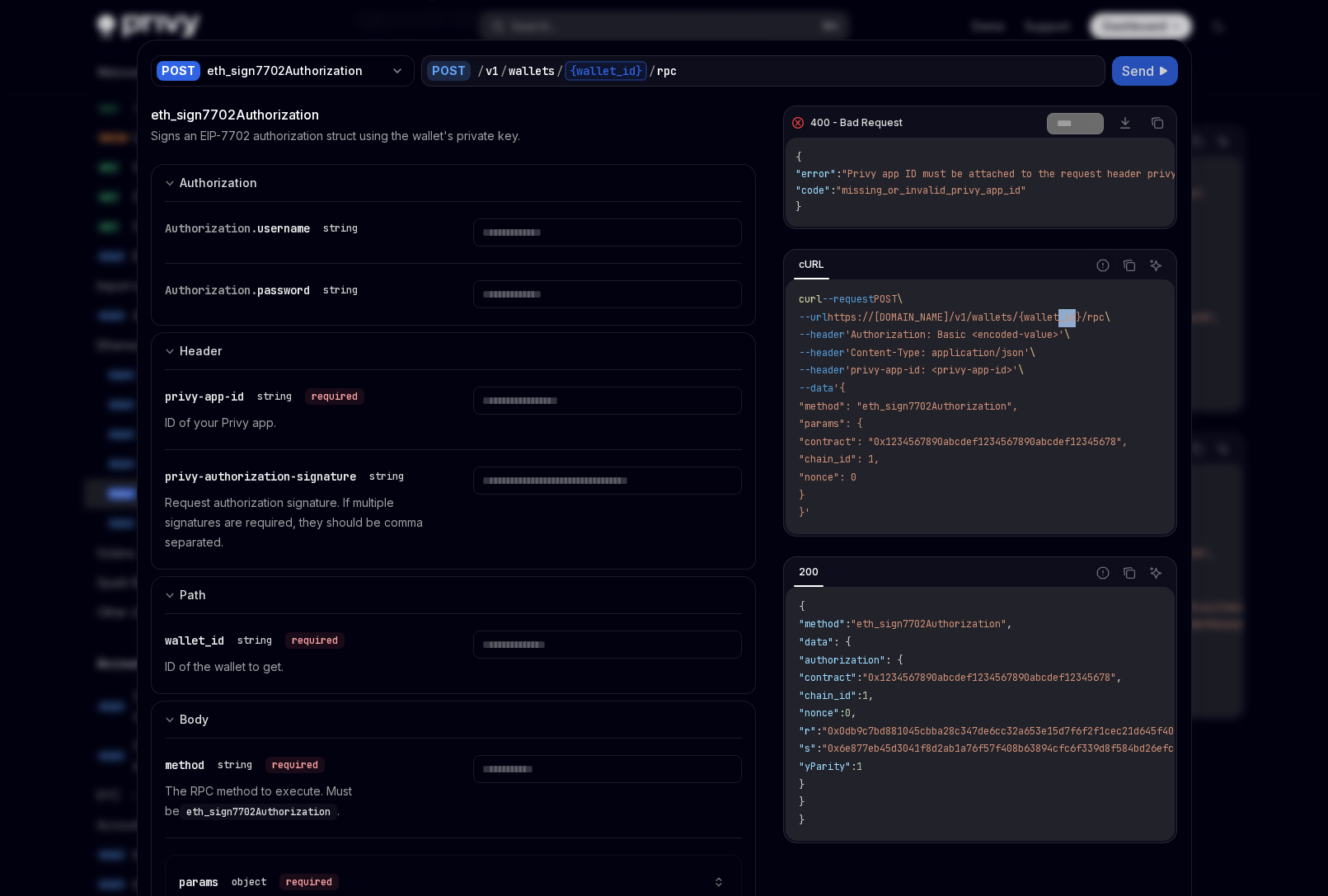
scroll to position [11, 0]
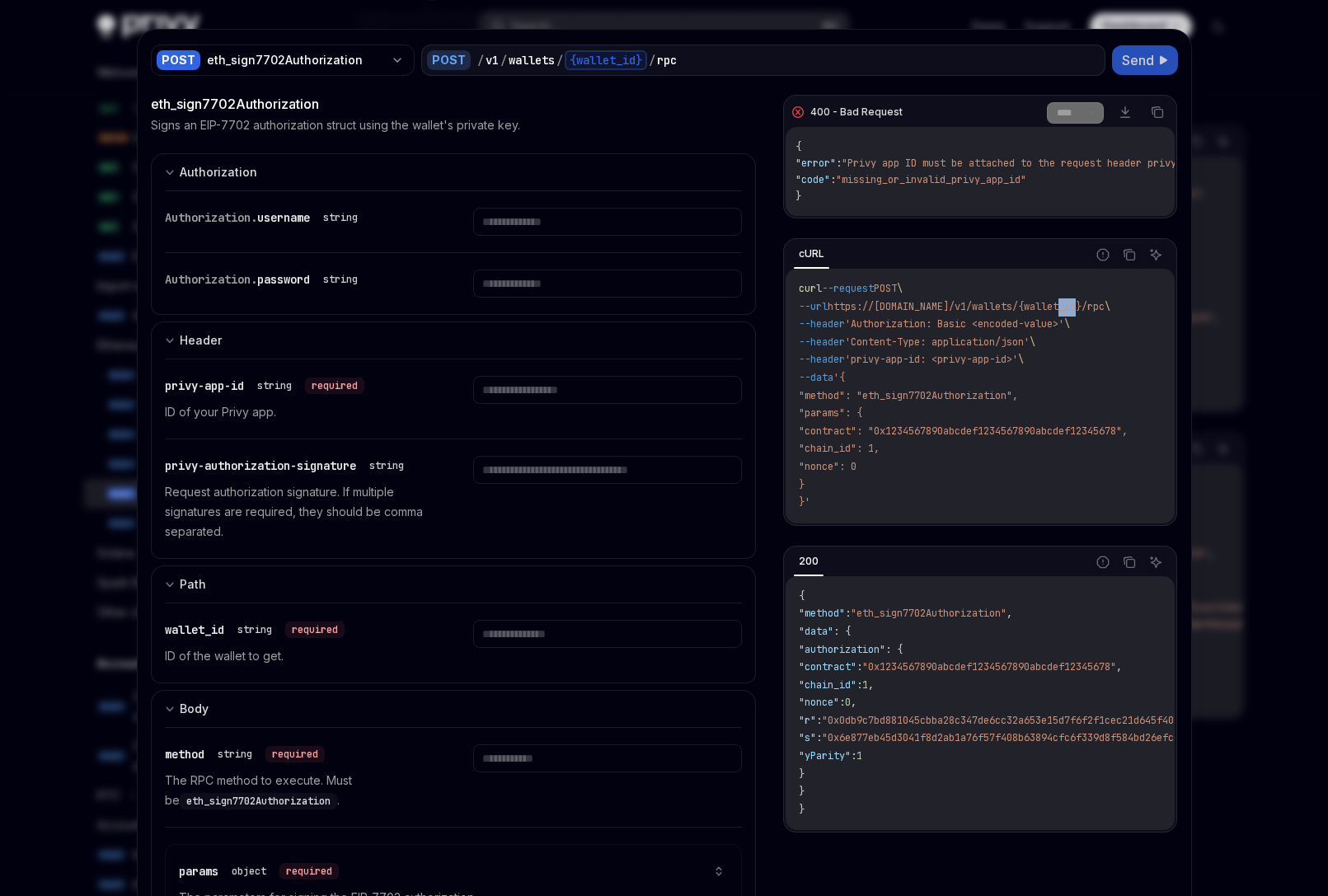
click at [881, 463] on code "curl --request POST \ --url https://api.privy.io/v1/wallets/{wallet_id}/rpc \ -…" at bounding box center [983, 396] width 368 height 232
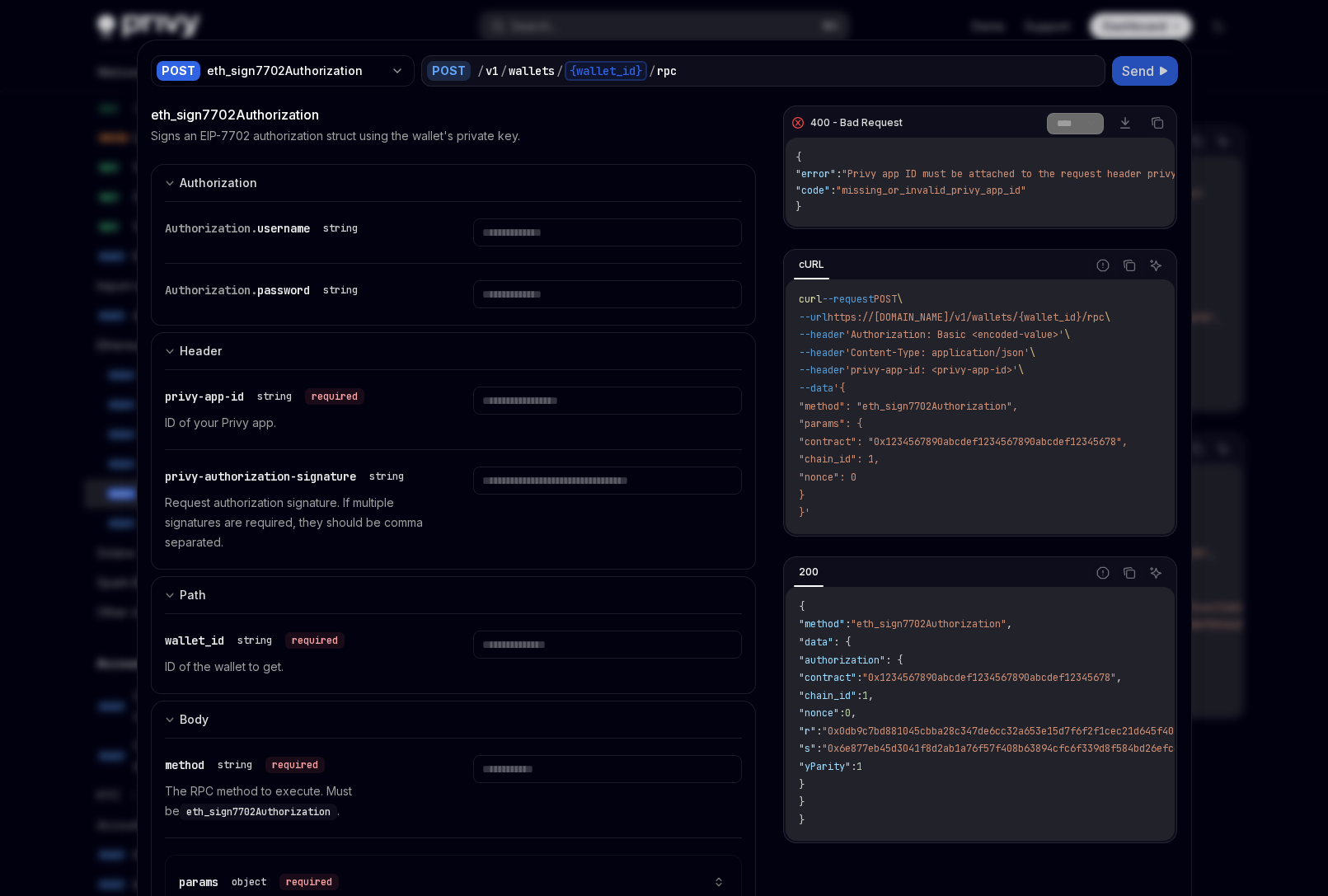
scroll to position [0, 0]
drag, startPoint x: 956, startPoint y: 337, endPoint x: 1056, endPoint y: 326, distance: 100.6
click at [1064, 335] on span "'Authorization: Basic <encoded-value>'" at bounding box center [955, 335] width 219 height 13
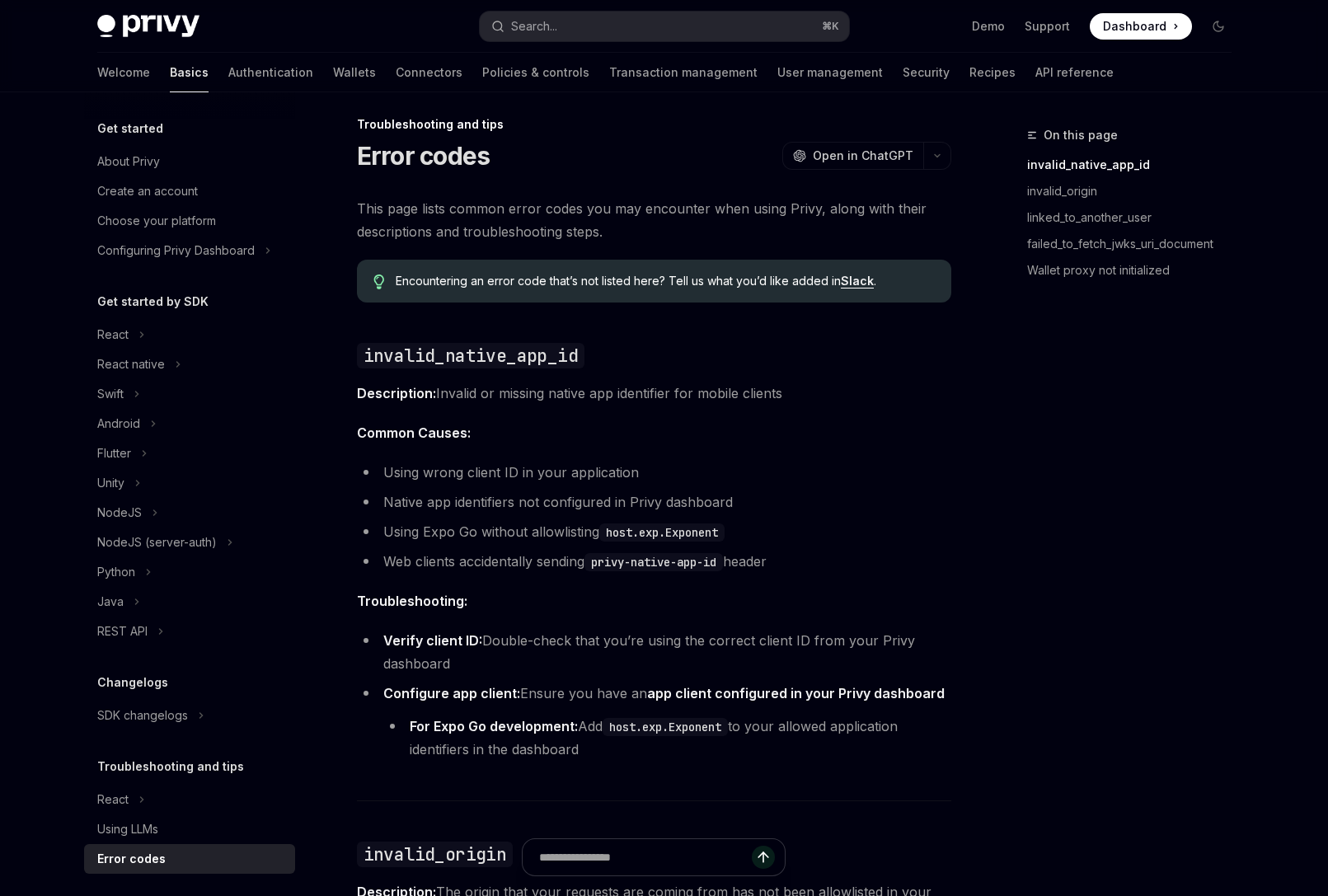
scroll to position [1, 0]
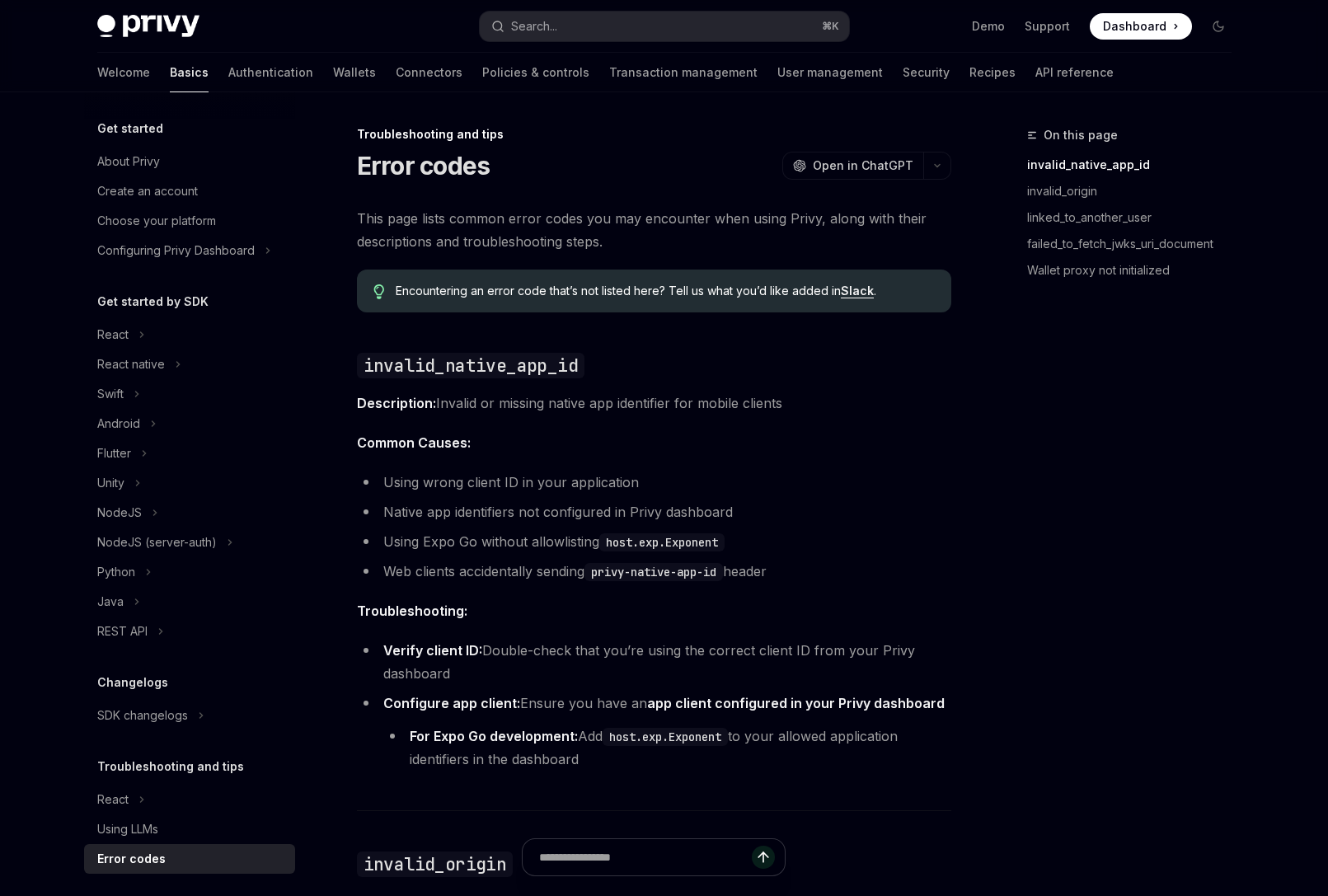
click at [1119, 164] on link "invalid_native_app_id" at bounding box center [1136, 165] width 218 height 26
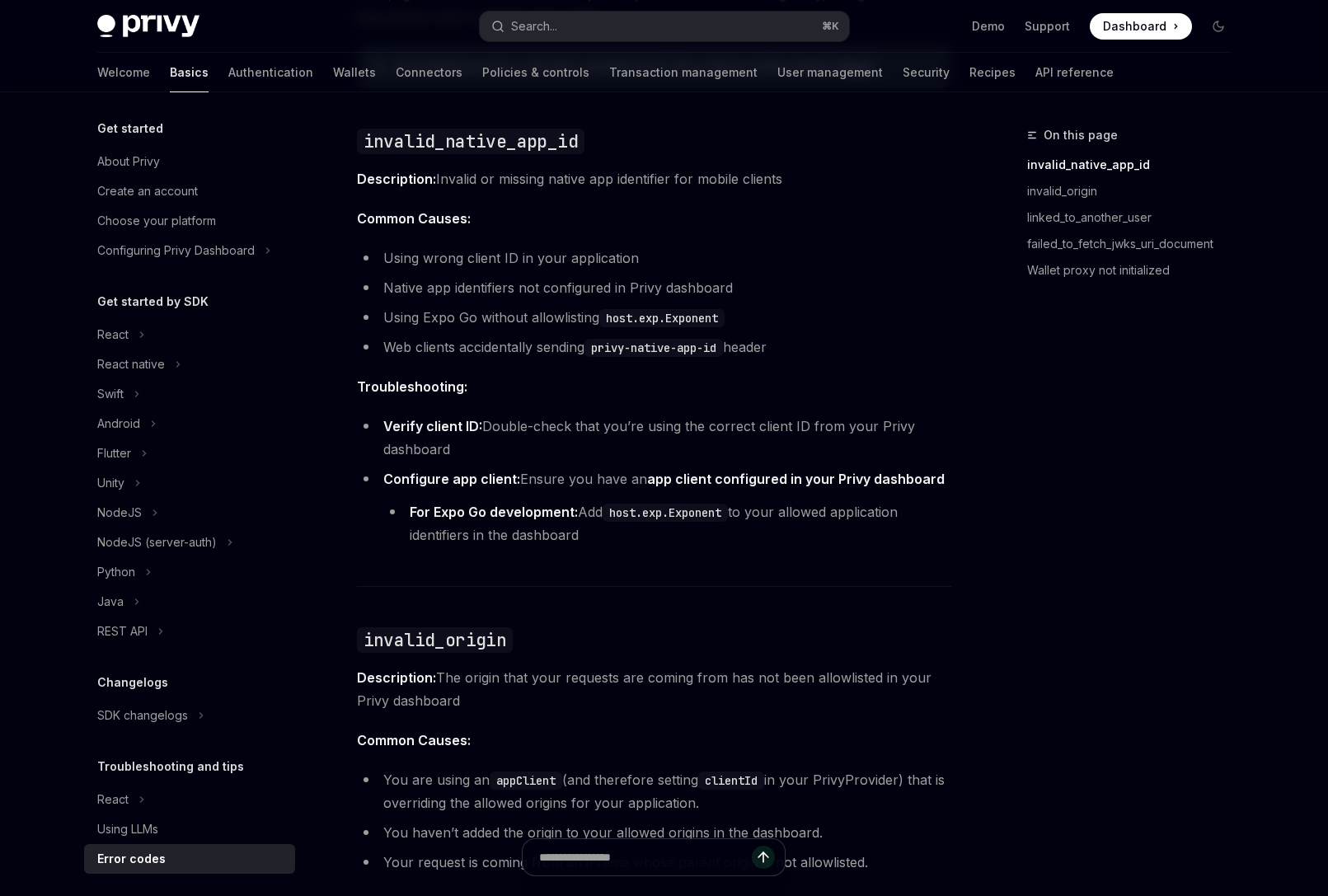
scroll to position [228, 0]
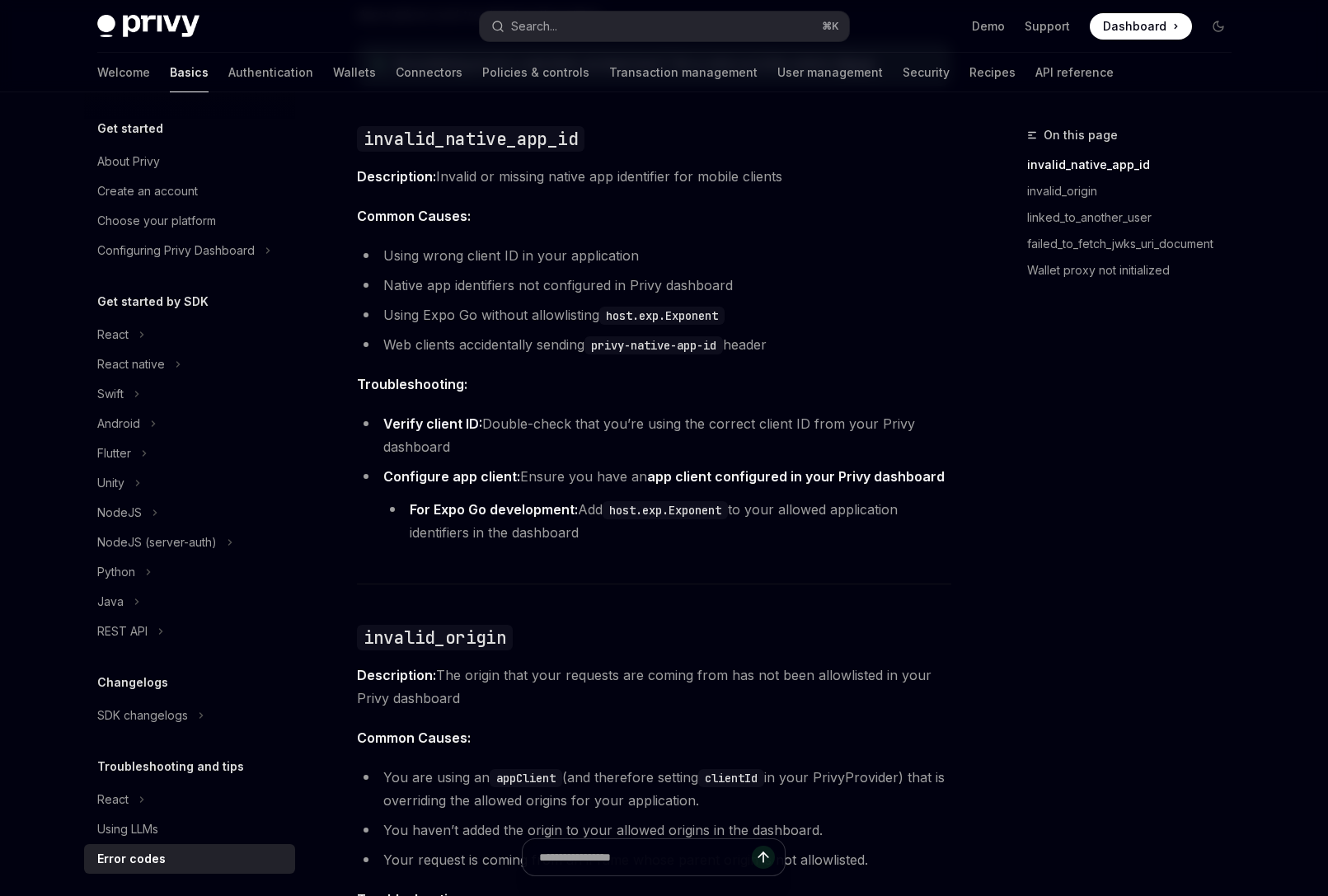
click at [1105, 157] on link "invalid_native_app_id" at bounding box center [1136, 165] width 218 height 26
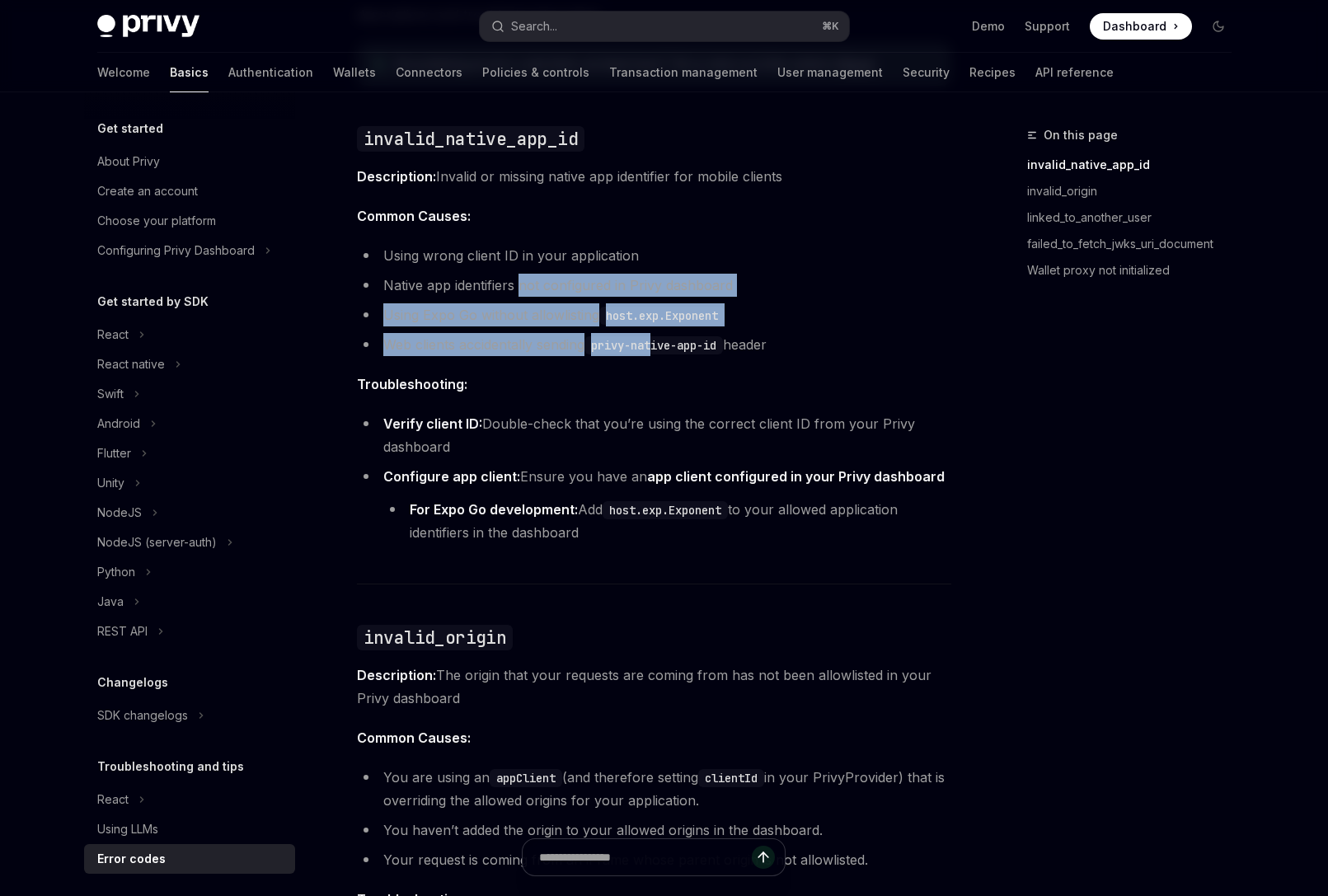
drag, startPoint x: 613, startPoint y: 296, endPoint x: 660, endPoint y: 333, distance: 59.8
click at [660, 333] on ul "Using wrong client ID in your application Native app identifiers not configured…" at bounding box center [654, 300] width 594 height 112
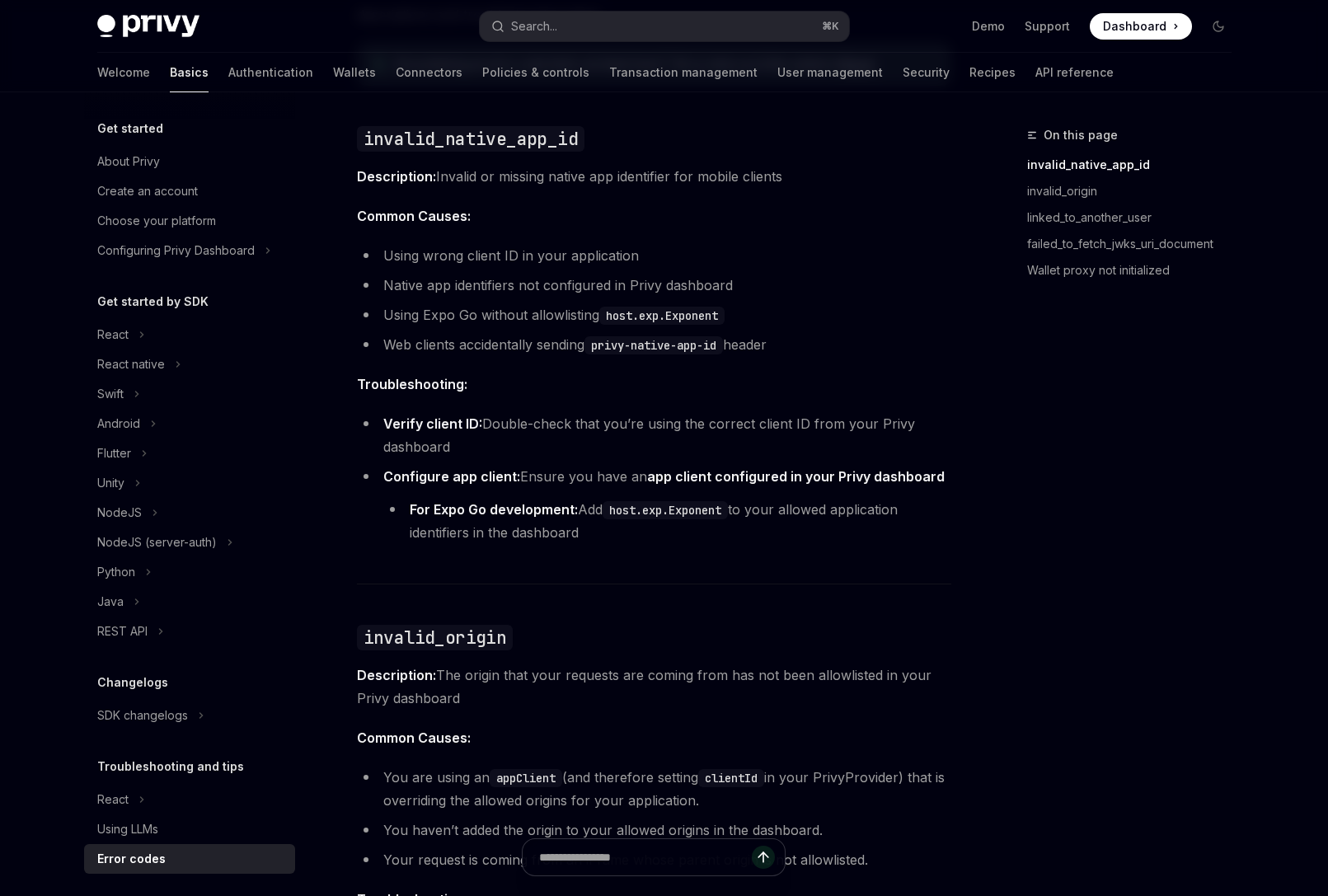
drag, startPoint x: 597, startPoint y: 339, endPoint x: 740, endPoint y: 345, distance: 143.1
click at [740, 345] on li "Web clients accidentally sending privy-native-app-id header" at bounding box center [654, 345] width 594 height 23
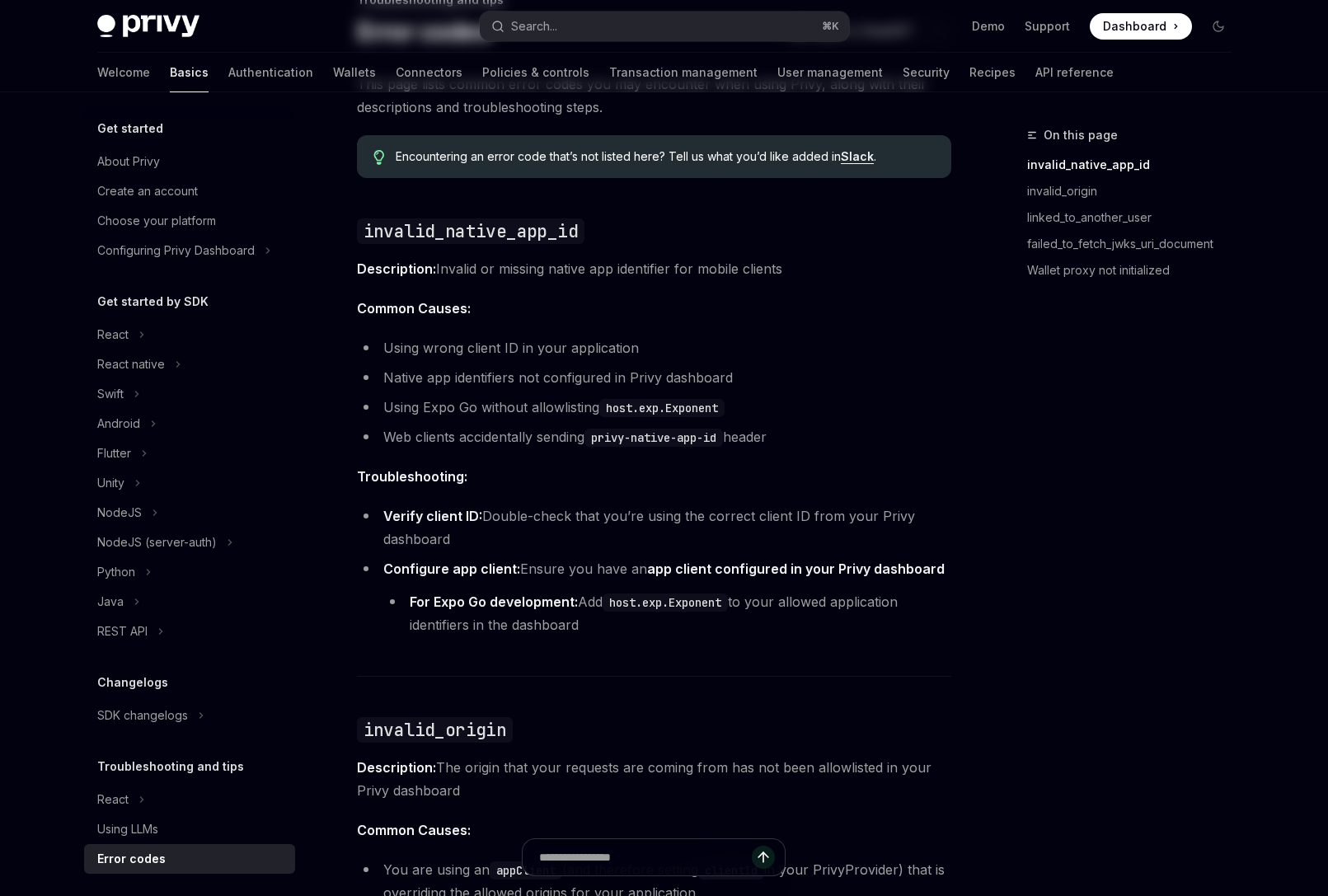
scroll to position [0, 0]
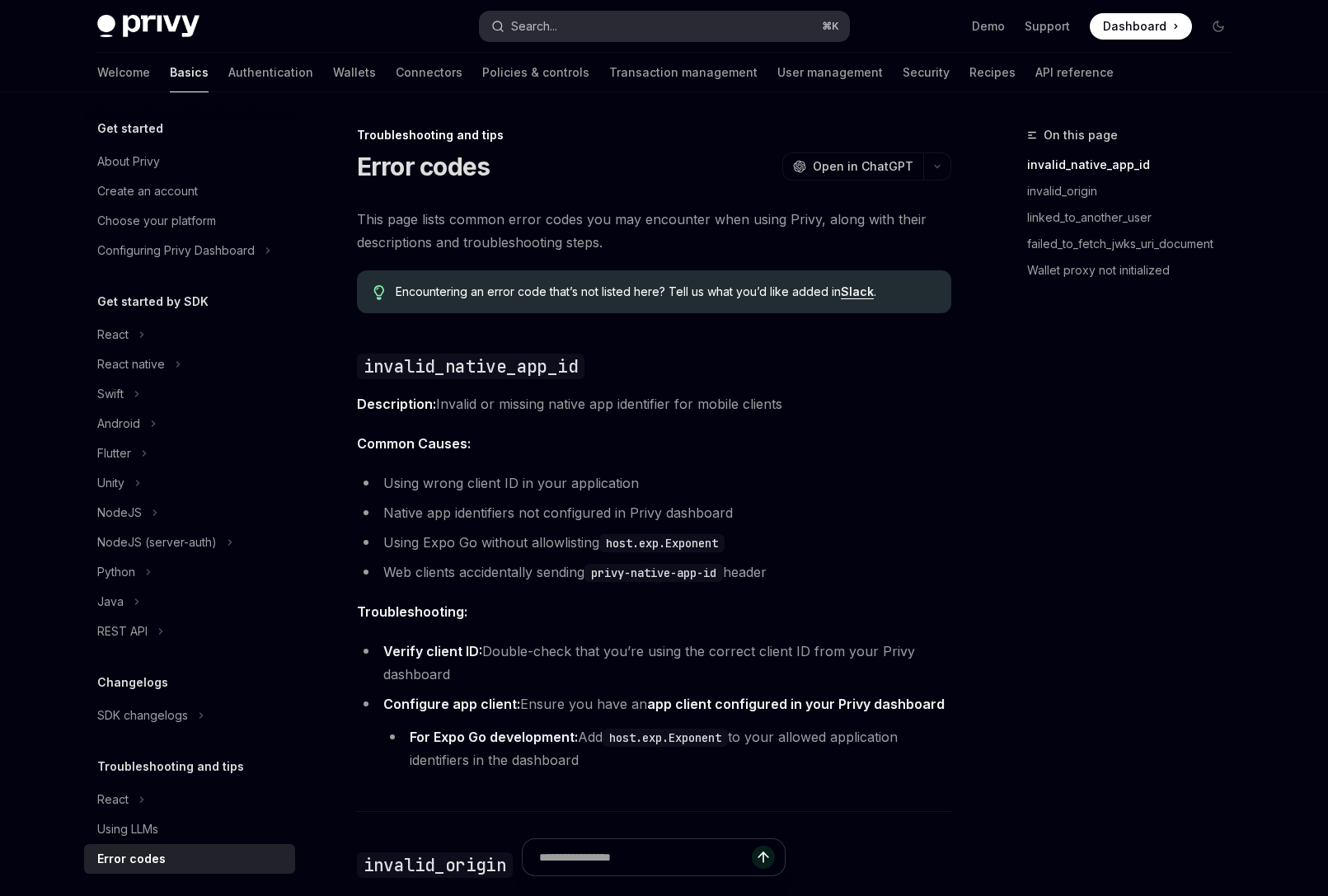
click at [555, 30] on div "Search..." at bounding box center [534, 26] width 46 height 20
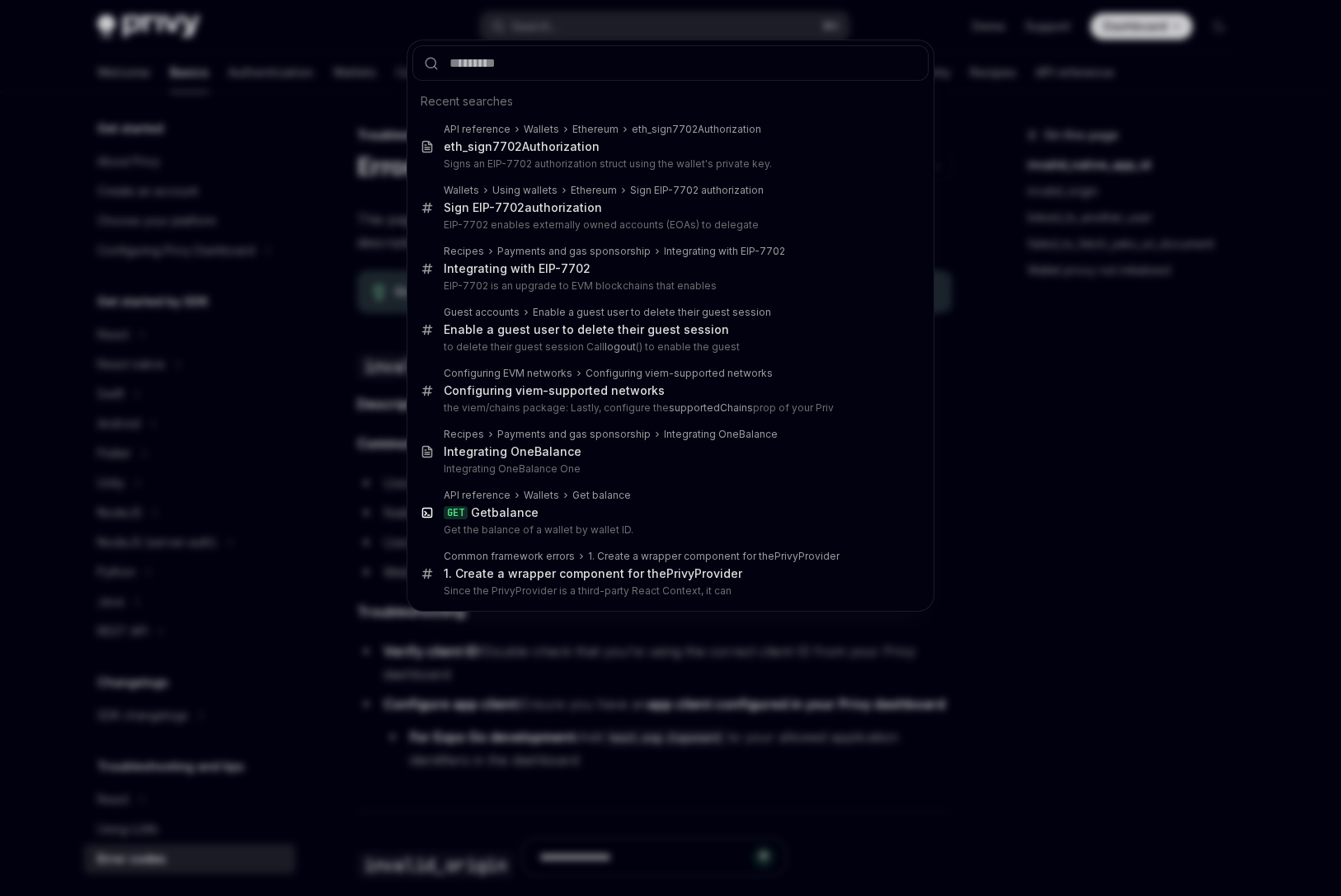
click at [556, 71] on input "text" at bounding box center [670, 63] width 516 height 35
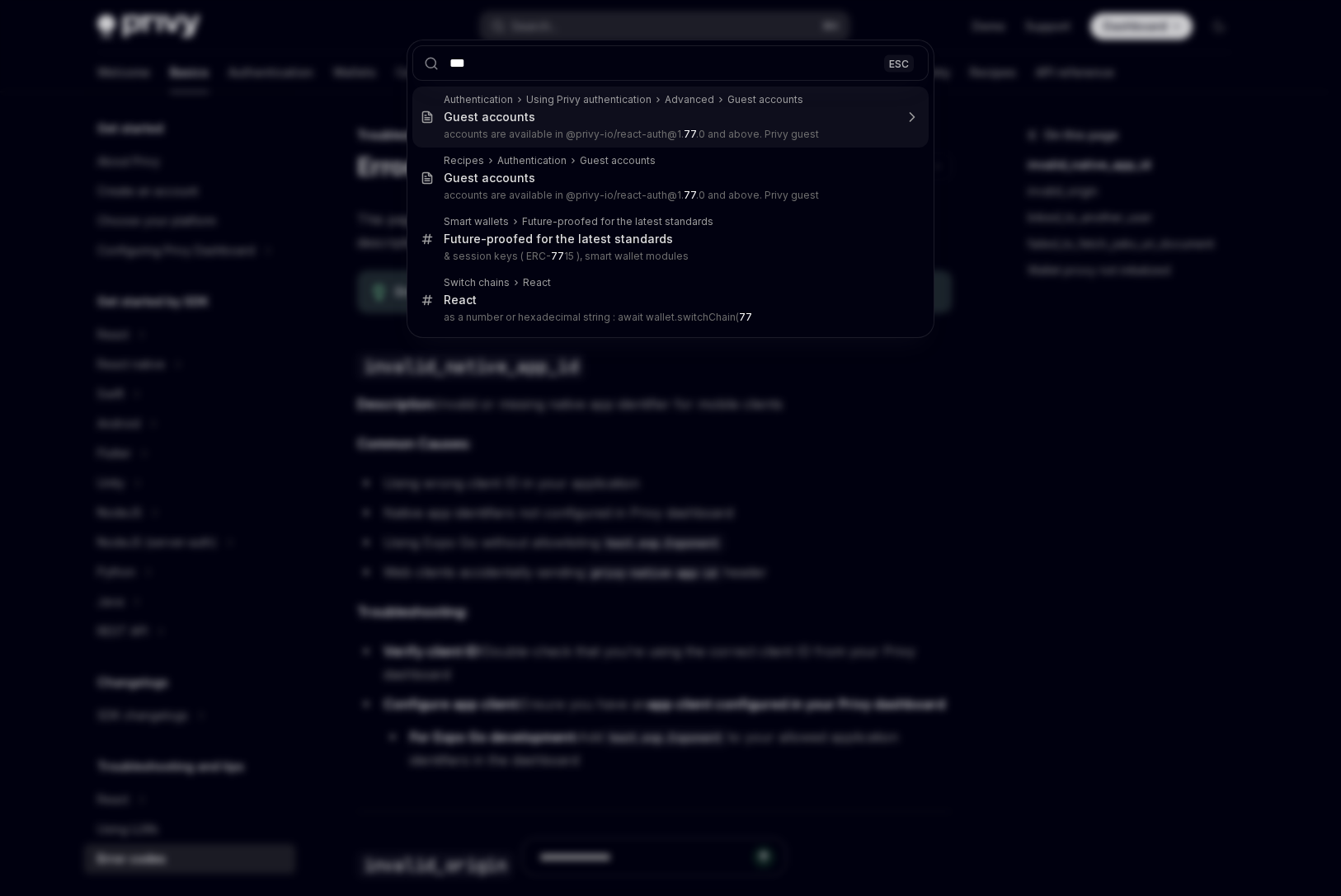
type input "****"
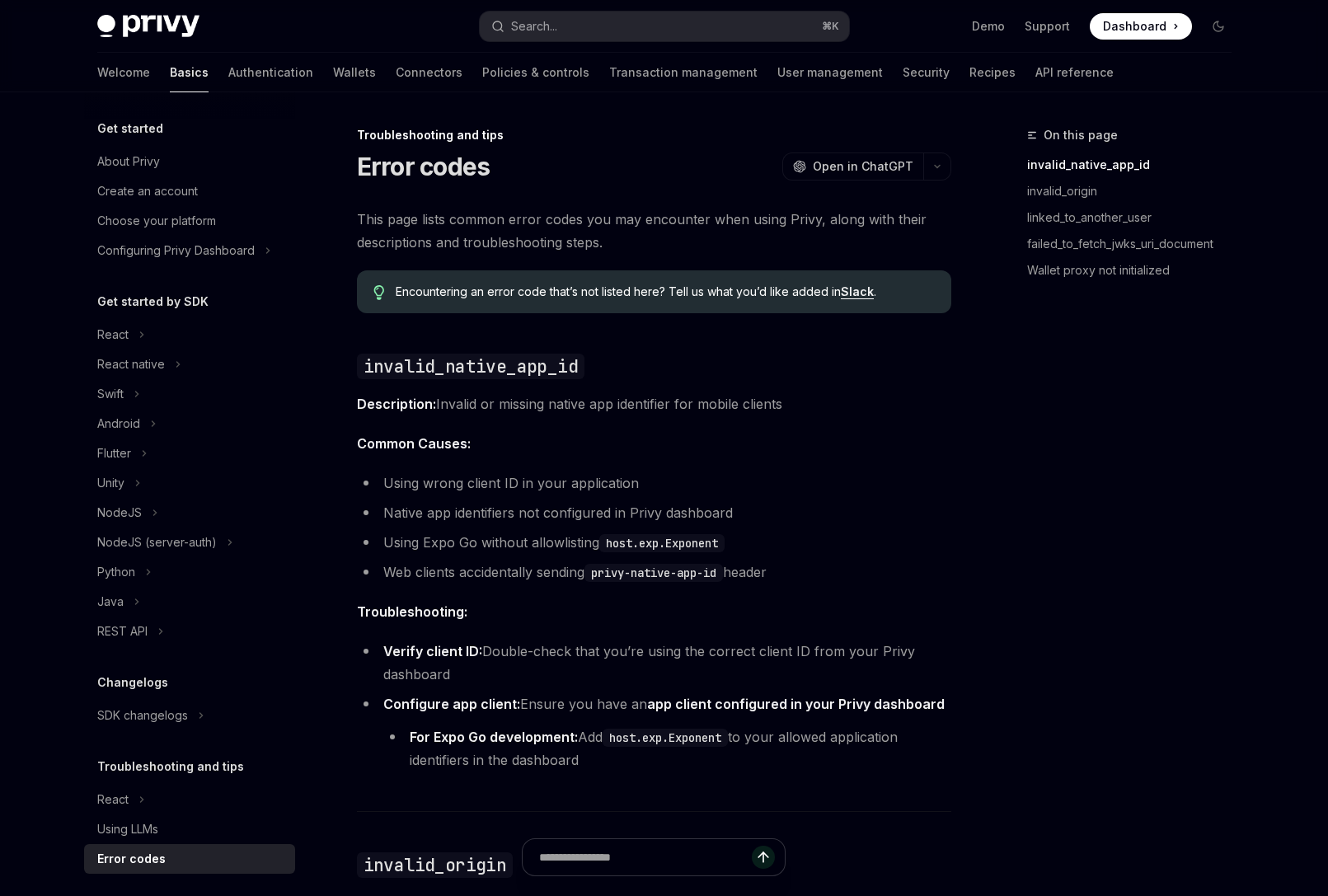
type textarea "*"
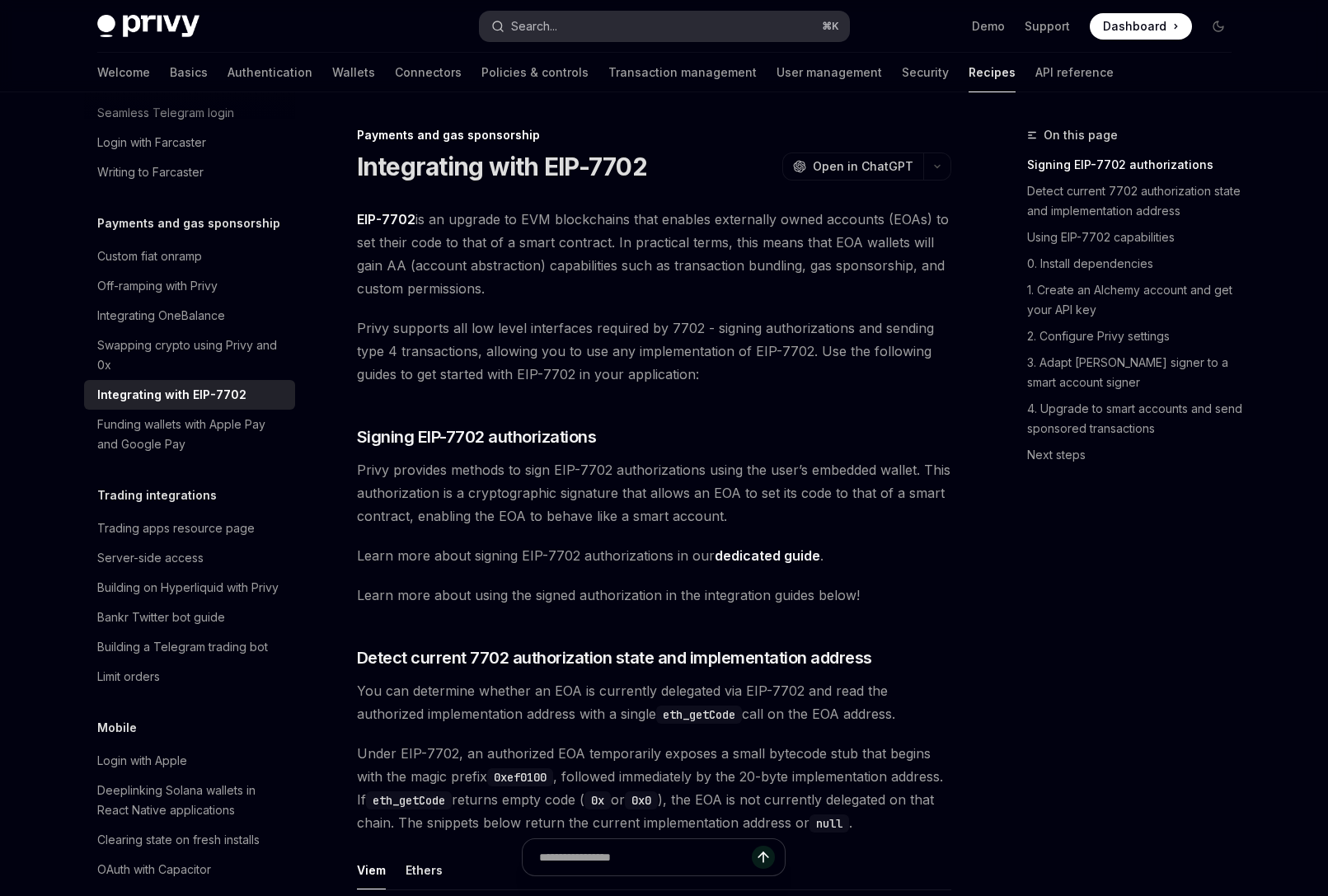
click at [549, 18] on div "Search..." at bounding box center [534, 26] width 46 height 20
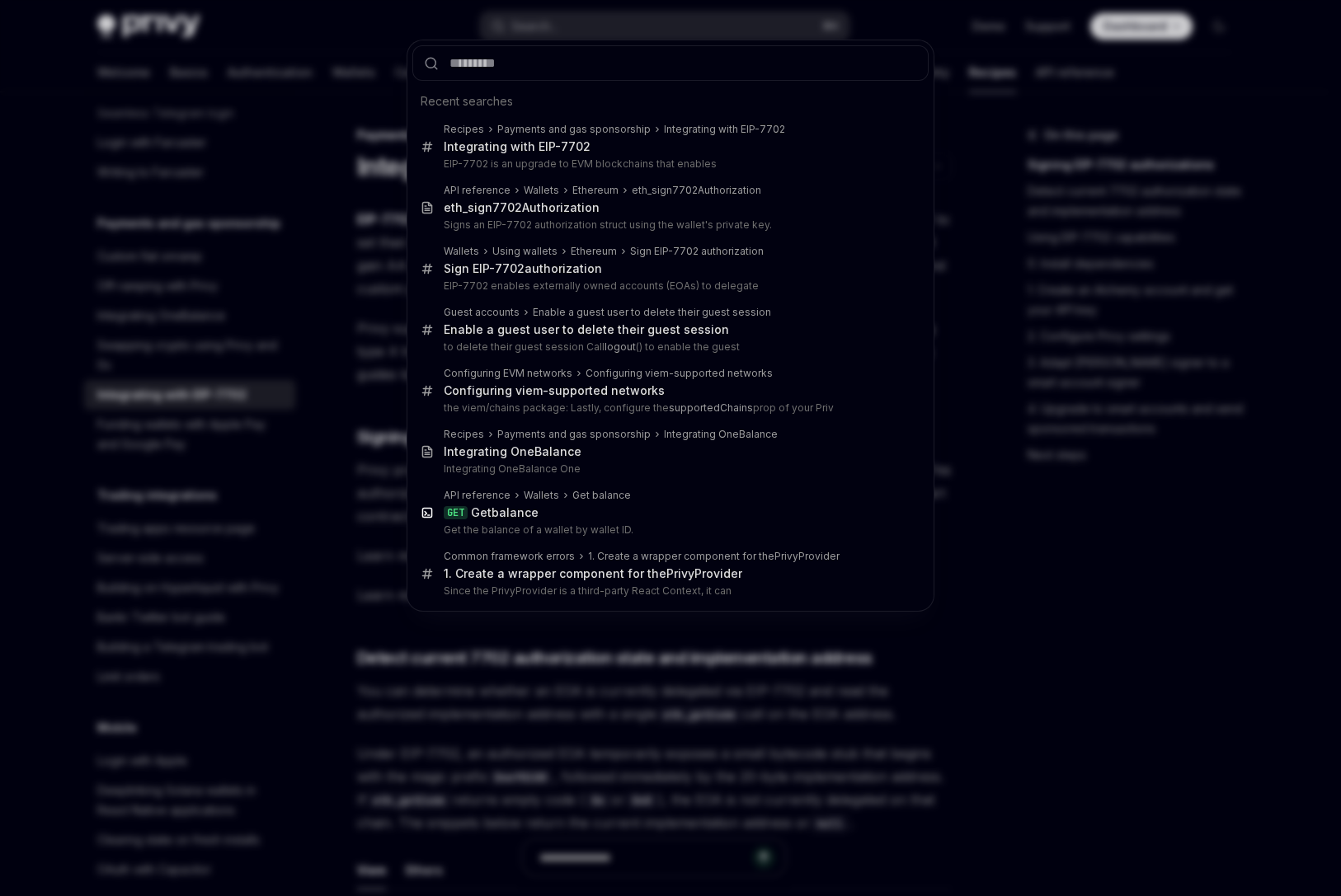
click at [544, 67] on input "text" at bounding box center [670, 63] width 516 height 35
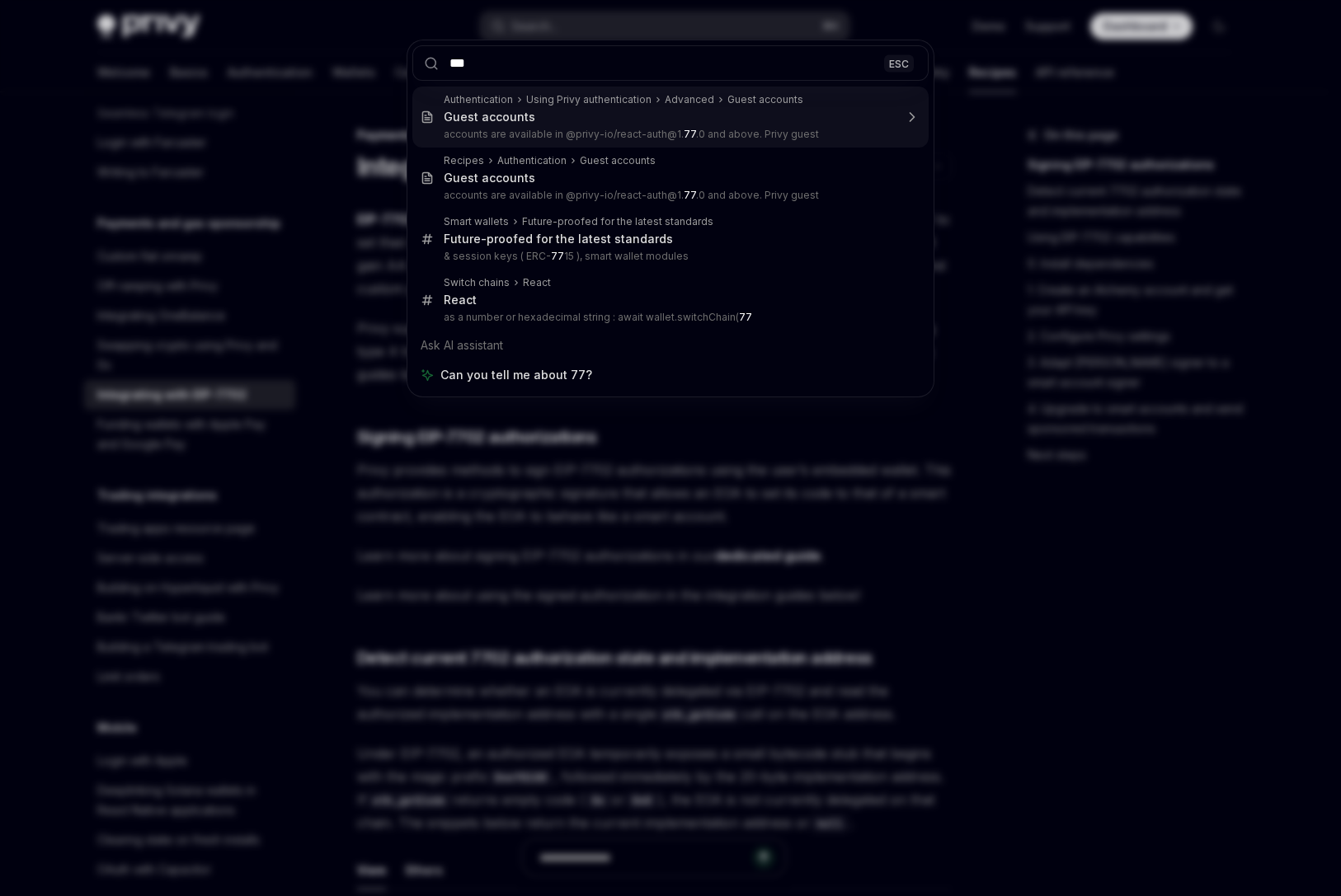
type input "****"
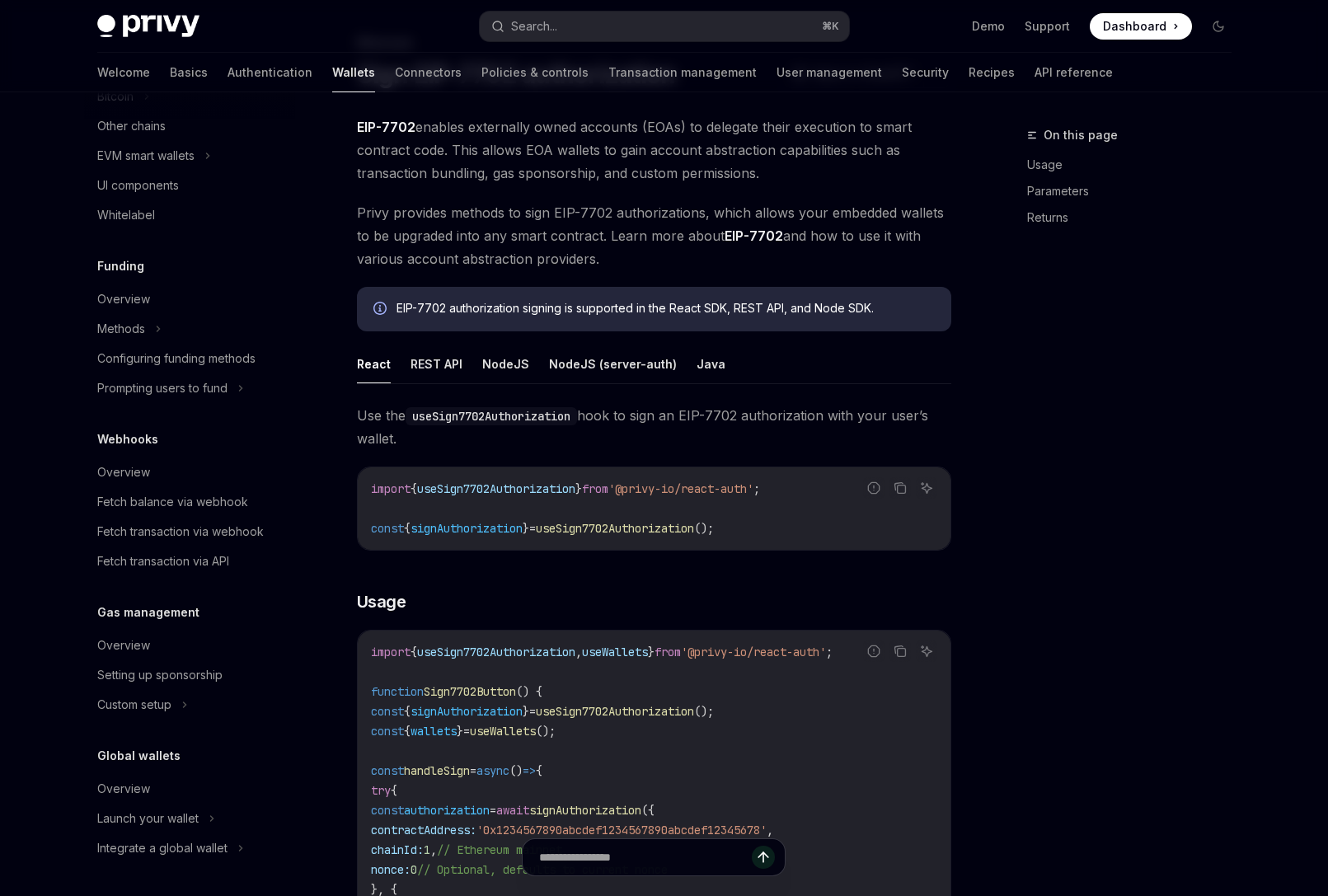
scroll to position [242, 0]
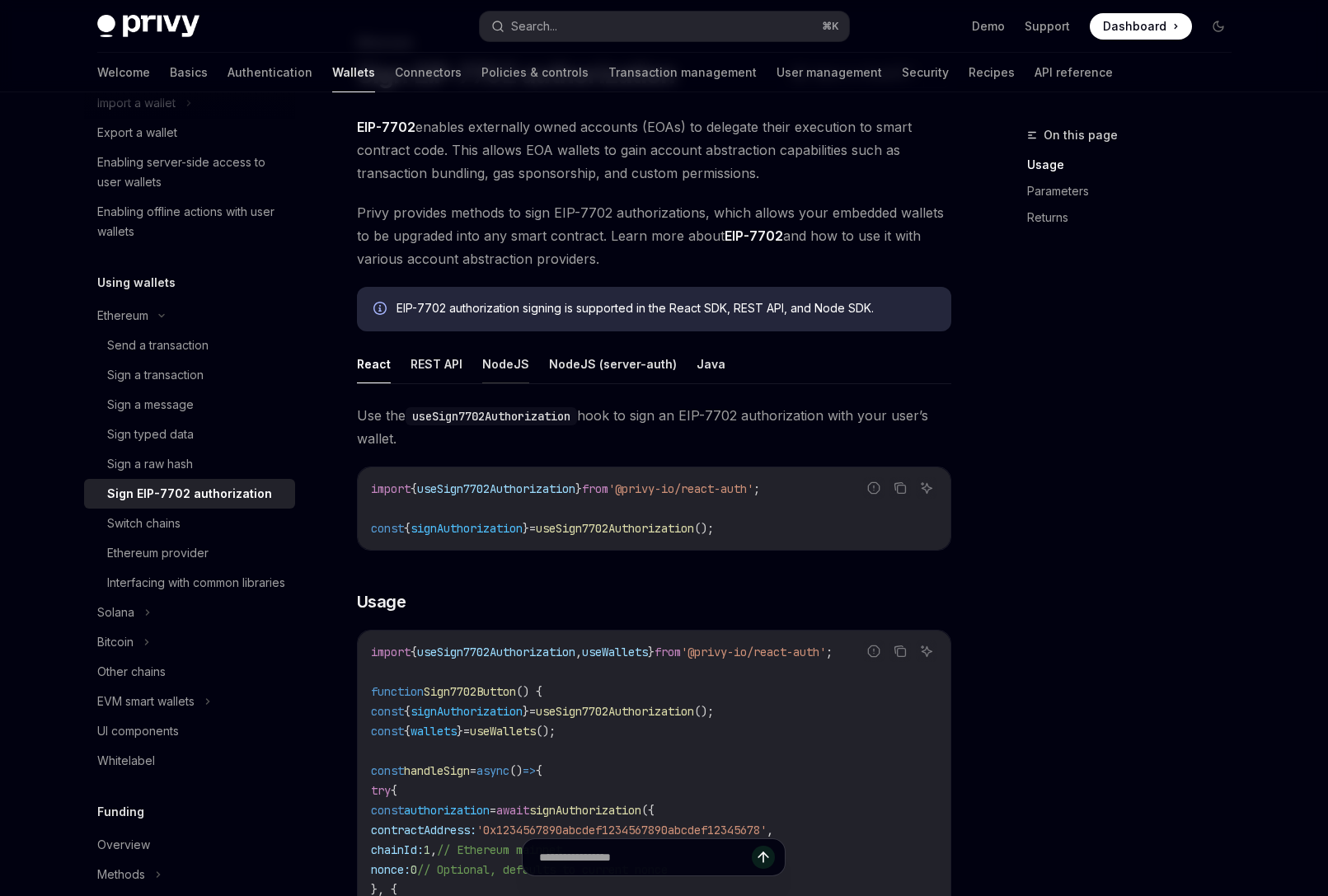
click at [489, 354] on button "NodeJS" at bounding box center [505, 364] width 47 height 39
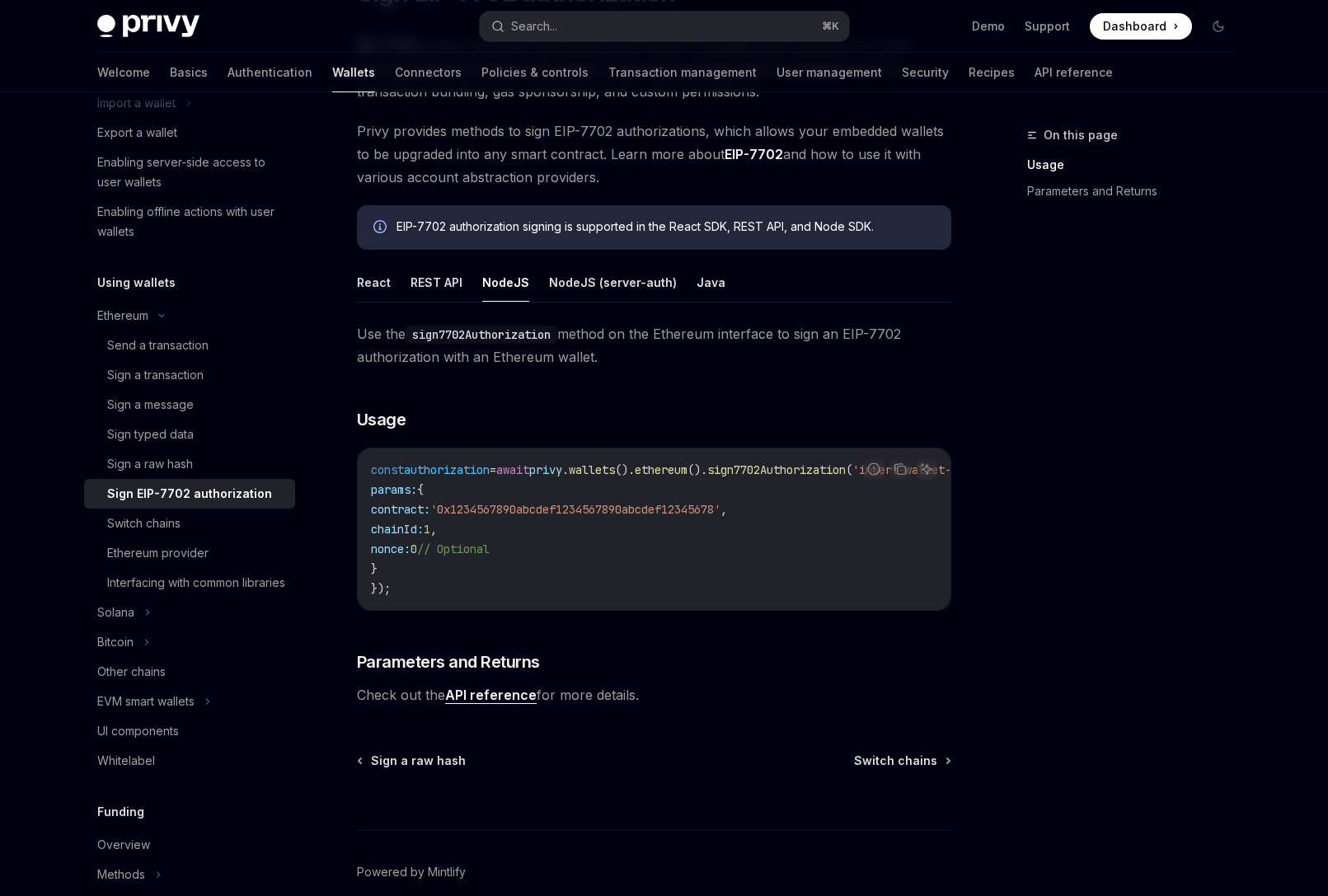
scroll to position [249, 0]
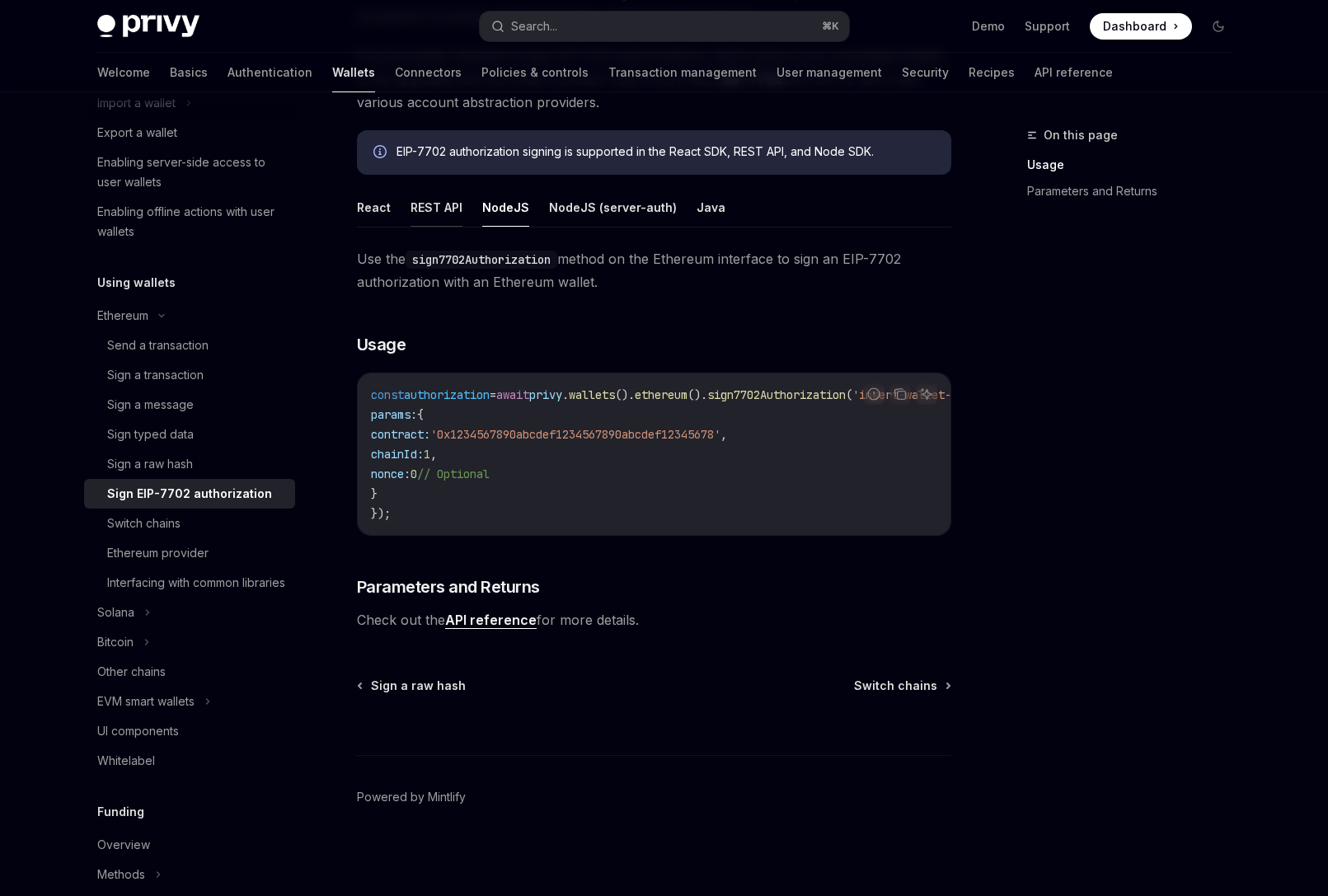
click at [443, 209] on button "REST API" at bounding box center [436, 207] width 52 height 39
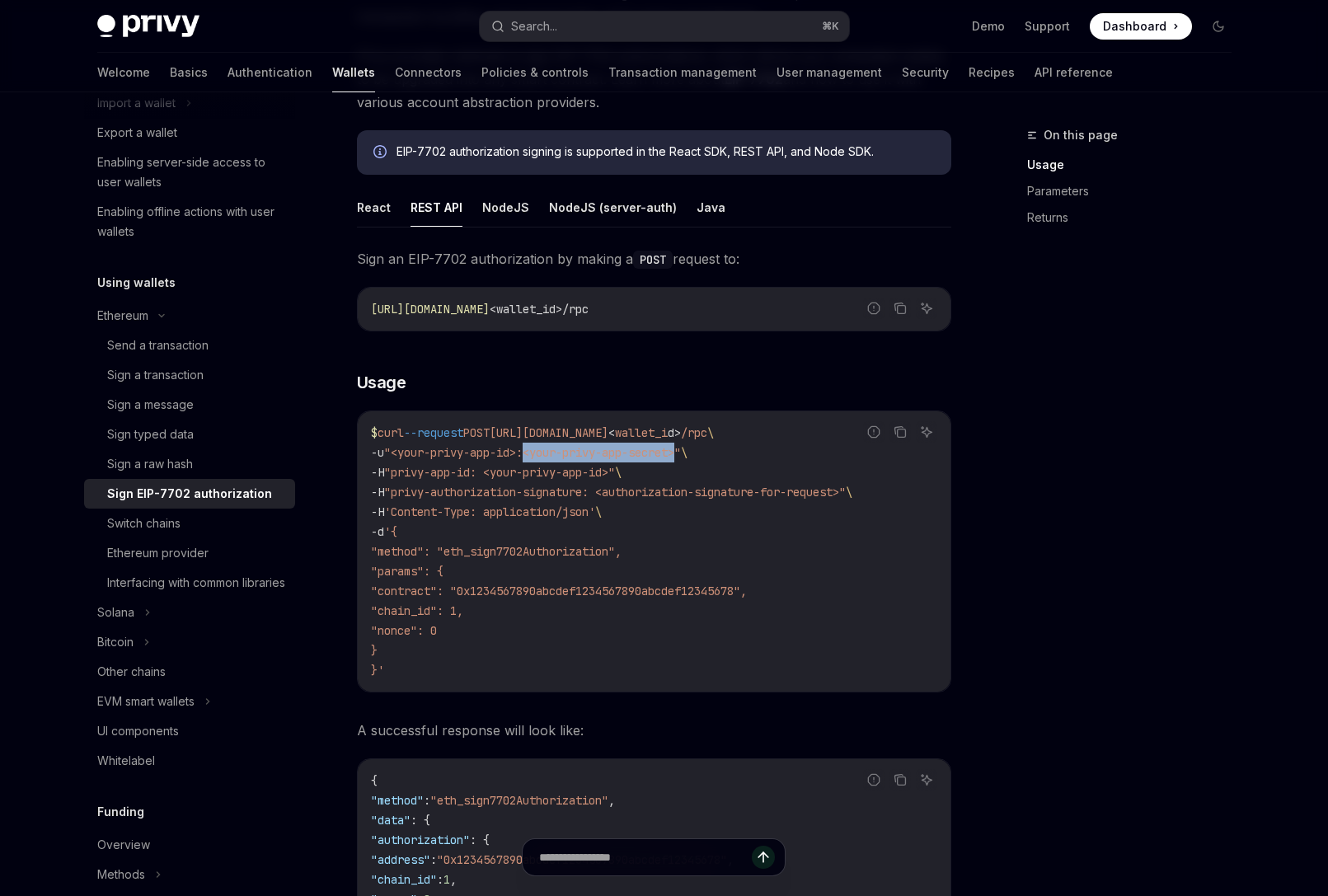
drag, startPoint x: 537, startPoint y: 453, endPoint x: 695, endPoint y: 452, distance: 158.0
click at [681, 452] on span ""<your-privy-app-id>:<your-privy-app-secret>"" at bounding box center [533, 453] width 297 height 15
drag, startPoint x: 1232, startPoint y: 321, endPoint x: 1130, endPoint y: 320, distance: 102.0
click at [1232, 321] on div "On this page Usage Parameters Returns" at bounding box center [1119, 510] width 251 height 771
click at [898, 423] on button "Copy the contents from the code block" at bounding box center [900, 432] width 21 height 21
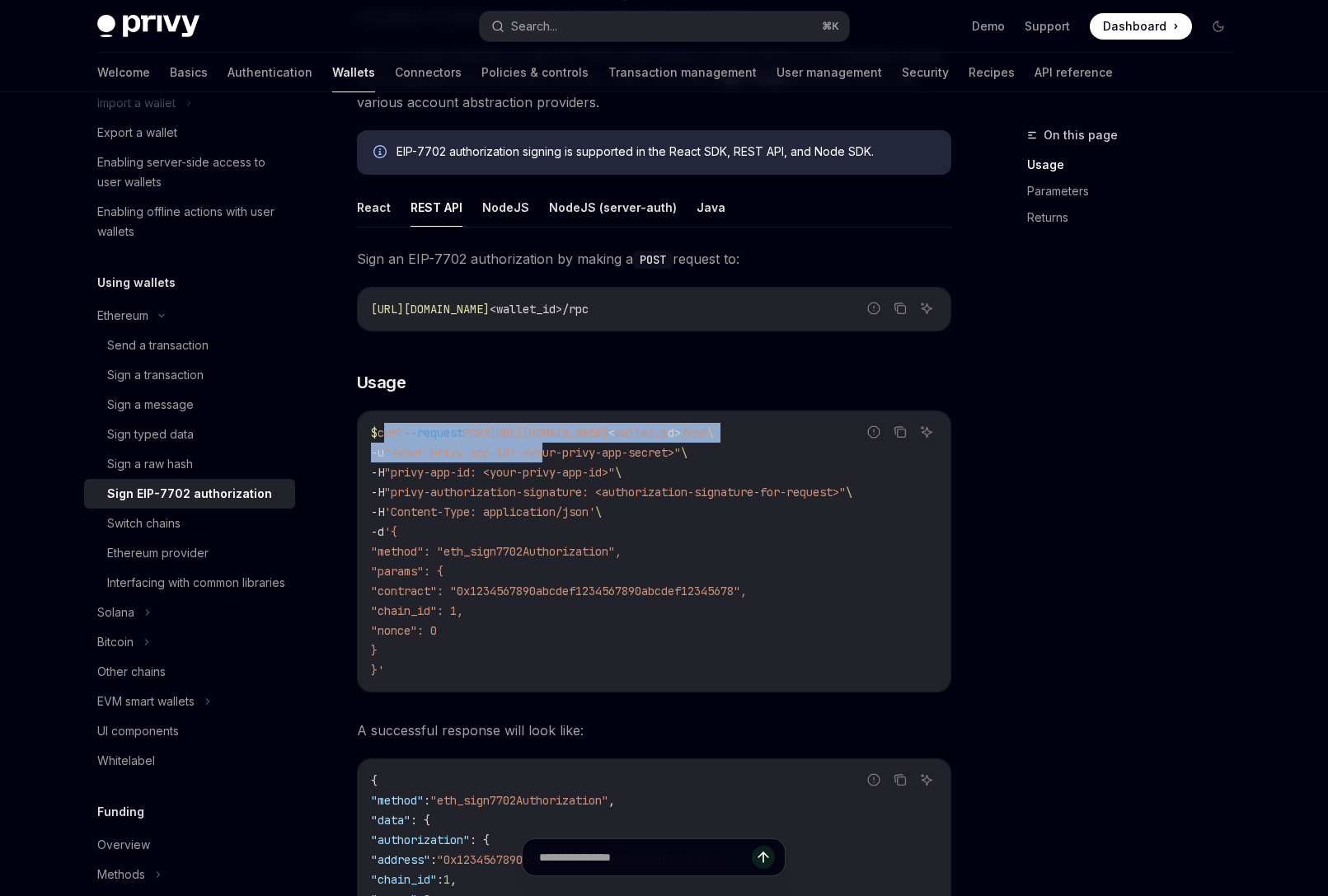
drag, startPoint x: 382, startPoint y: 434, endPoint x: 555, endPoint y: 490, distance: 181.8
click at [556, 462] on code "$ curl --request POST [URL][DOMAIN_NAME] < wallet_i d > /rpc \ -u "<your-privy-…" at bounding box center [654, 551] width 566 height 257
drag, startPoint x: 542, startPoint y: 574, endPoint x: 485, endPoint y: 354, distance: 227.3
click at [541, 570] on code "$ curl --request POST [URL][DOMAIN_NAME] < wallet_i d > /rpc \ -u "<your-privy-…" at bounding box center [654, 551] width 566 height 257
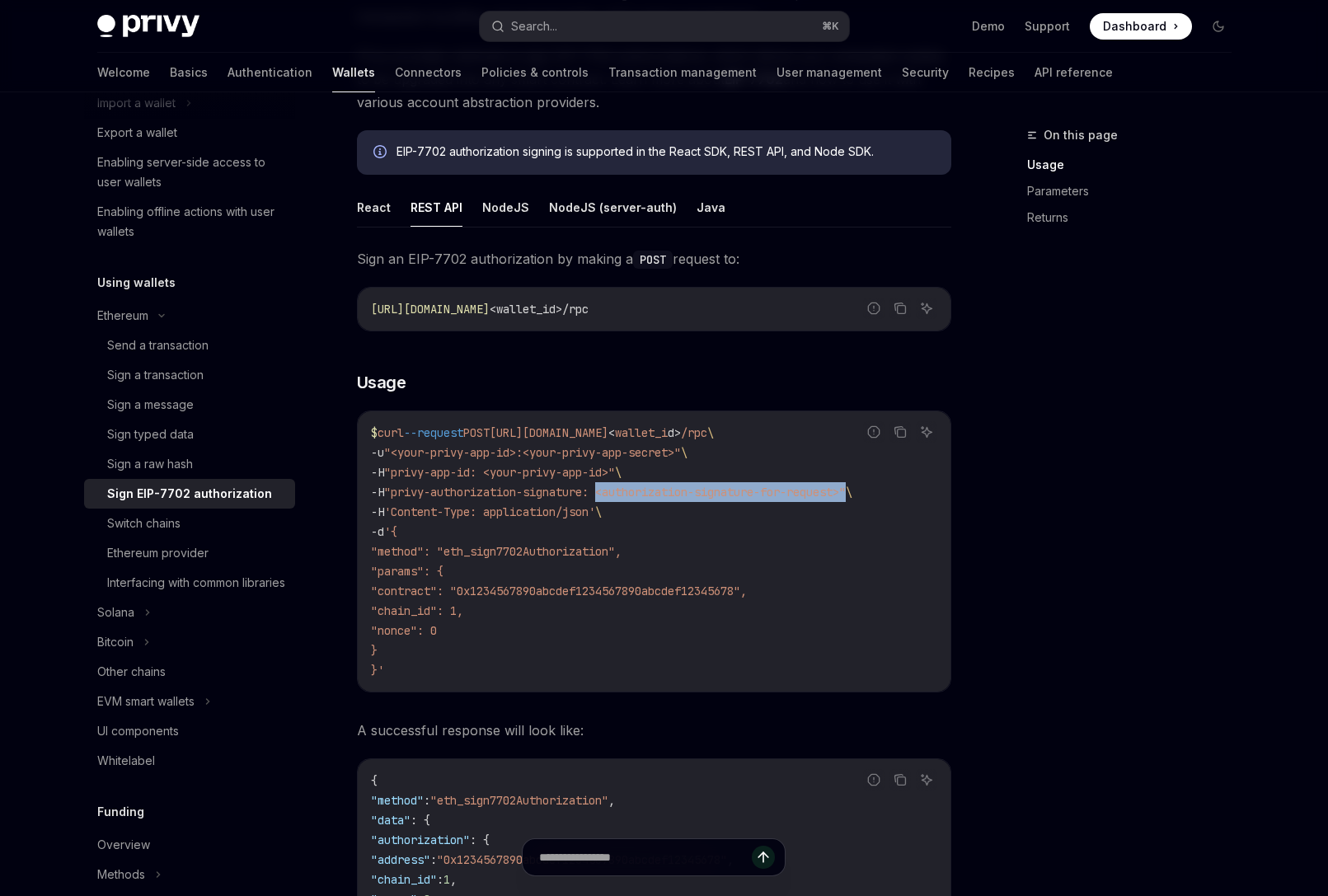
drag, startPoint x: 610, startPoint y: 489, endPoint x: 874, endPoint y: 489, distance: 264.0
click at [846, 489] on span ""privy-authorization-signature: <authorization-signature-for-request>"" at bounding box center [615, 492] width 462 height 15
click at [684, 552] on code "$ curl --request POST [URL][DOMAIN_NAME] < wallet_i d > /rpc \ -u "<your-privy-…" at bounding box center [654, 551] width 566 height 257
click at [906, 437] on button "Copy the contents from the code block" at bounding box center [900, 432] width 21 height 21
drag, startPoint x: 399, startPoint y: 489, endPoint x: 870, endPoint y: 491, distance: 471.0
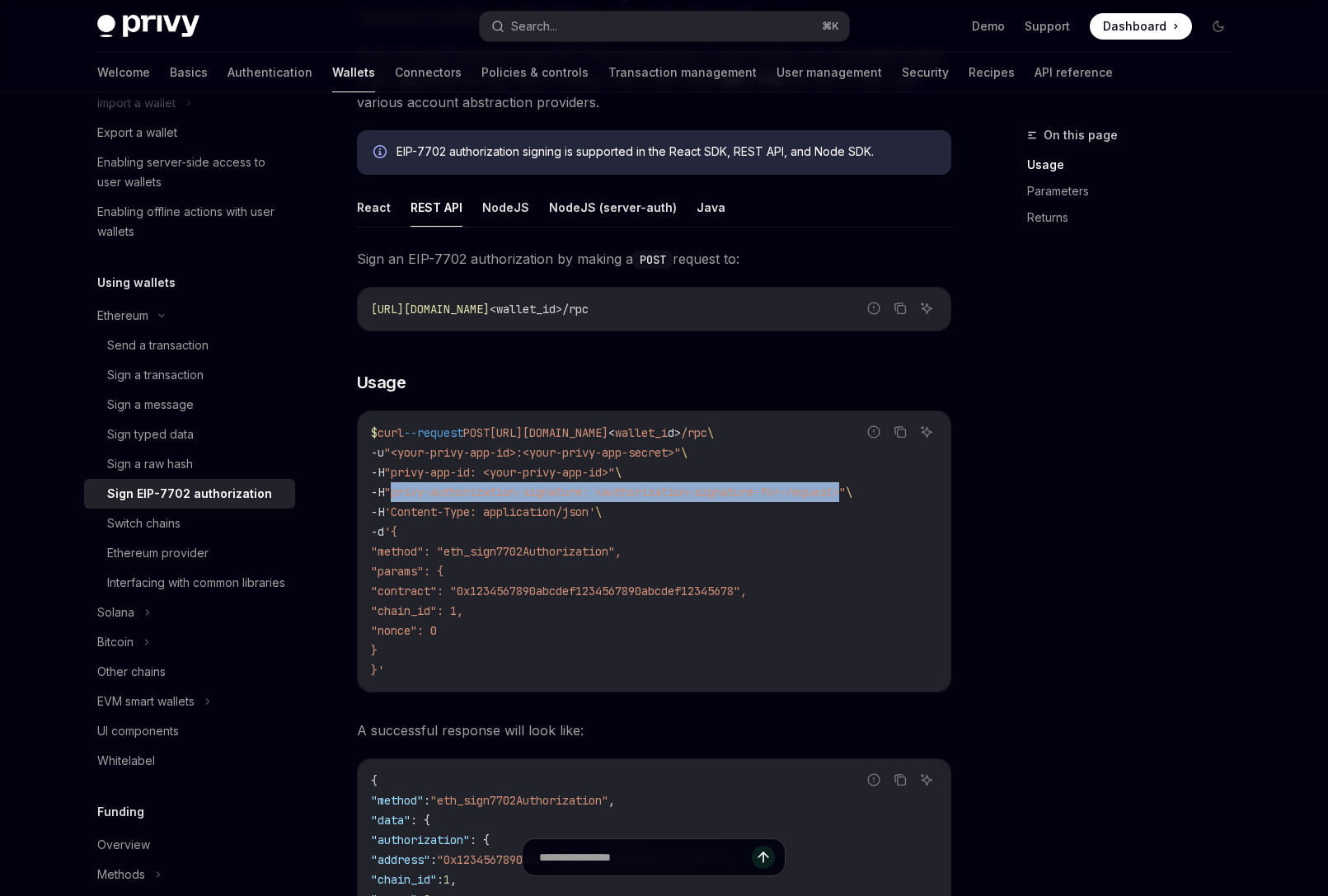
click at [846, 491] on span ""privy-authorization-signature: <authorization-signature-for-request>"" at bounding box center [615, 492] width 462 height 15
click at [368, 203] on button "React" at bounding box center [373, 207] width 34 height 39
type textarea "*"
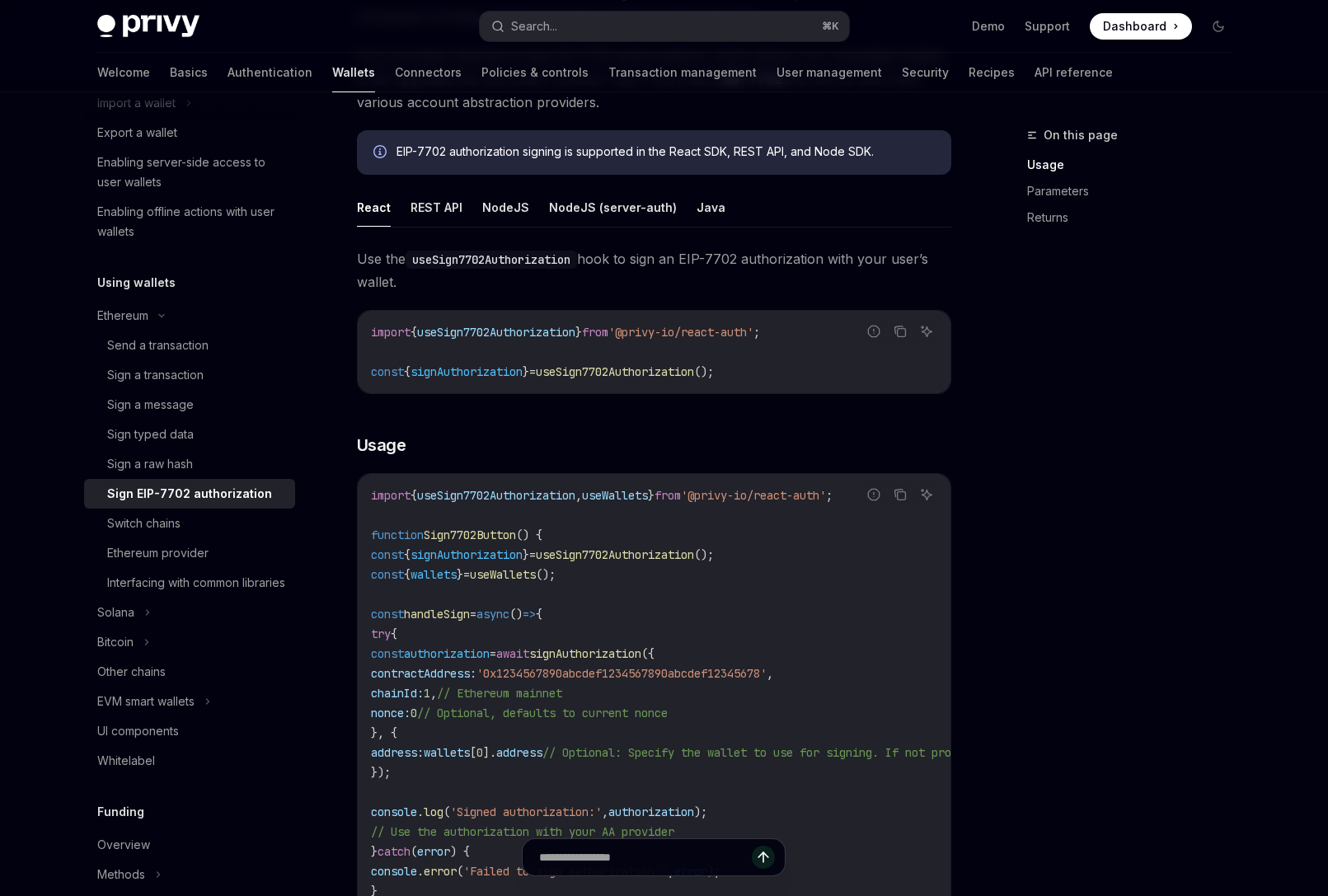
drag, startPoint x: 373, startPoint y: 487, endPoint x: 706, endPoint y: 772, distance: 438.3
click at [706, 772] on code "import { useSign7702Authorization , useWallets } from '@privy-io/react-auth' ; …" at bounding box center [803, 772] width 864 height 574
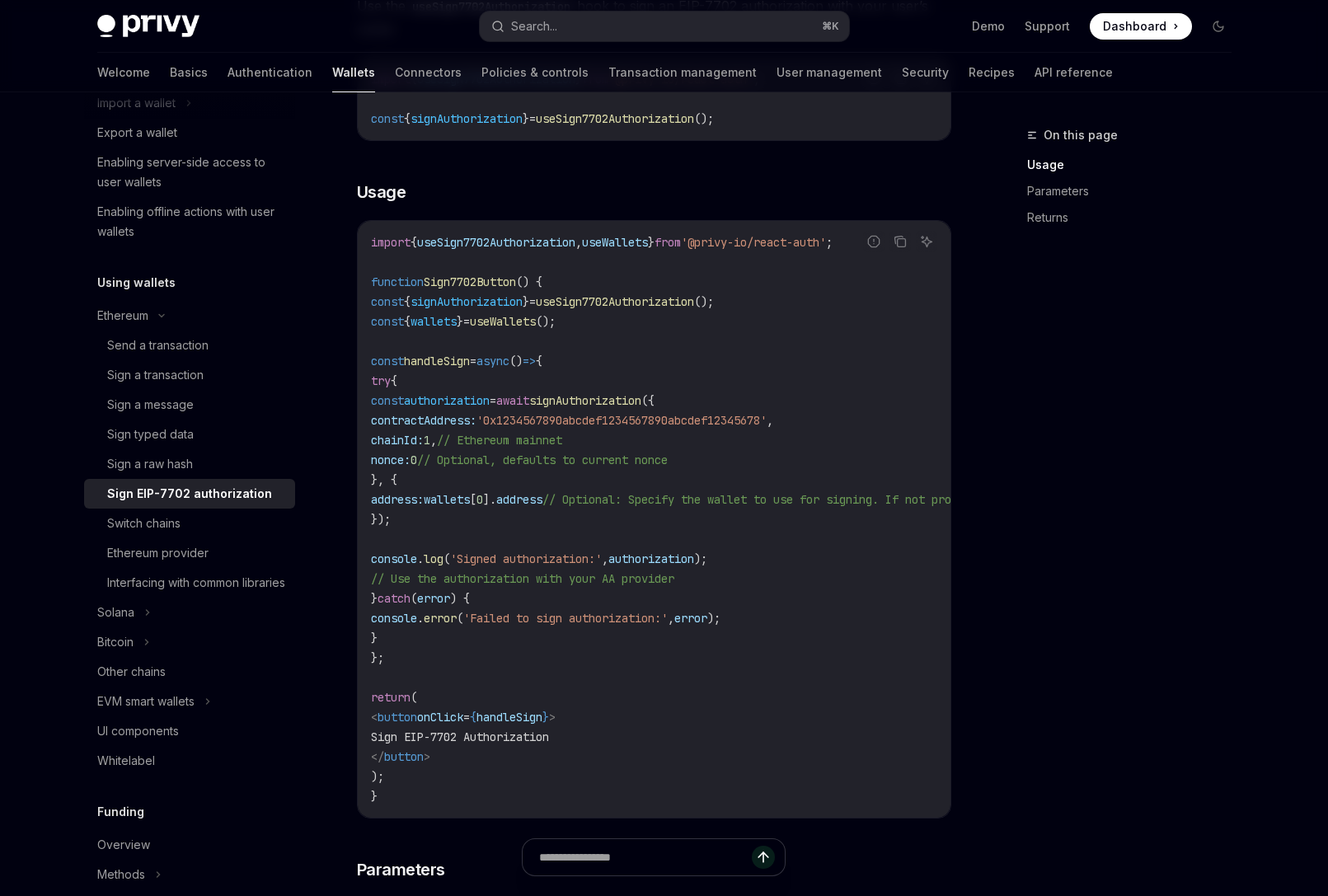
drag, startPoint x: 522, startPoint y: 700, endPoint x: 396, endPoint y: 309, distance: 410.8
click at [395, 326] on code "import { useSign7702Authorization , useWallets } from '@privy-io/react-auth' ; …" at bounding box center [803, 519] width 864 height 574
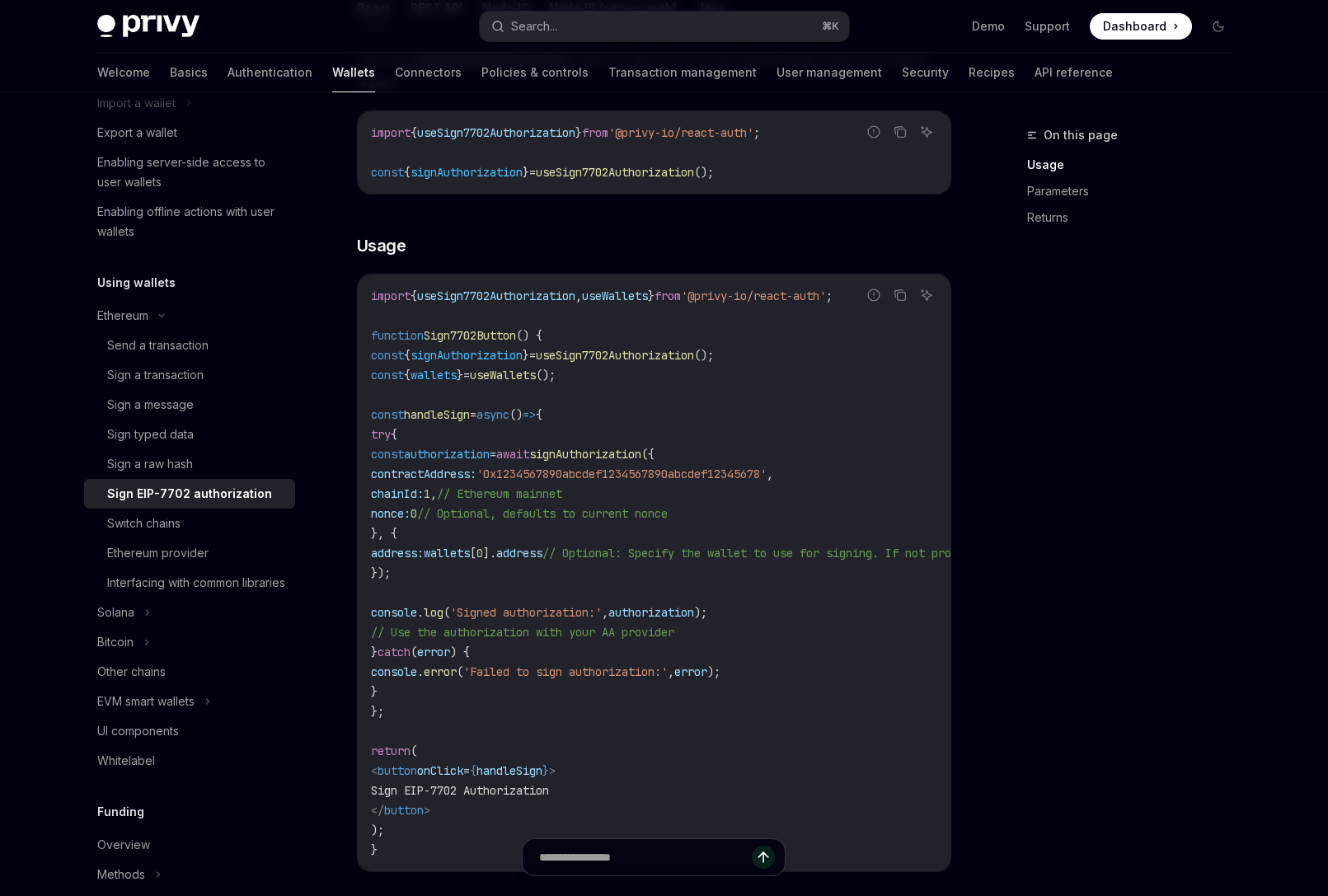
scroll to position [218, 0]
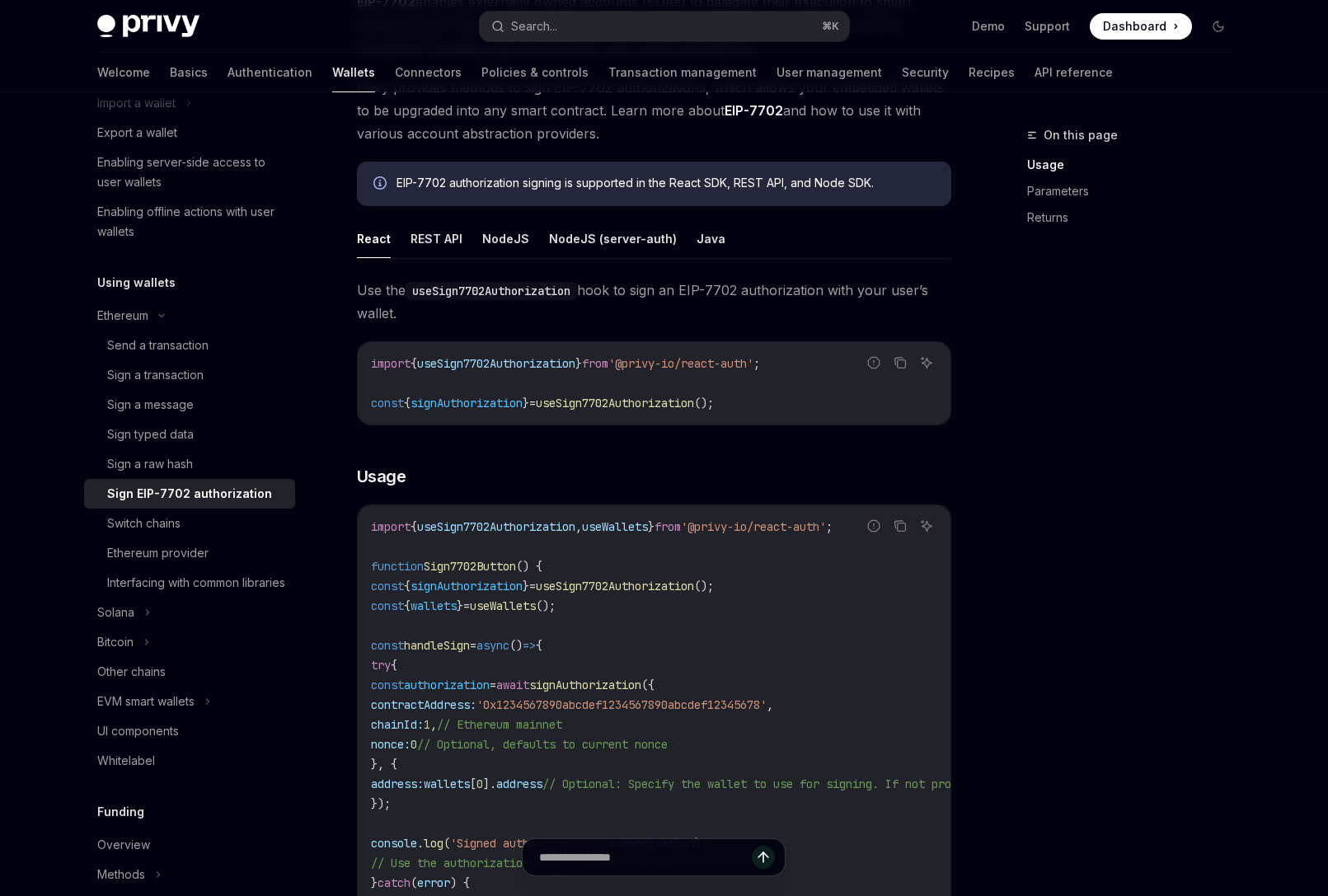
click at [687, 420] on div "import { useSign7702Authorization } from '@privy-io/react-auth' ; const { signA…" at bounding box center [654, 383] width 593 height 82
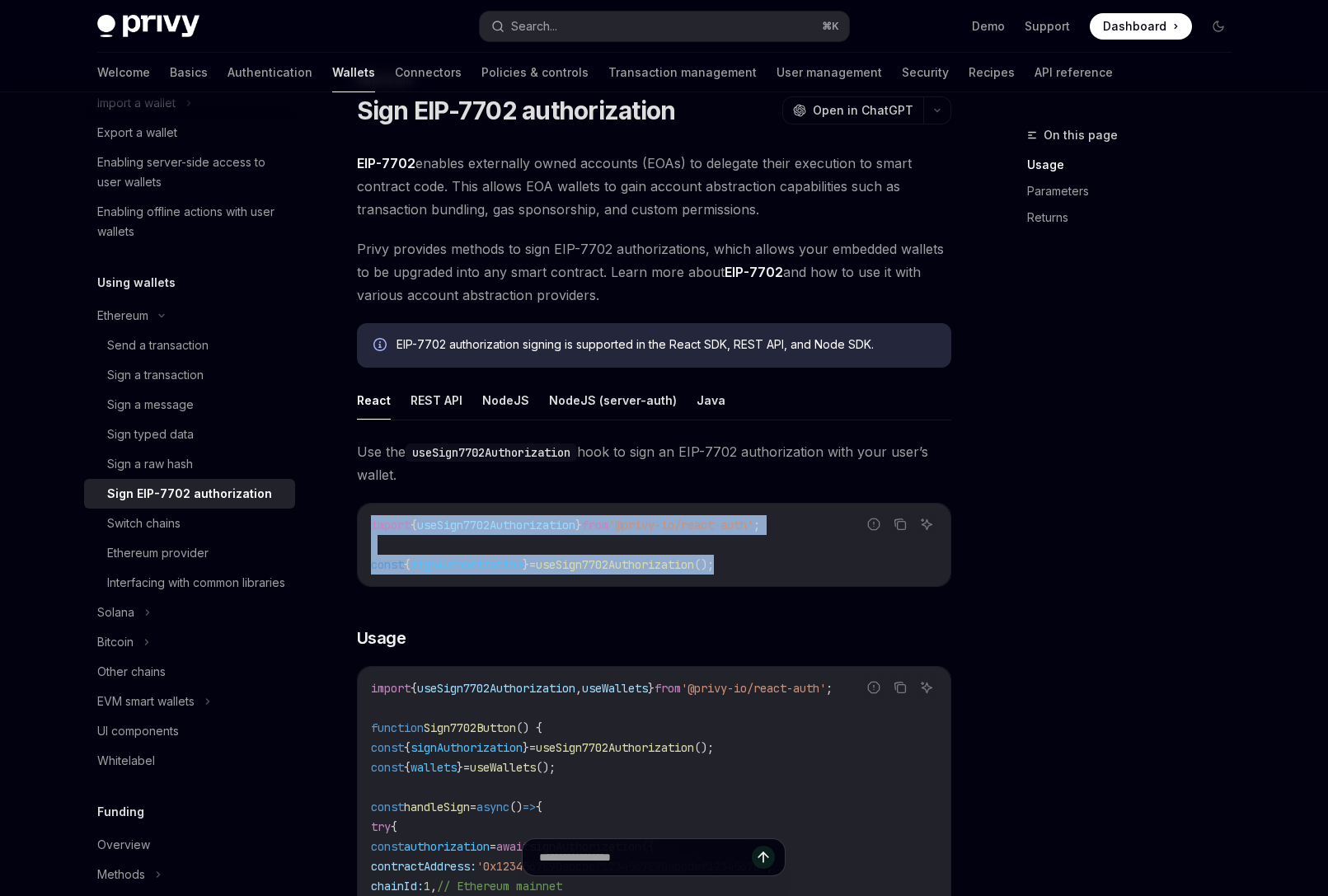
drag, startPoint x: 364, startPoint y: 521, endPoint x: 776, endPoint y: 570, distance: 414.9
click at [776, 570] on div "import { useSign7702Authorization } from '@privy-io/react-auth' ; const { signA…" at bounding box center [654, 545] width 593 height 82
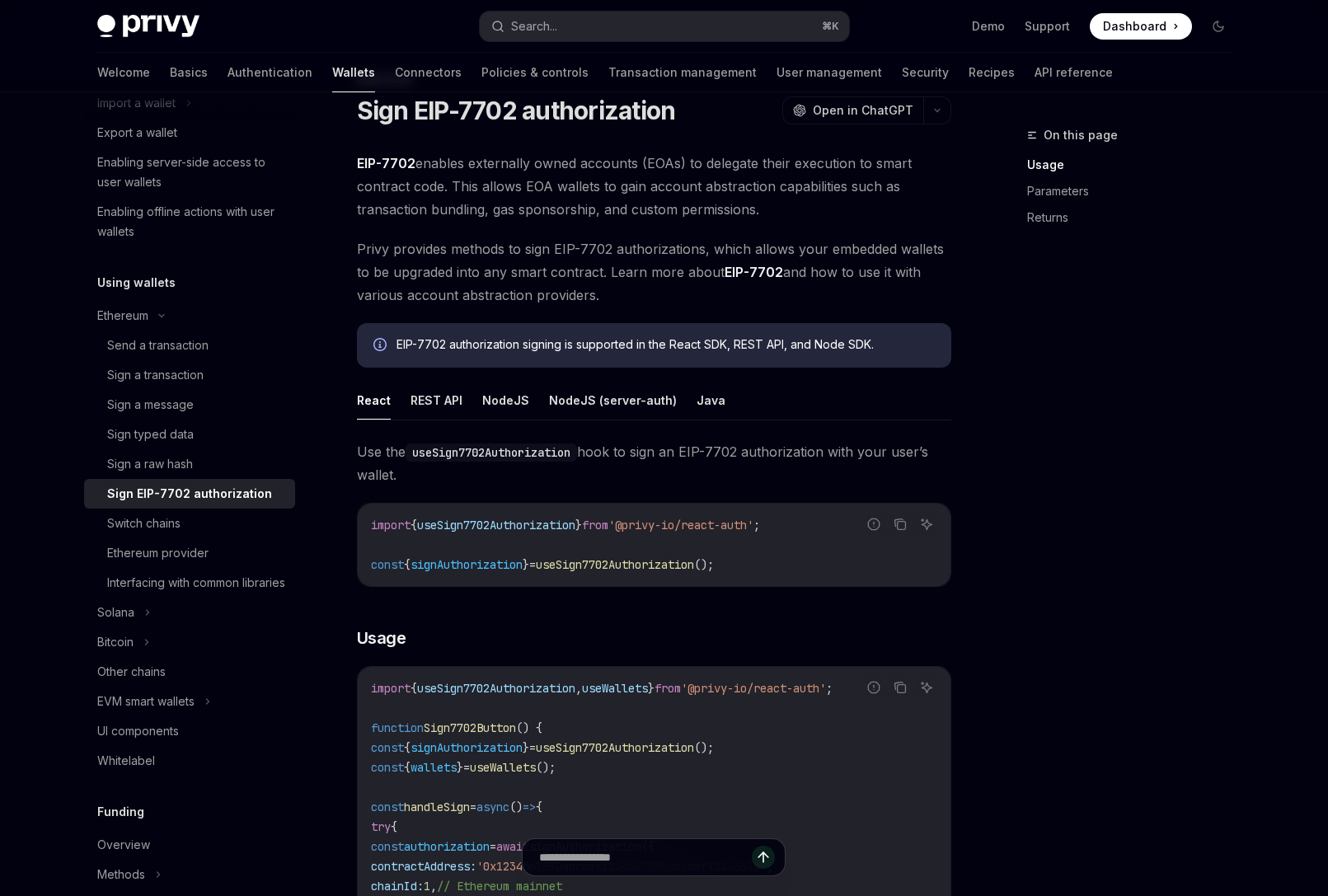
click at [537, 523] on span "useSign7702Authorization" at bounding box center [496, 525] width 158 height 15
click at [483, 564] on span "signAuthorization" at bounding box center [467, 565] width 112 height 15
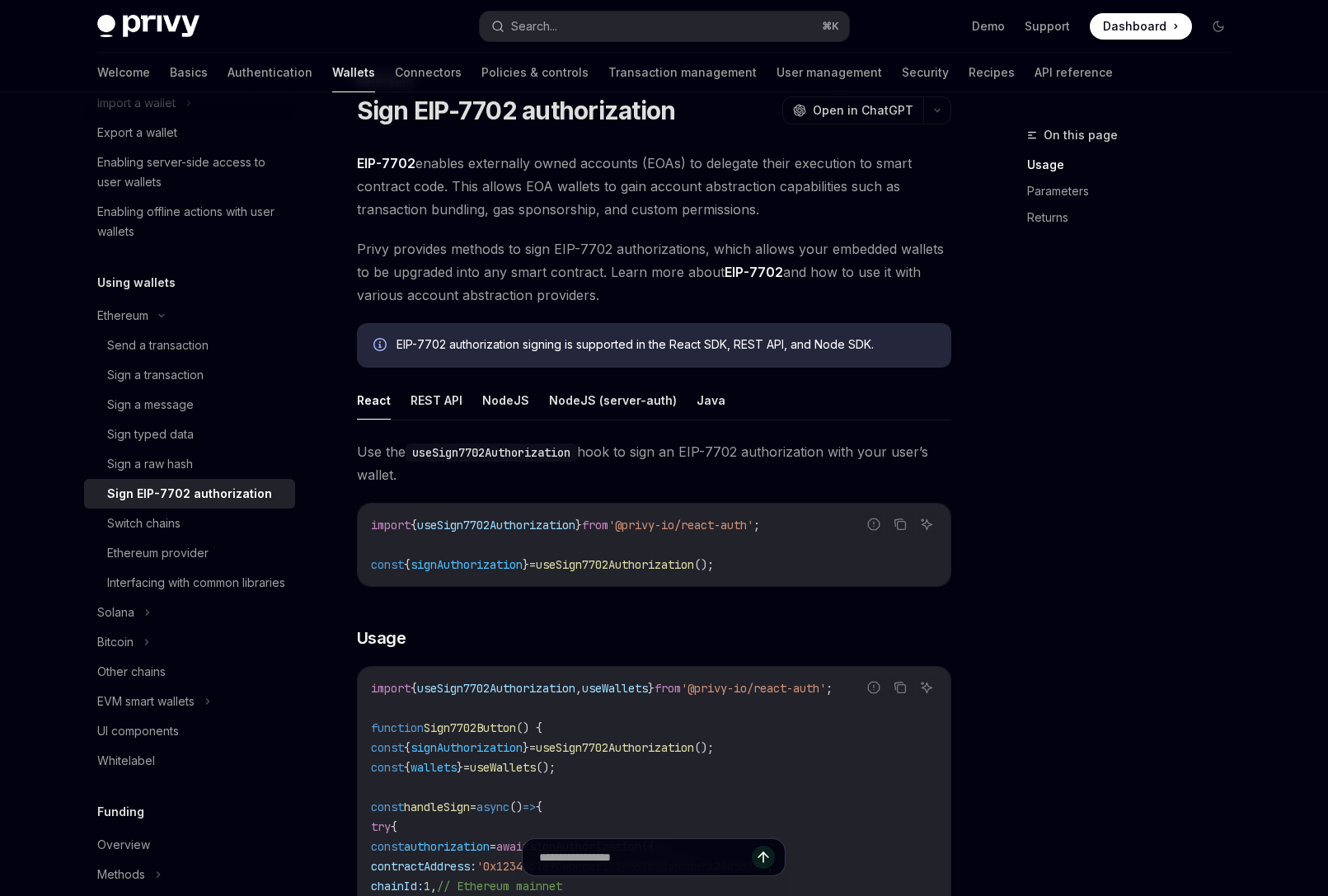
click at [631, 572] on code "import { useSign7702Authorization } from '@privy-io/react-auth' ; const { signA…" at bounding box center [654, 545] width 566 height 59
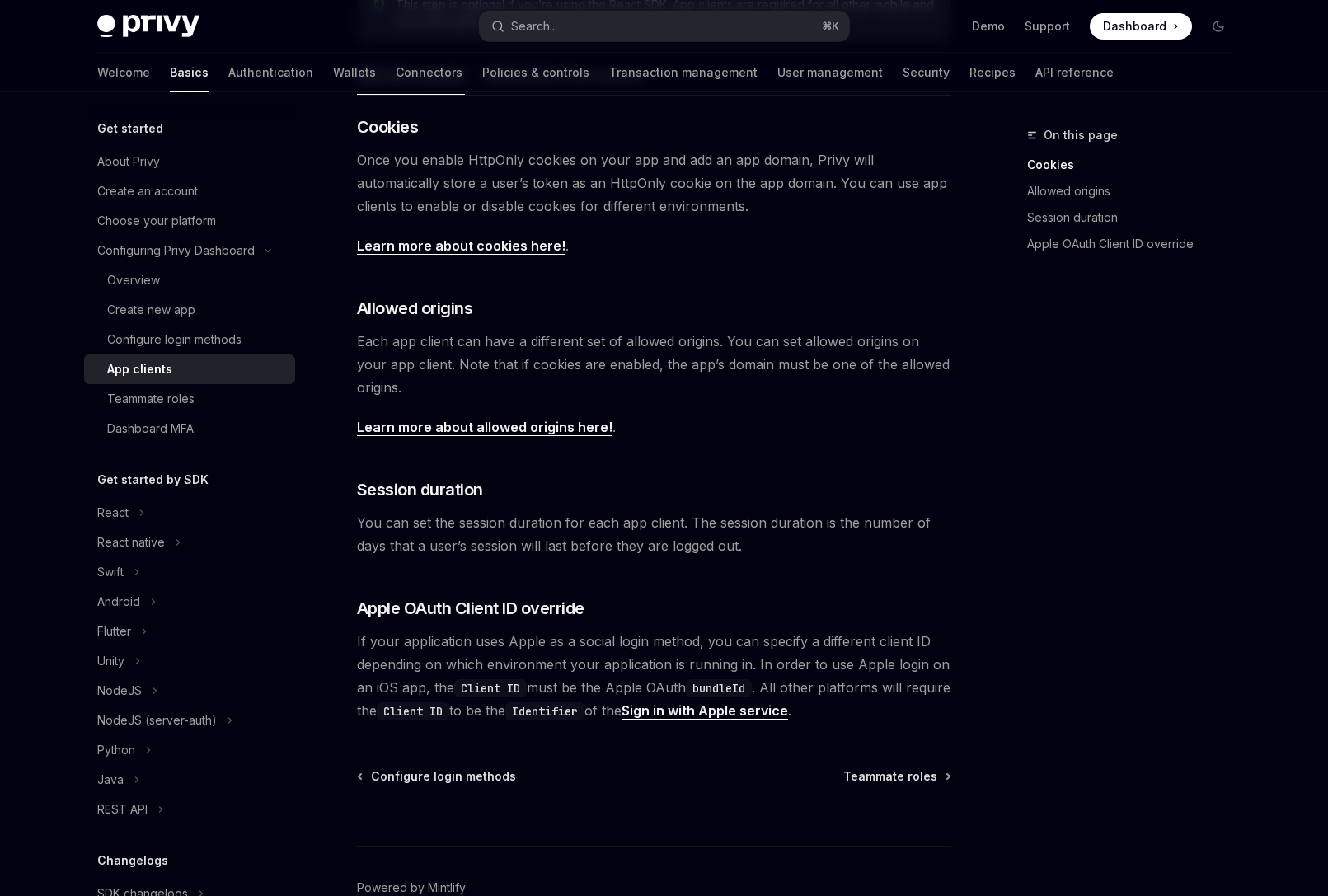
scroll to position [465, 0]
